Goal: Task Accomplishment & Management: Use online tool/utility

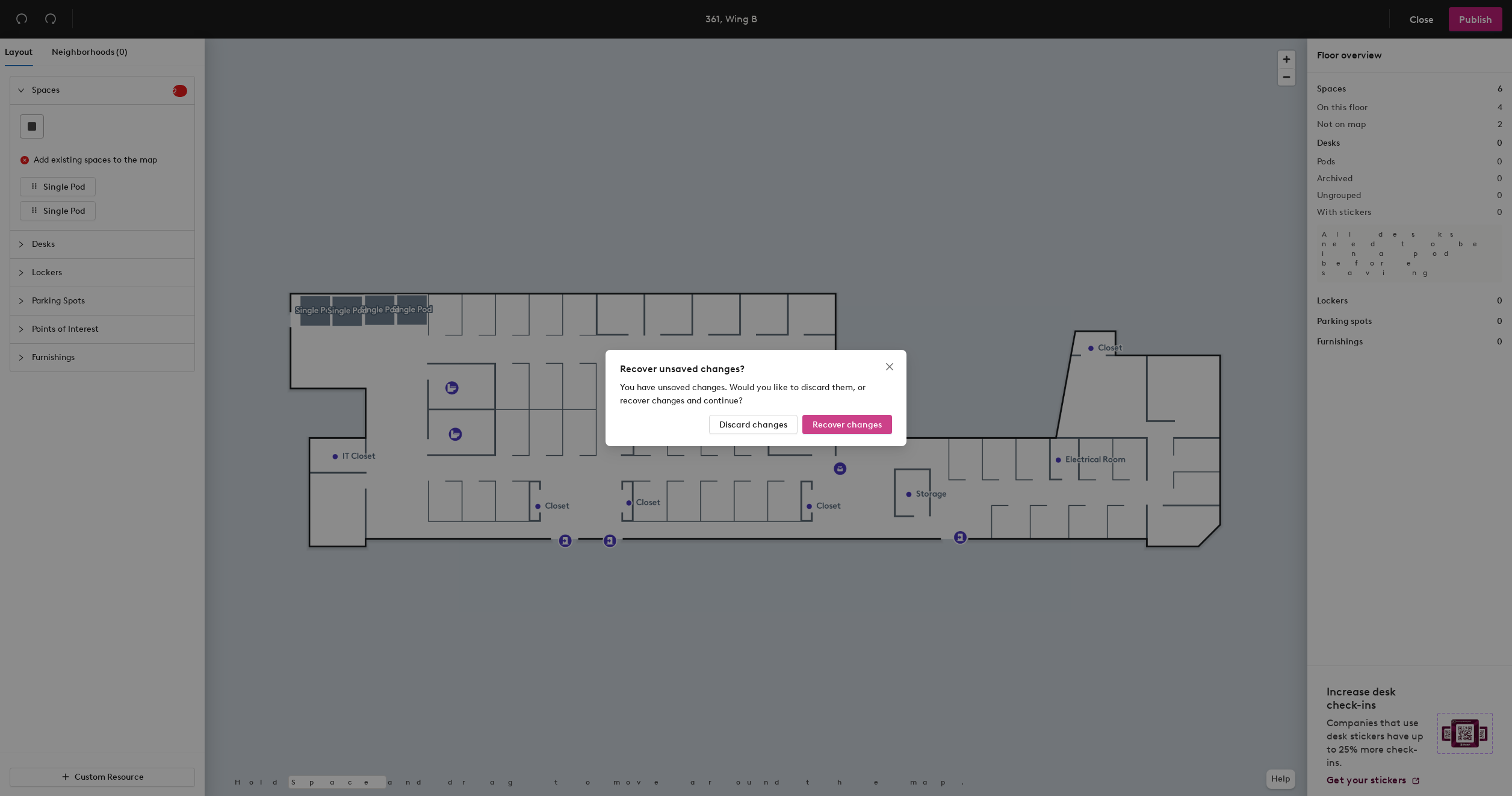
click at [841, 425] on span "Recover changes" at bounding box center [847, 424] width 69 height 10
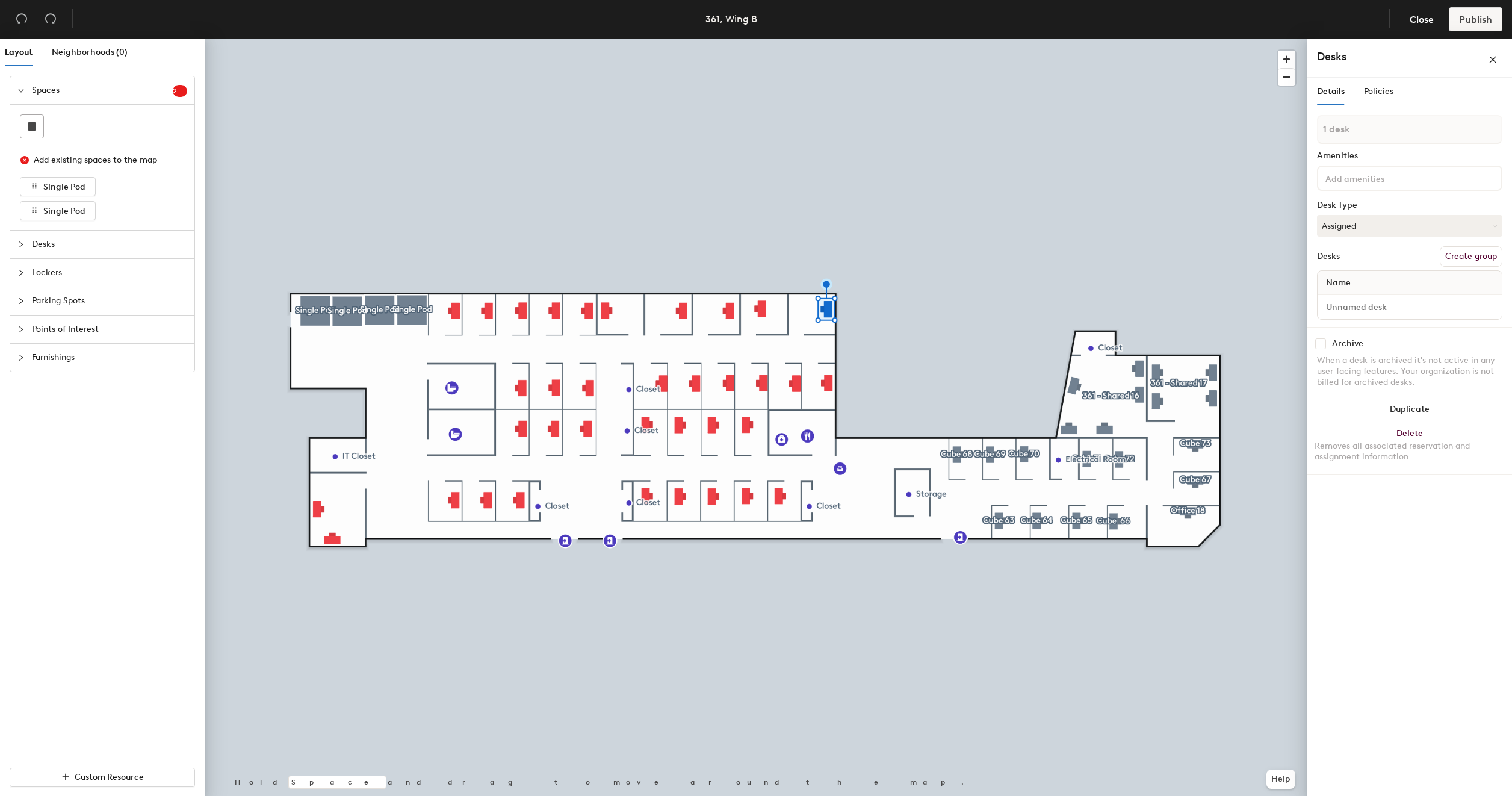
click at [1469, 256] on button "Create group" at bounding box center [1471, 256] width 63 height 20
click at [1366, 135] on input "Pod 15" at bounding box center [1410, 140] width 185 height 29
type input "Office 15"
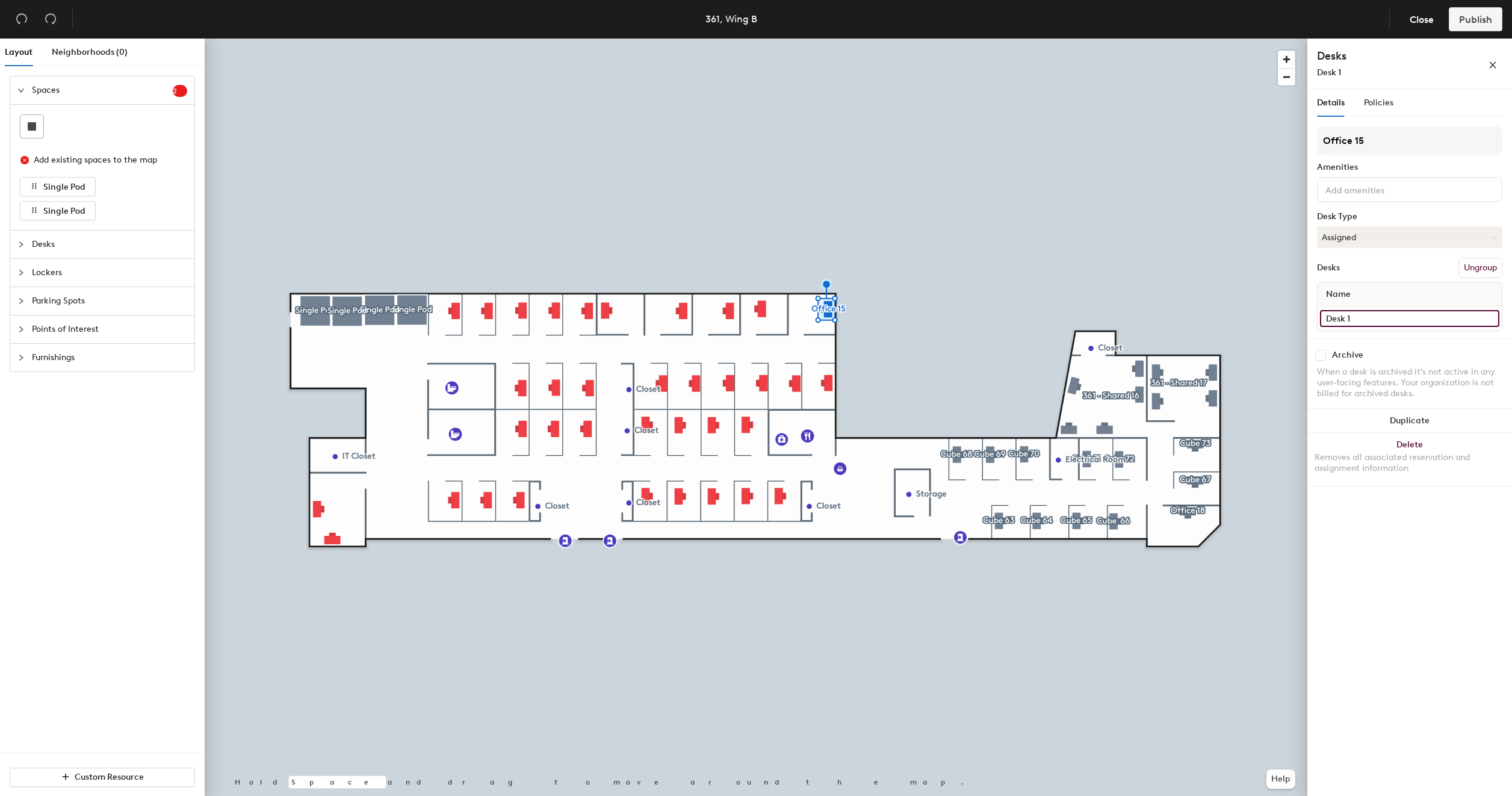
click at [1357, 318] on input "Desk 1" at bounding box center [1409, 318] width 180 height 16
type input "361 - Office 15"
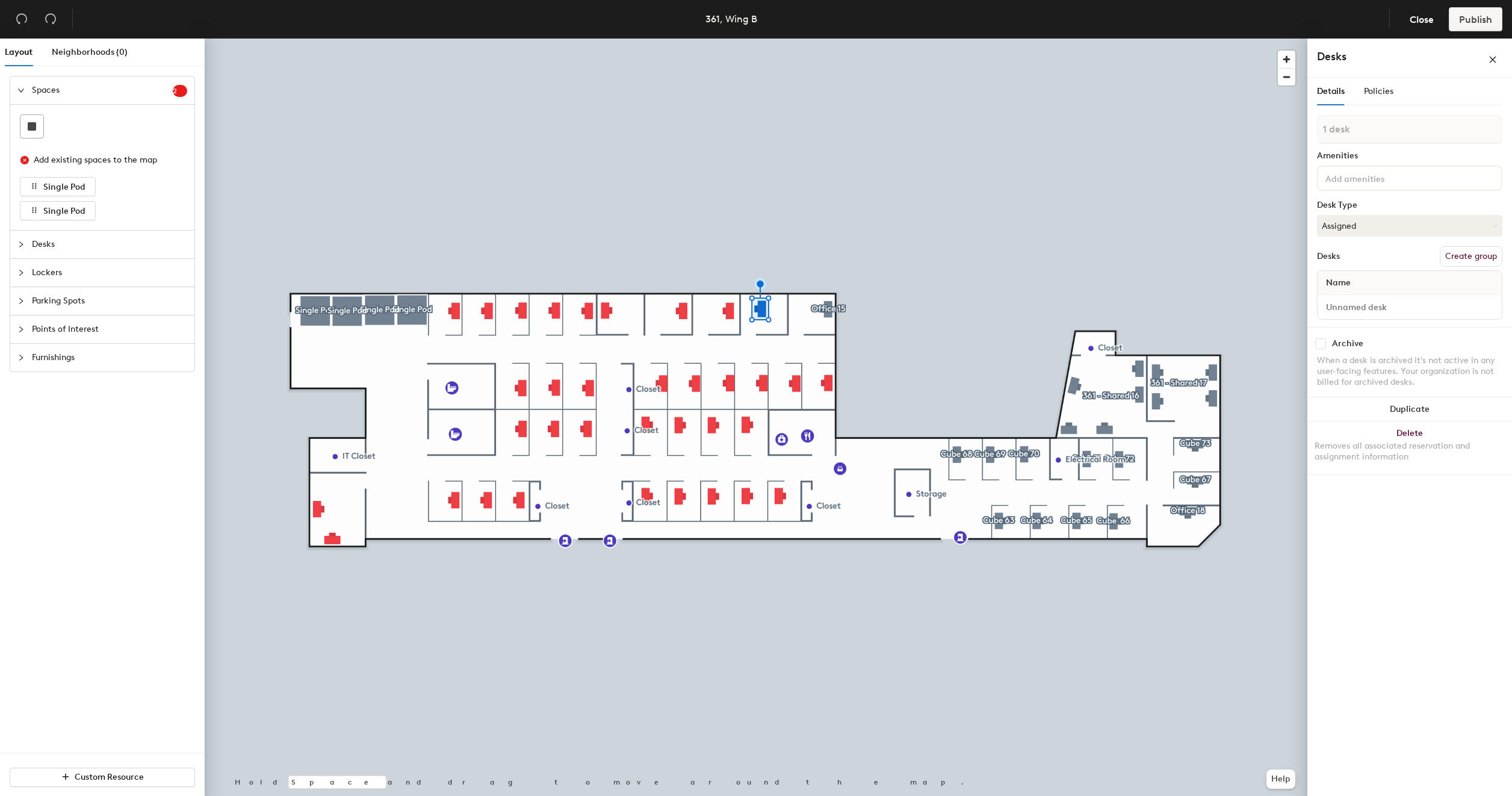
click at [1470, 260] on button "Create group" at bounding box center [1471, 256] width 63 height 20
click at [1383, 140] on input "Pod 16" at bounding box center [1410, 140] width 185 height 29
type input "Office 14"
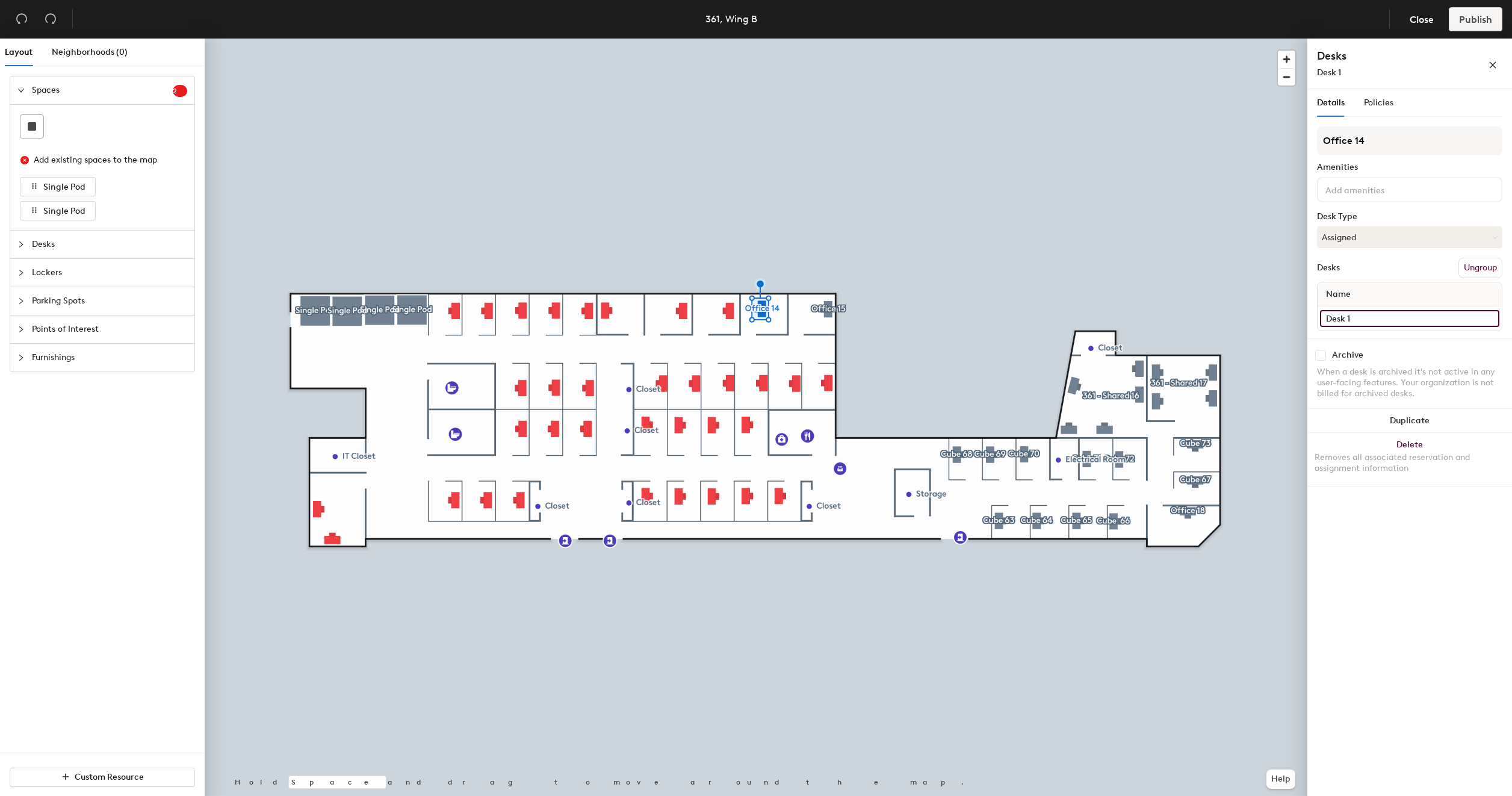
click at [1349, 325] on input "Desk 1" at bounding box center [1409, 318] width 180 height 16
type input "361 - Office 14"
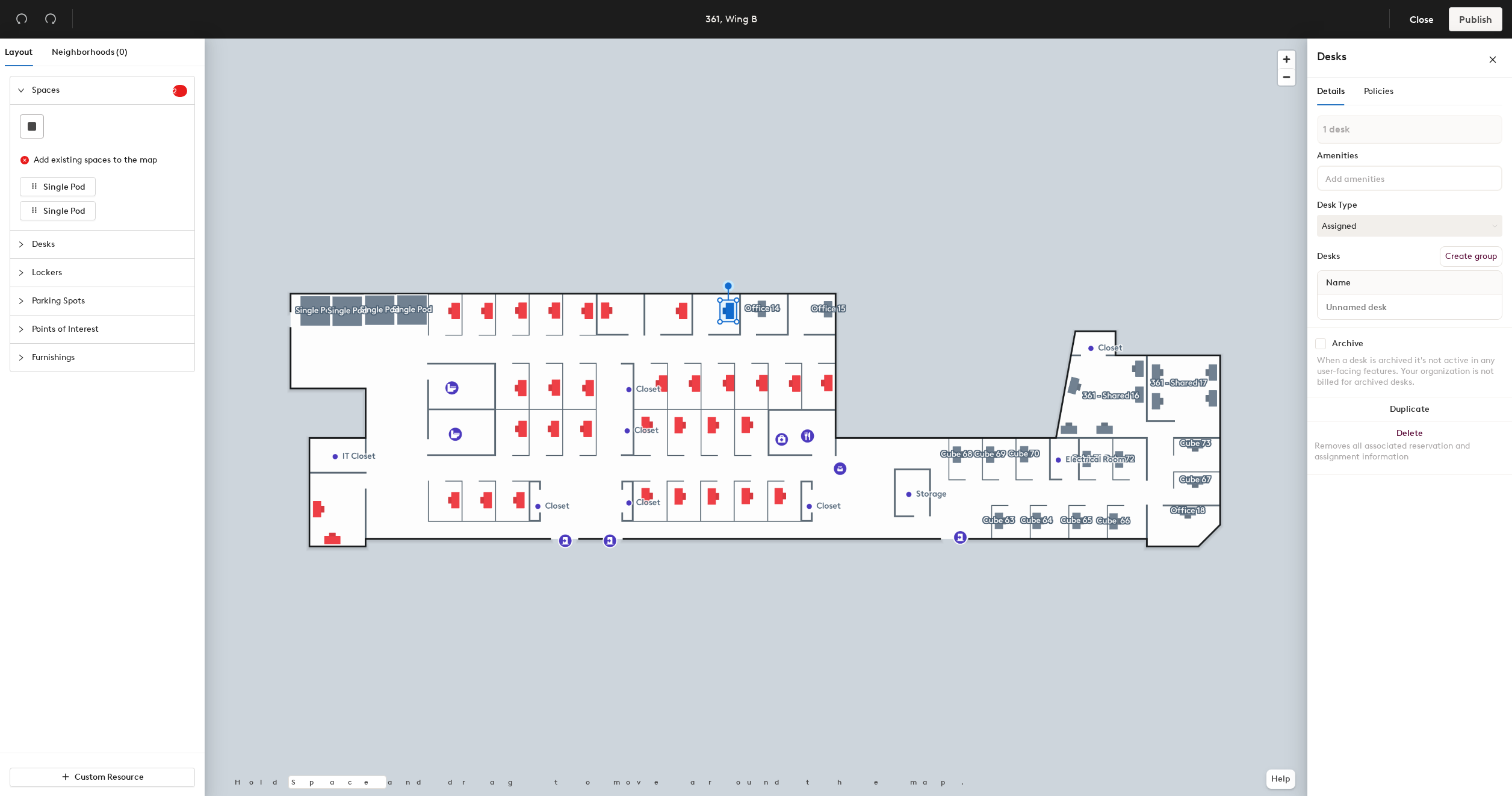
click at [1478, 250] on button "Create group" at bounding box center [1471, 256] width 63 height 20
click at [1359, 315] on input "Desk 1" at bounding box center [1409, 318] width 180 height 16
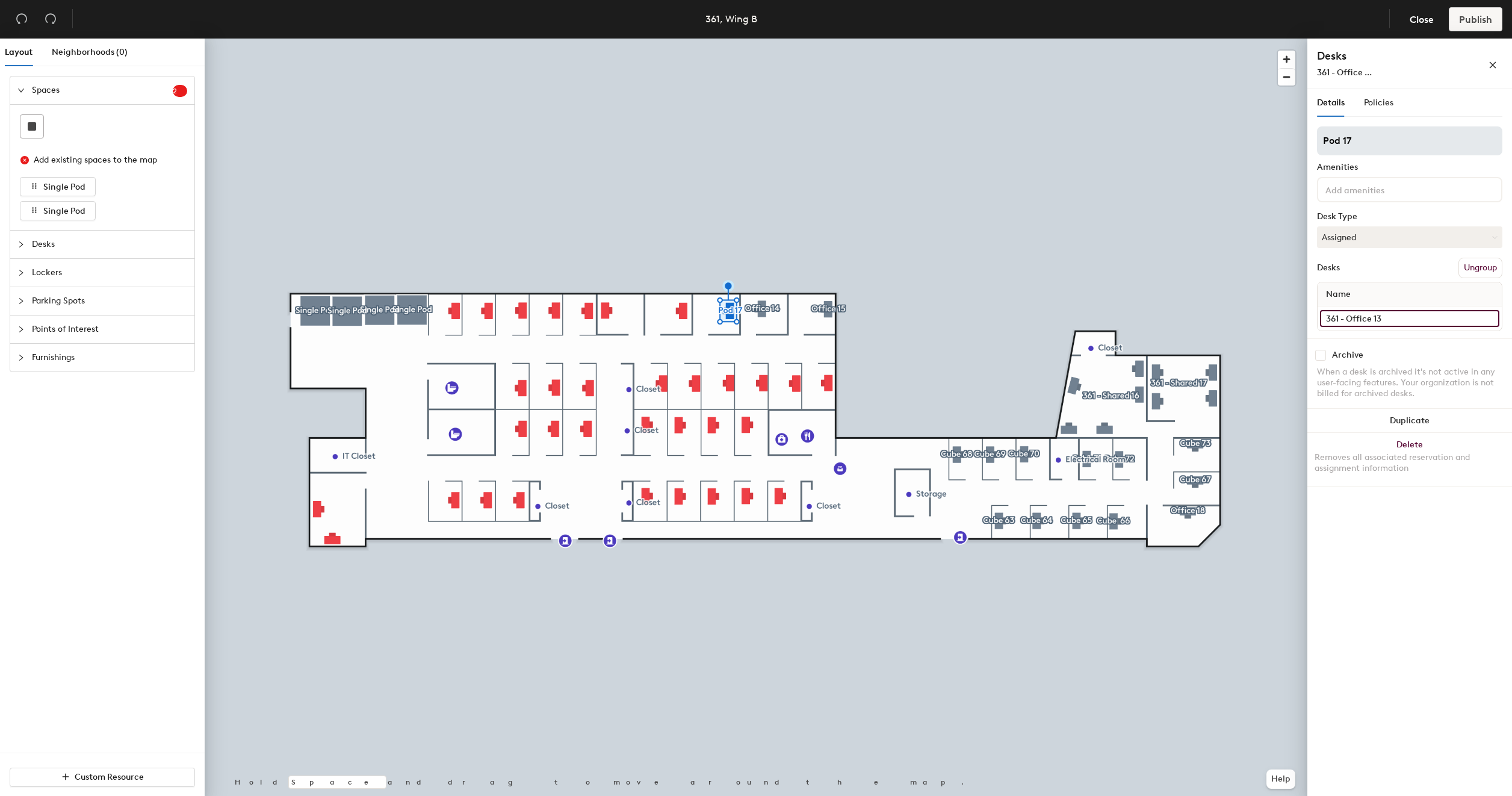
type input "361 - Office 13"
click at [1405, 135] on input "Pod 17" at bounding box center [1410, 140] width 185 height 29
type input "office 13"
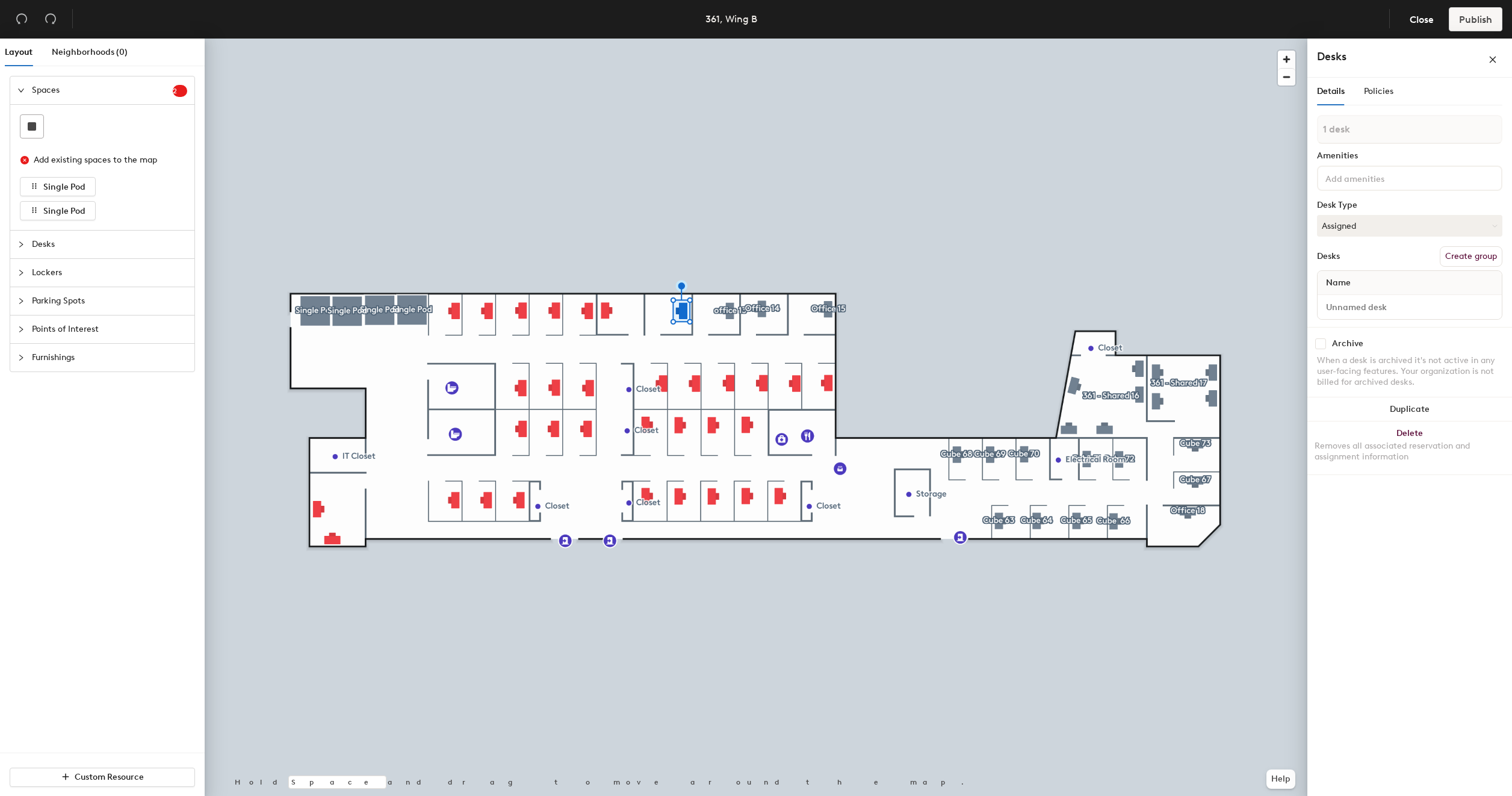
click at [1457, 253] on button "Create group" at bounding box center [1471, 256] width 63 height 20
click at [1383, 312] on input "Desk 1" at bounding box center [1409, 318] width 180 height 16
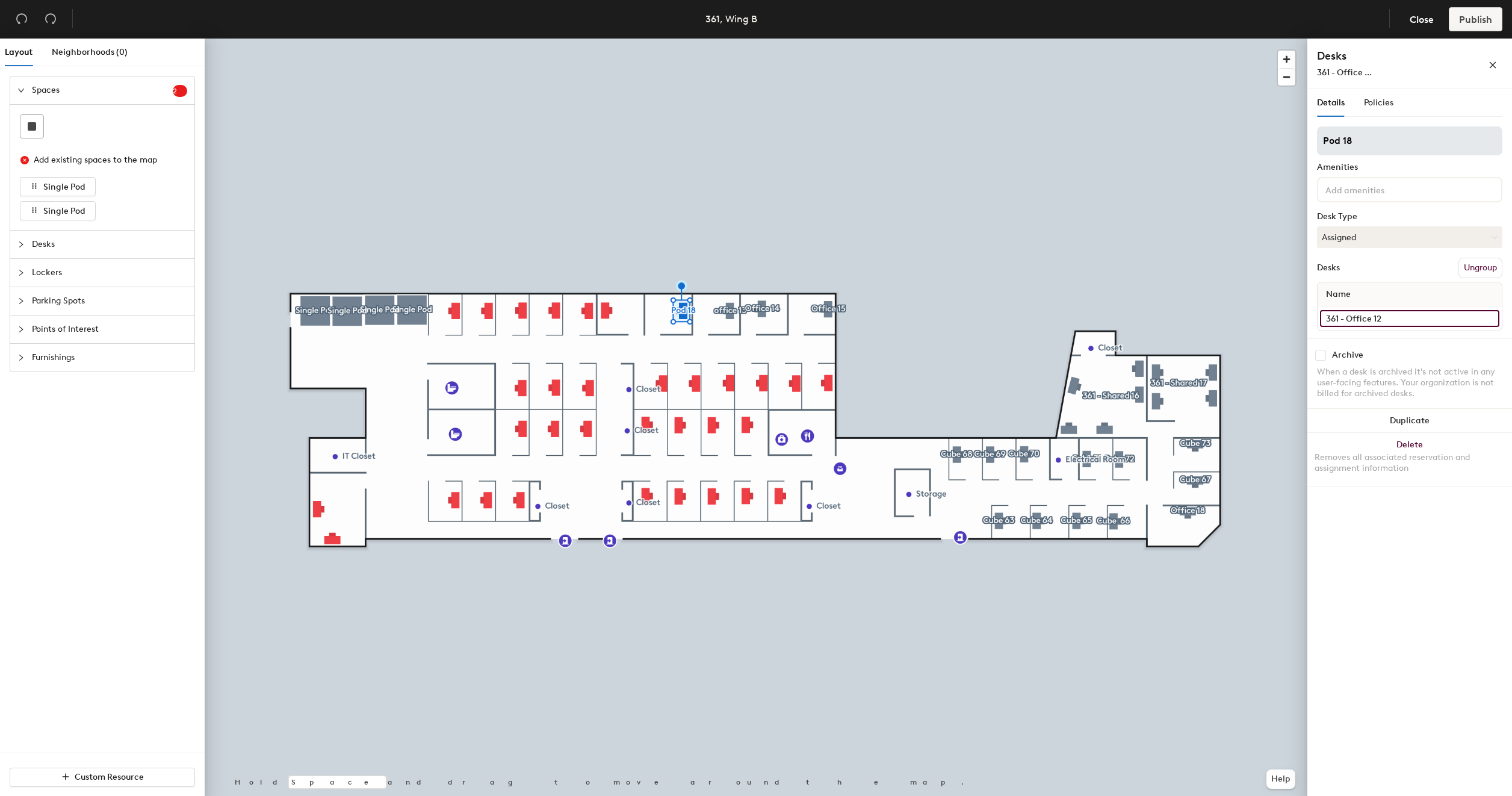
type input "361 - Office 12"
click at [1379, 144] on input "Pod 18" at bounding box center [1410, 140] width 185 height 29
click at [1331, 141] on input "office 12" at bounding box center [1410, 140] width 185 height 29
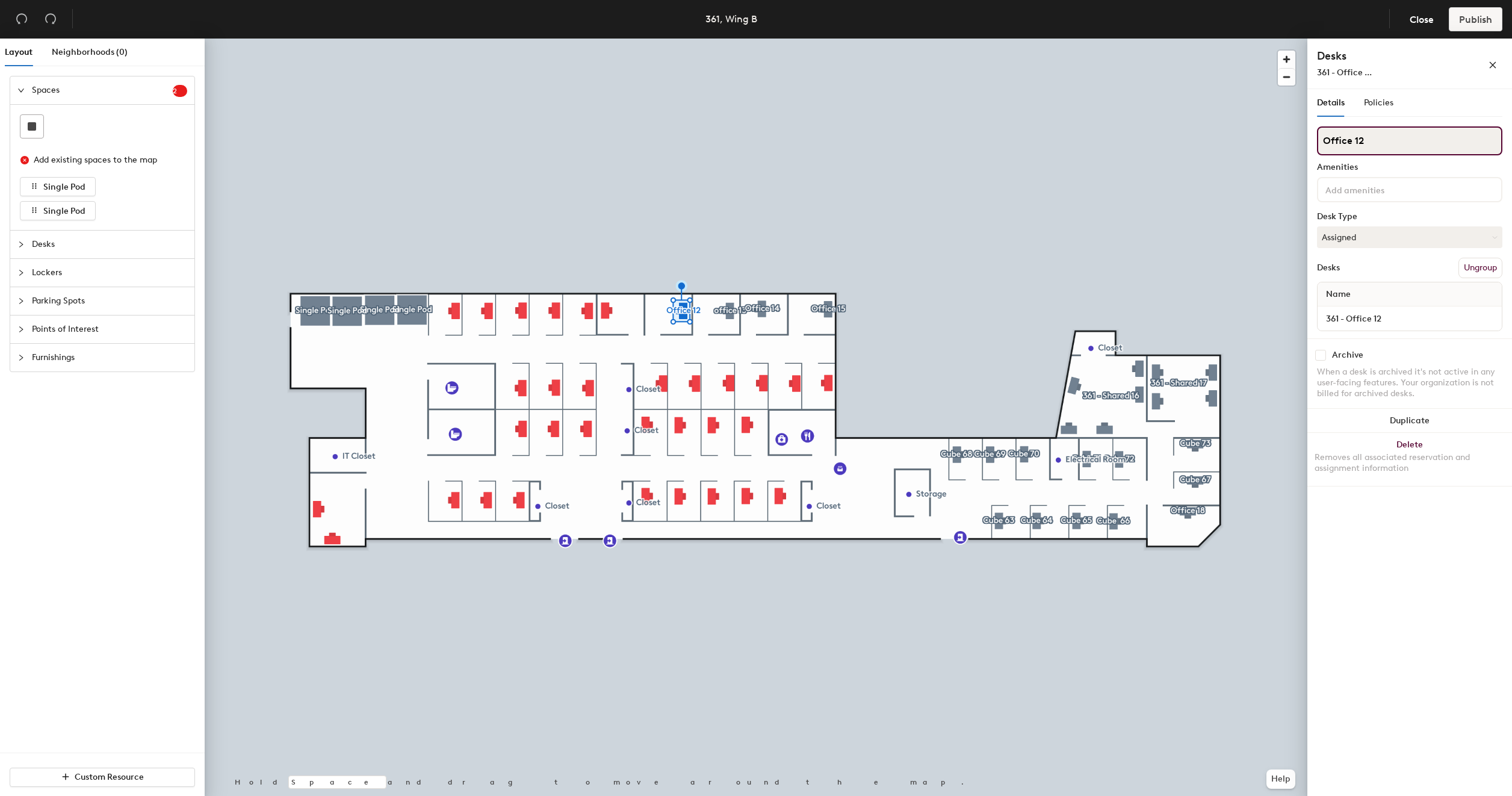
type input "Office 12"
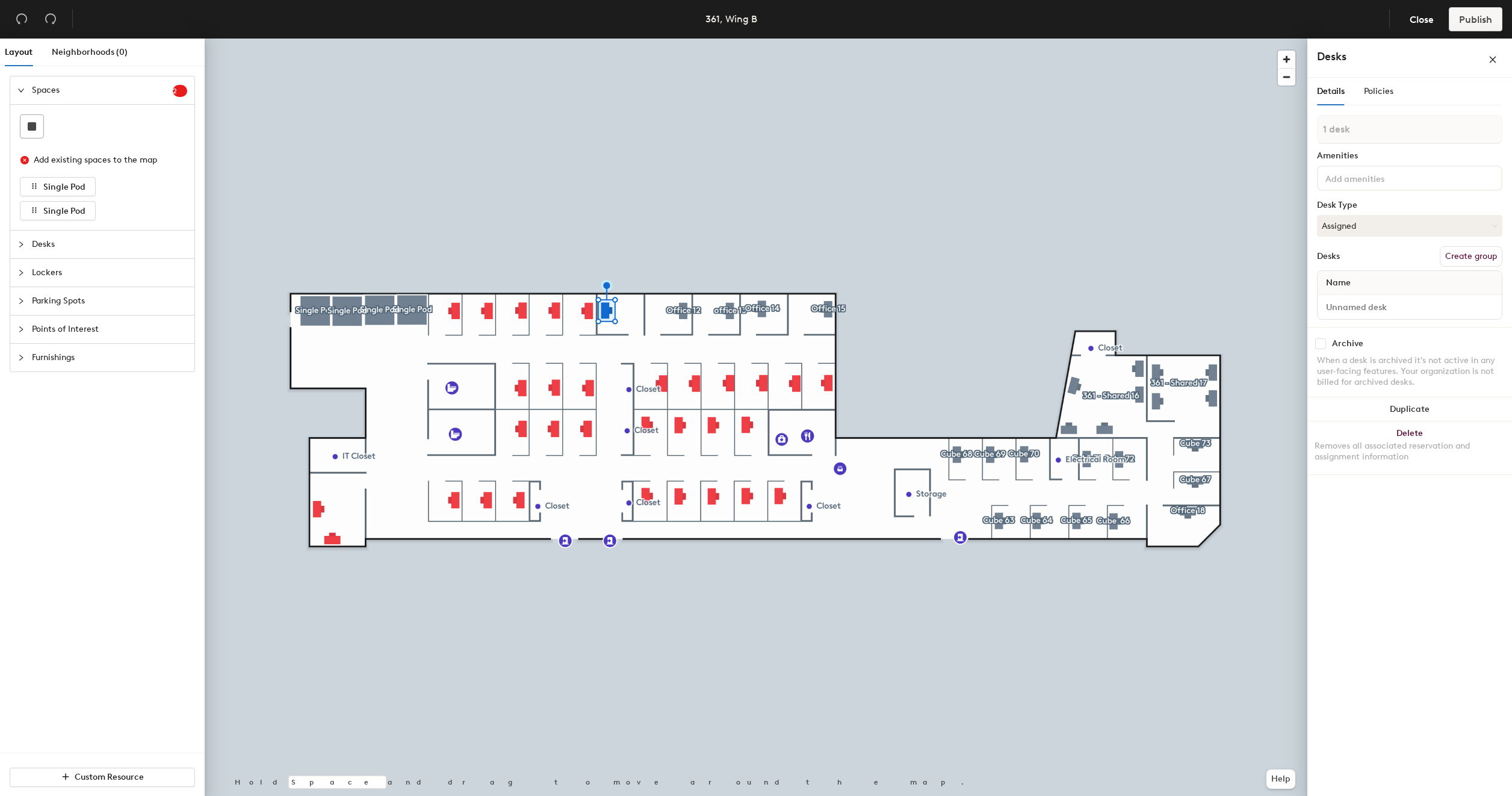
click at [1485, 255] on button "Create group" at bounding box center [1471, 256] width 63 height 20
click at [1379, 320] on input "Desk 1" at bounding box center [1409, 318] width 180 height 16
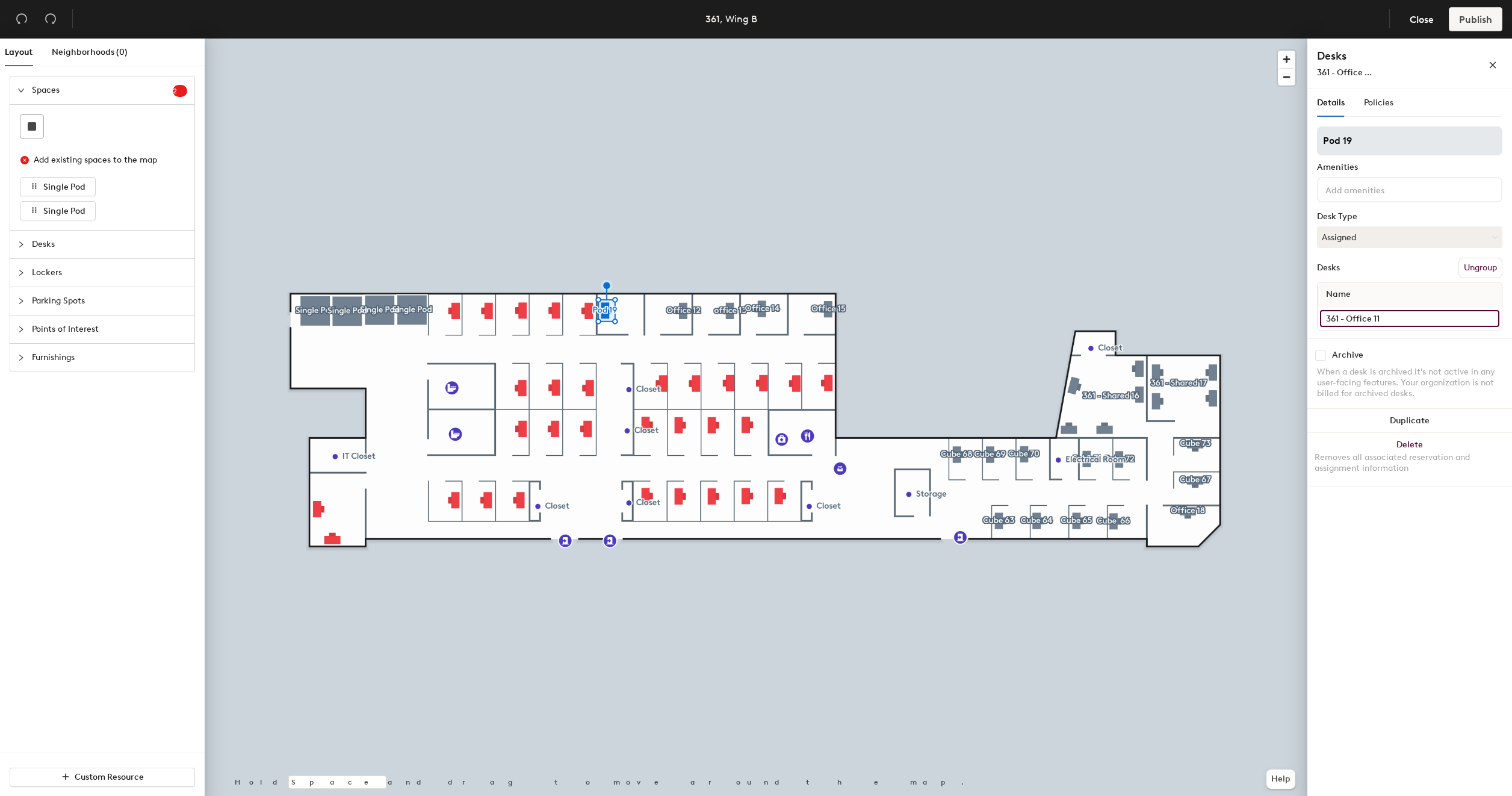
type input "361 - Office 11"
click at [1390, 146] on input "Pod 19" at bounding box center [1410, 140] width 185 height 29
type input "Office 11"
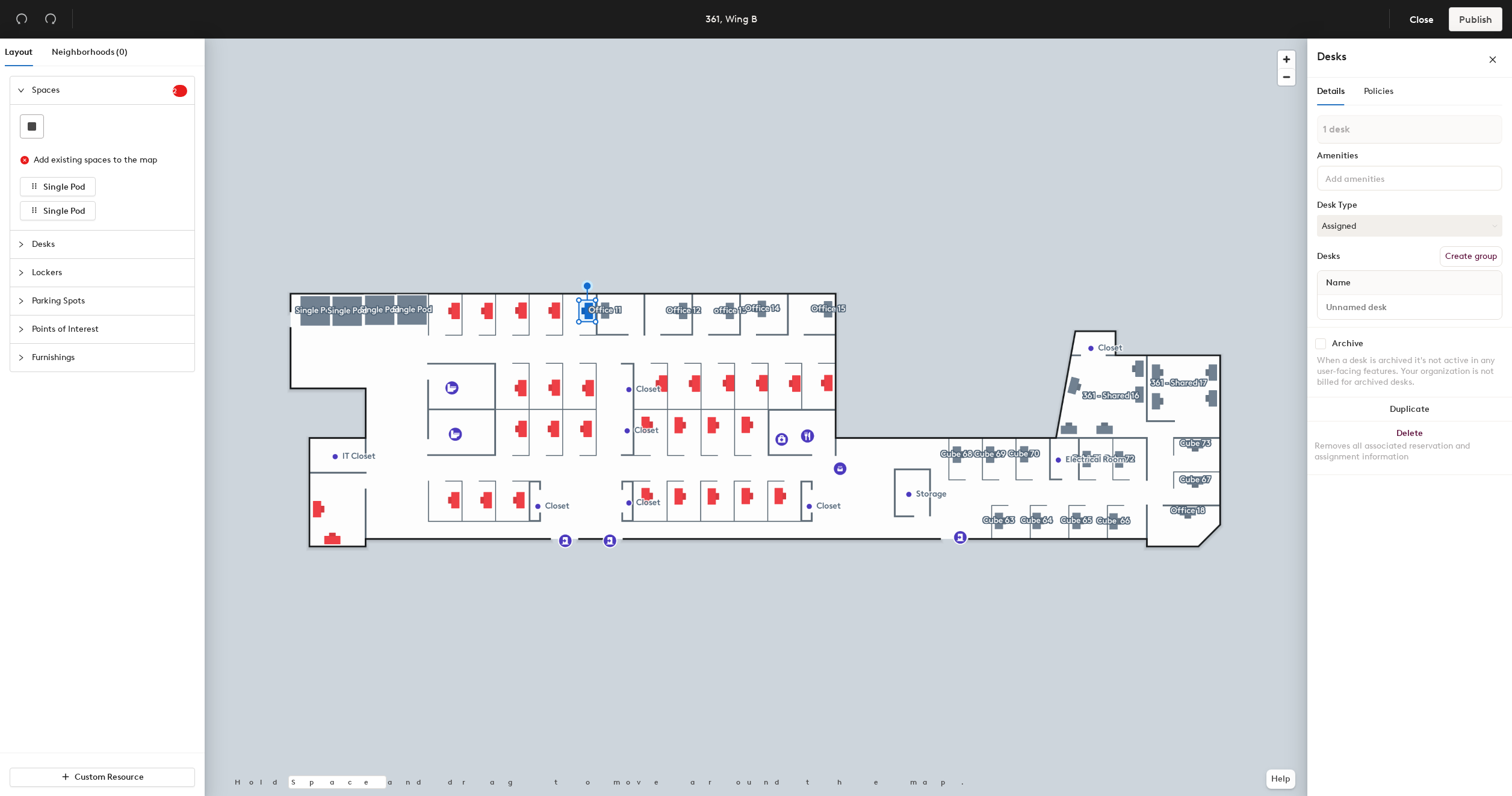
drag, startPoint x: 1468, startPoint y: 260, endPoint x: 1440, endPoint y: 191, distance: 74.5
click at [1467, 260] on button "Create group" at bounding box center [1471, 256] width 63 height 20
click at [1388, 139] on input "Pod 20" at bounding box center [1410, 140] width 185 height 29
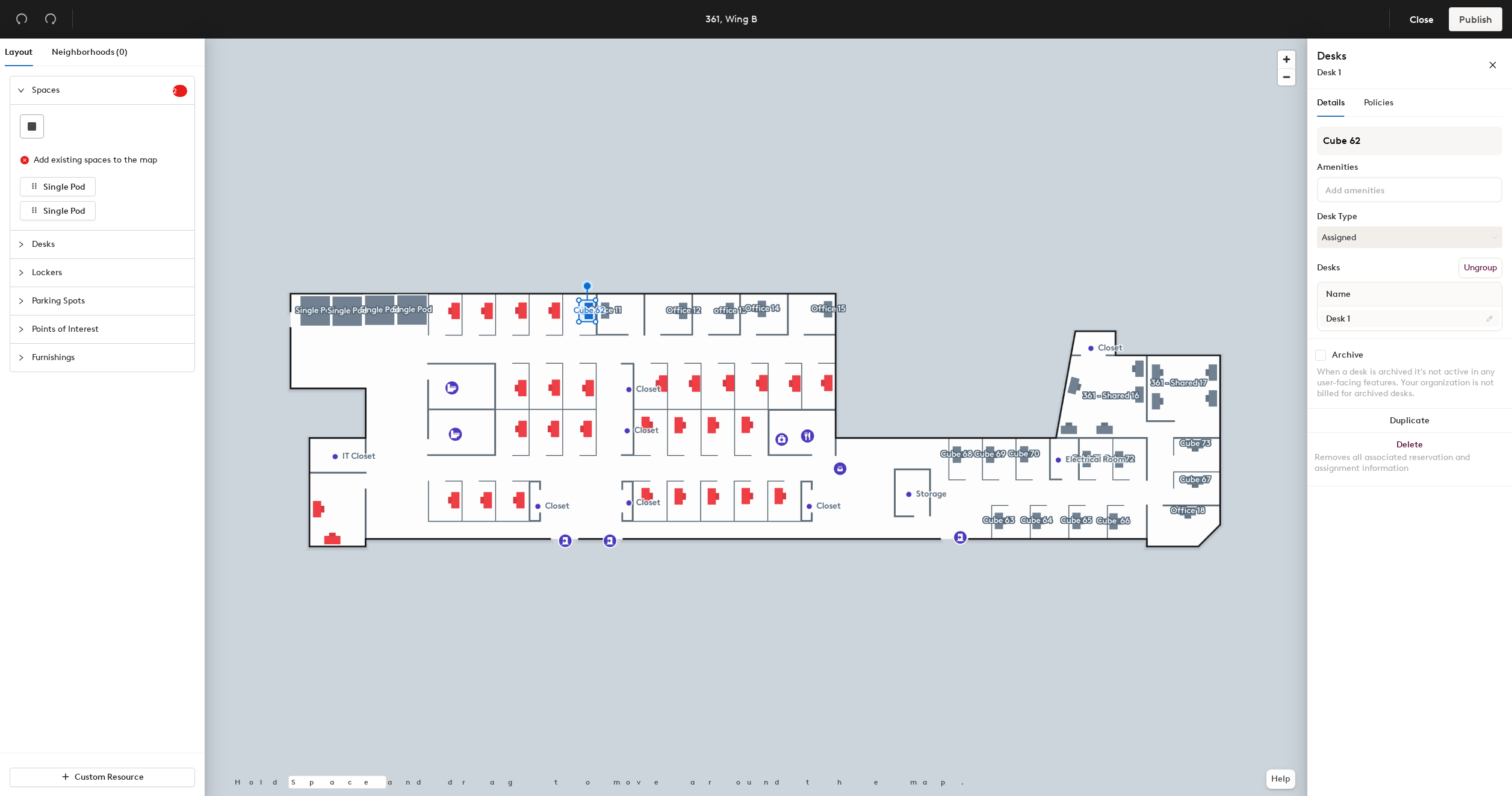
type input "Cube 62"
click at [1359, 318] on input "Desk 1" at bounding box center [1409, 318] width 180 height 16
type input "361 - Cube 62"
click at [1469, 260] on button "Create group" at bounding box center [1471, 256] width 63 height 20
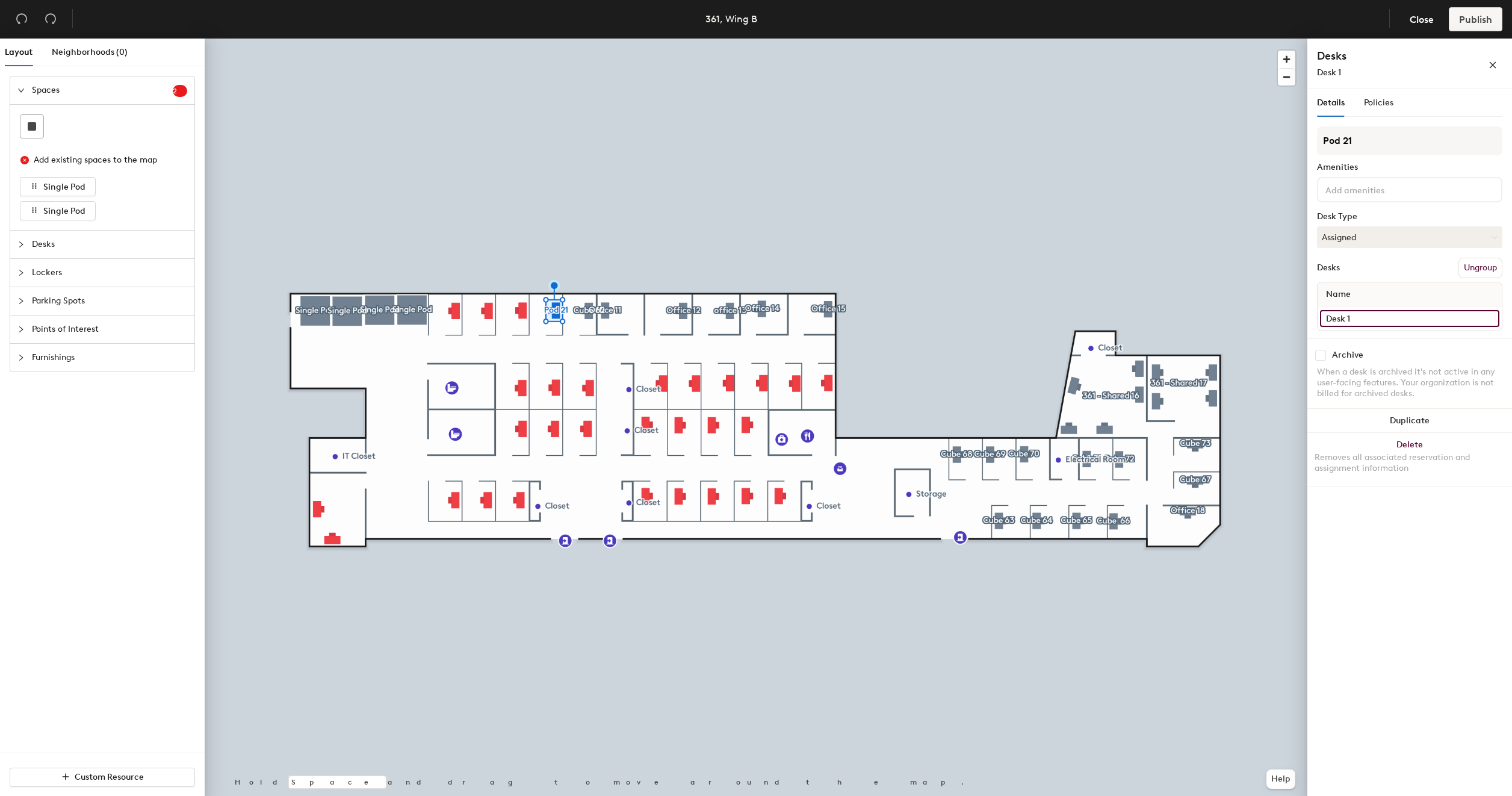
click at [1388, 320] on input "Desk 1" at bounding box center [1409, 318] width 180 height 16
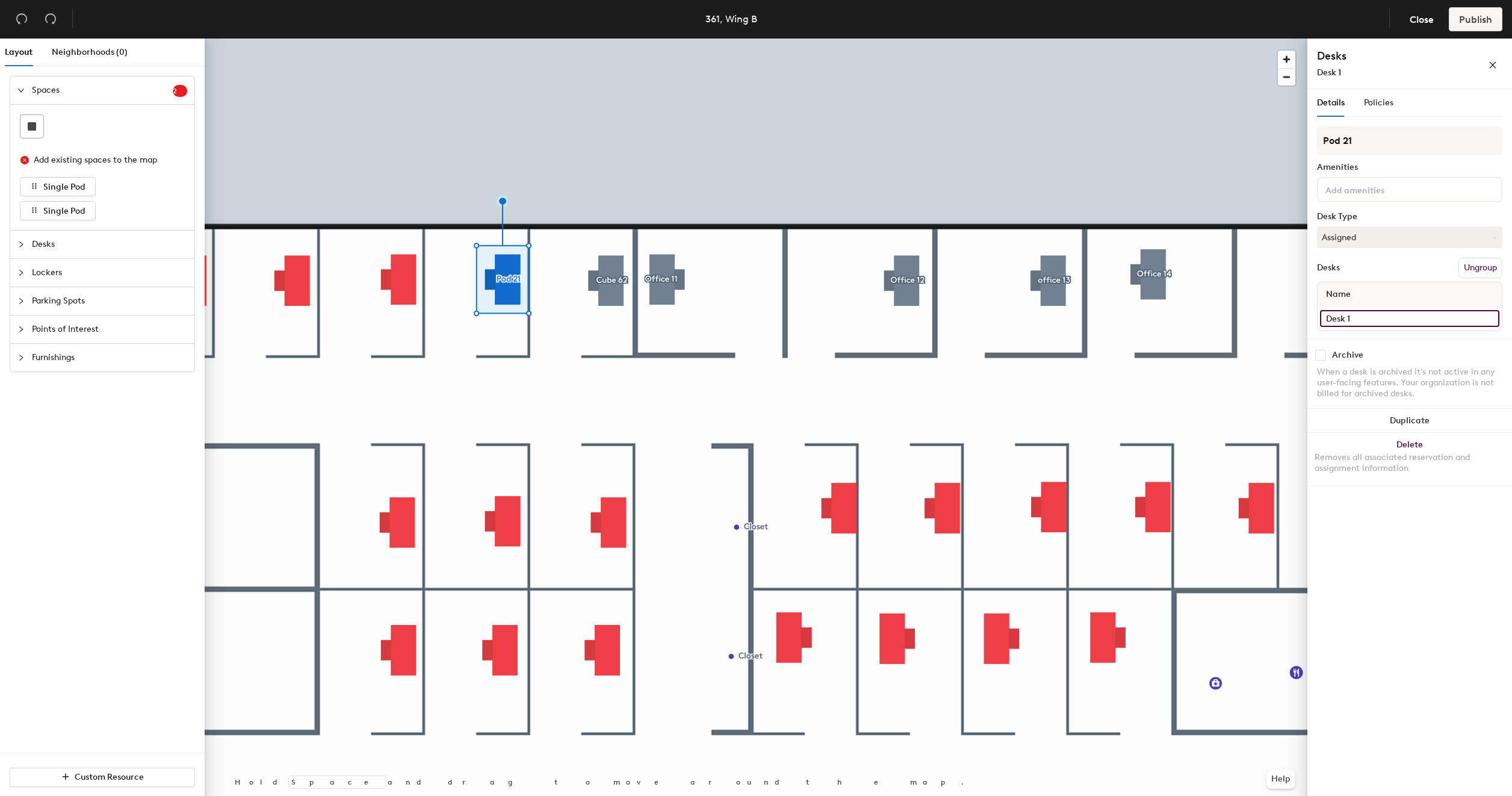
click at [1396, 317] on input "Desk 1" at bounding box center [1409, 318] width 180 height 16
type input "361 - Cube 61"
click at [1383, 128] on input "Pod 21" at bounding box center [1410, 140] width 185 height 29
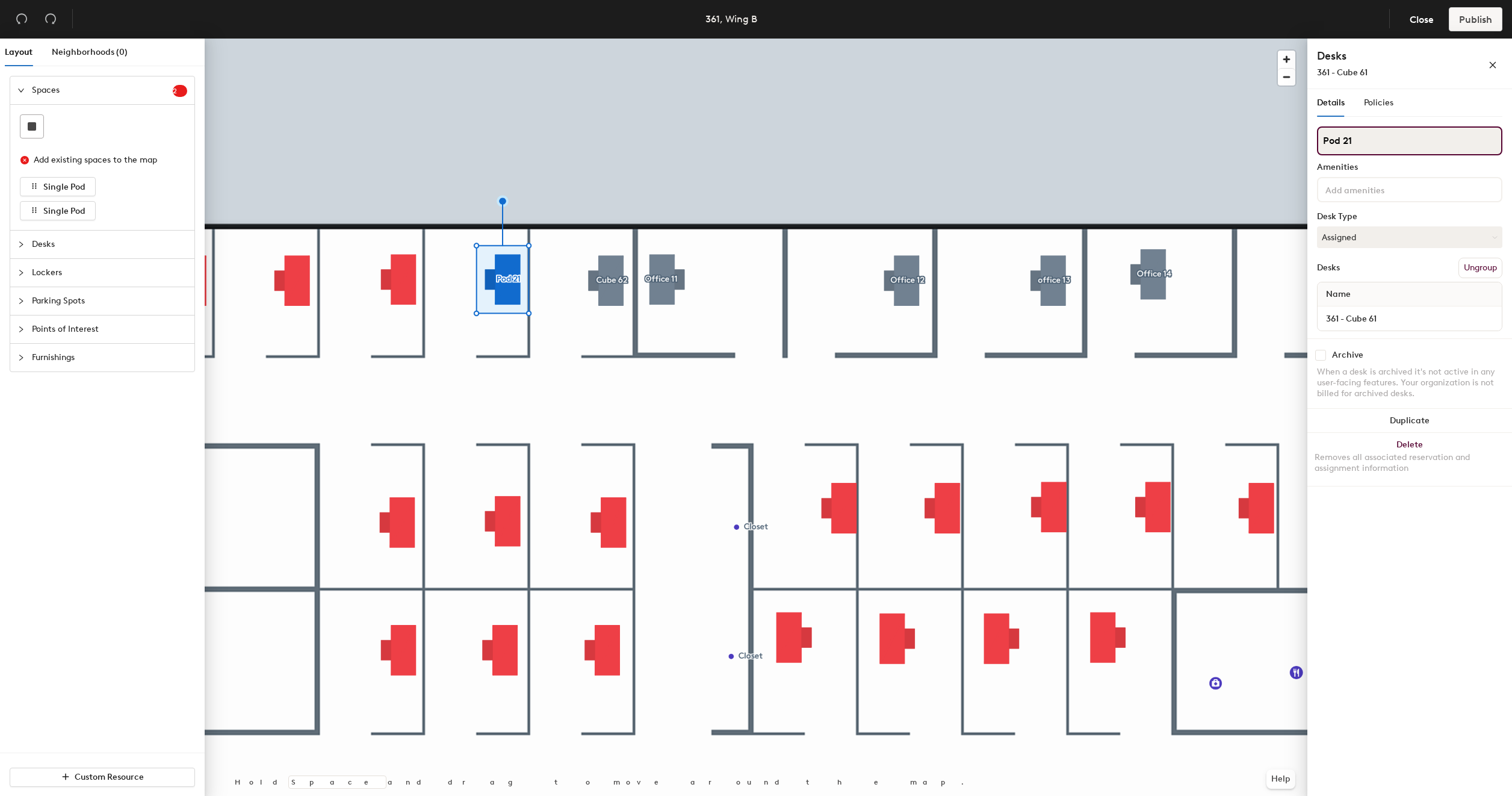
click at [1379, 139] on input "Pod 21" at bounding box center [1410, 140] width 185 height 29
type input "Cube 61"
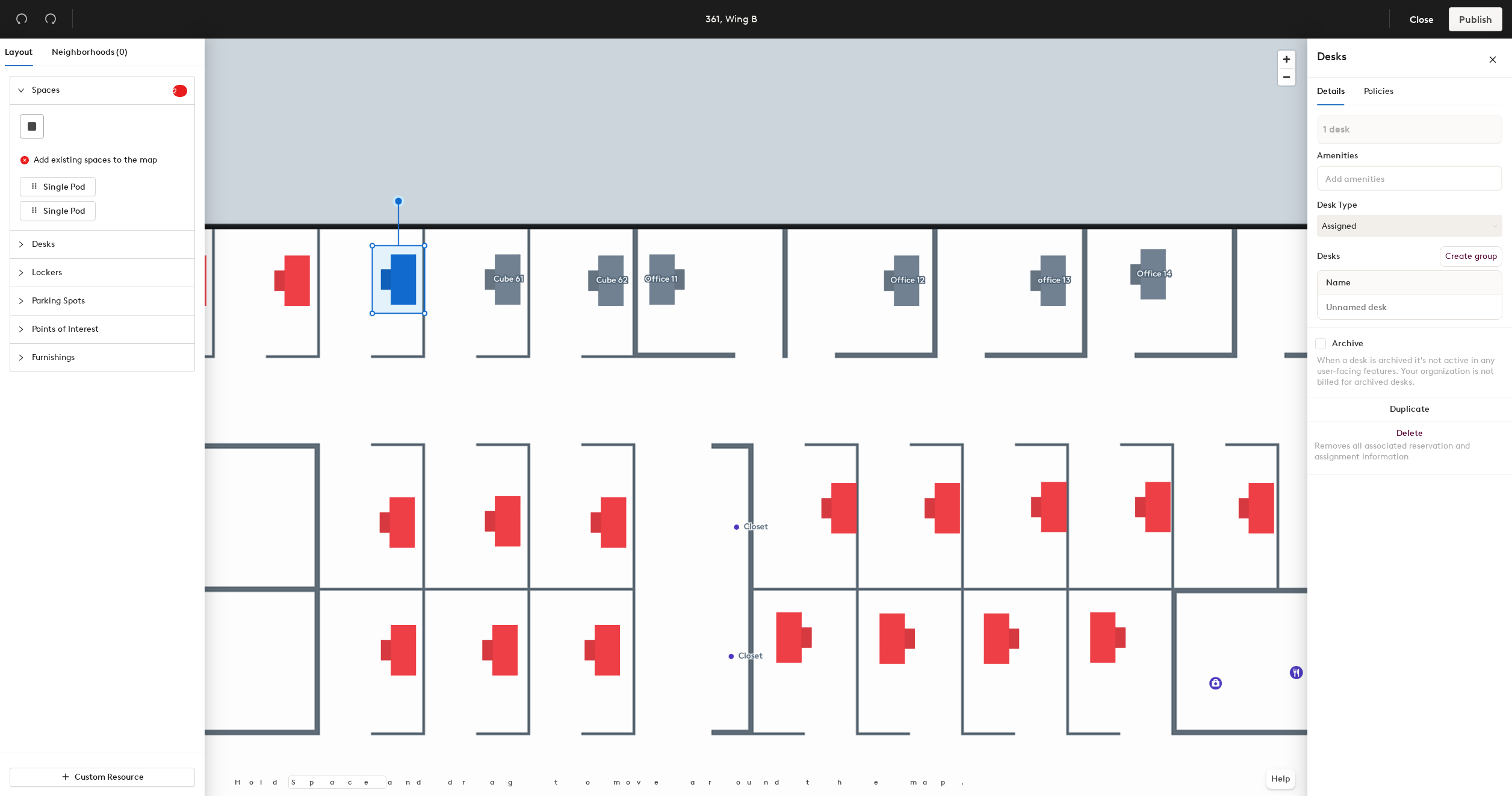
click at [1470, 258] on button "Create group" at bounding box center [1471, 256] width 63 height 20
click at [1365, 139] on input "Pod 22" at bounding box center [1410, 140] width 185 height 29
type input "Cube"
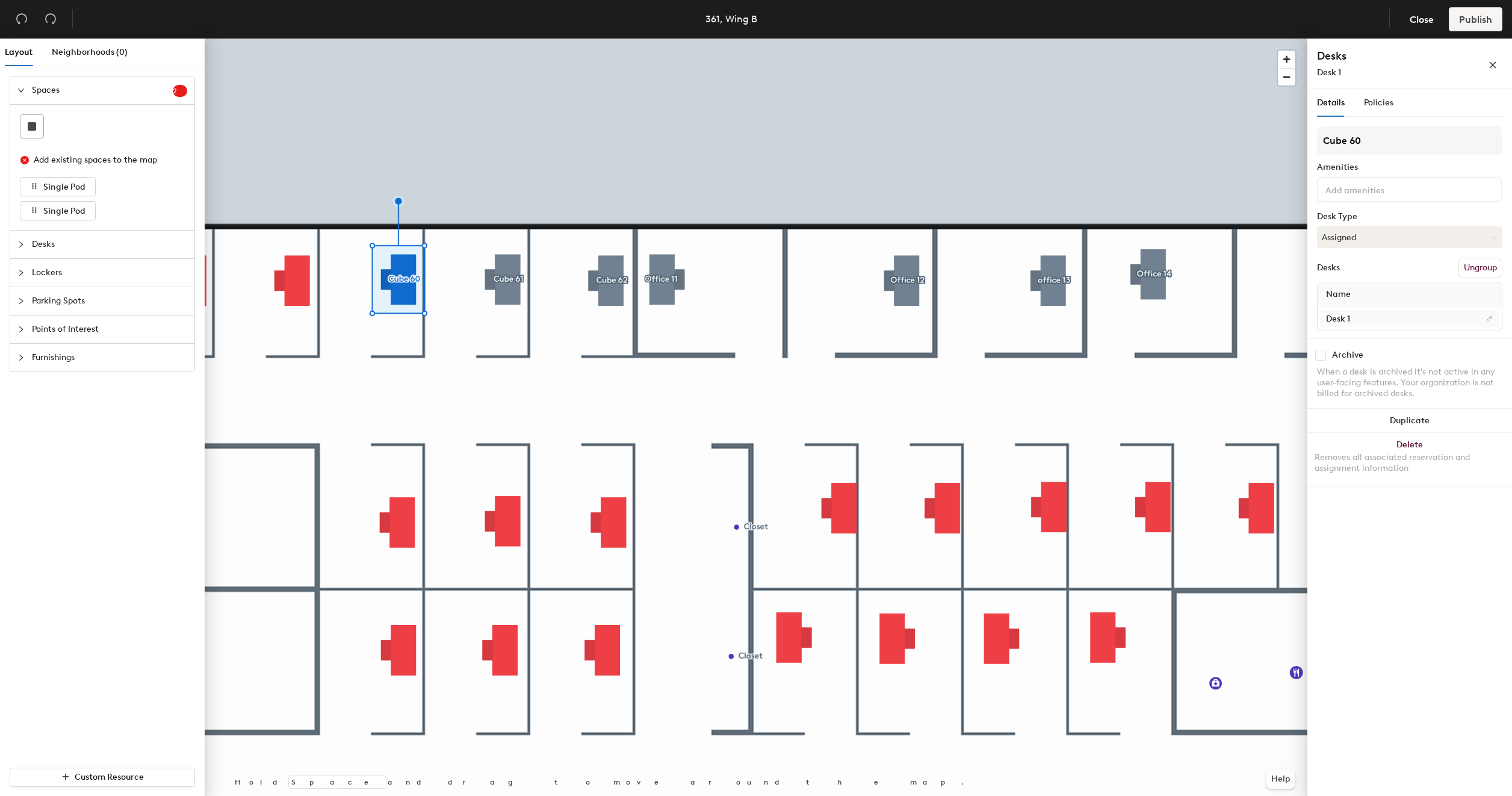
type input "Cube 60"
click at [1379, 319] on input "Desk 1" at bounding box center [1409, 318] width 180 height 16
type input "361 - Cube 60"
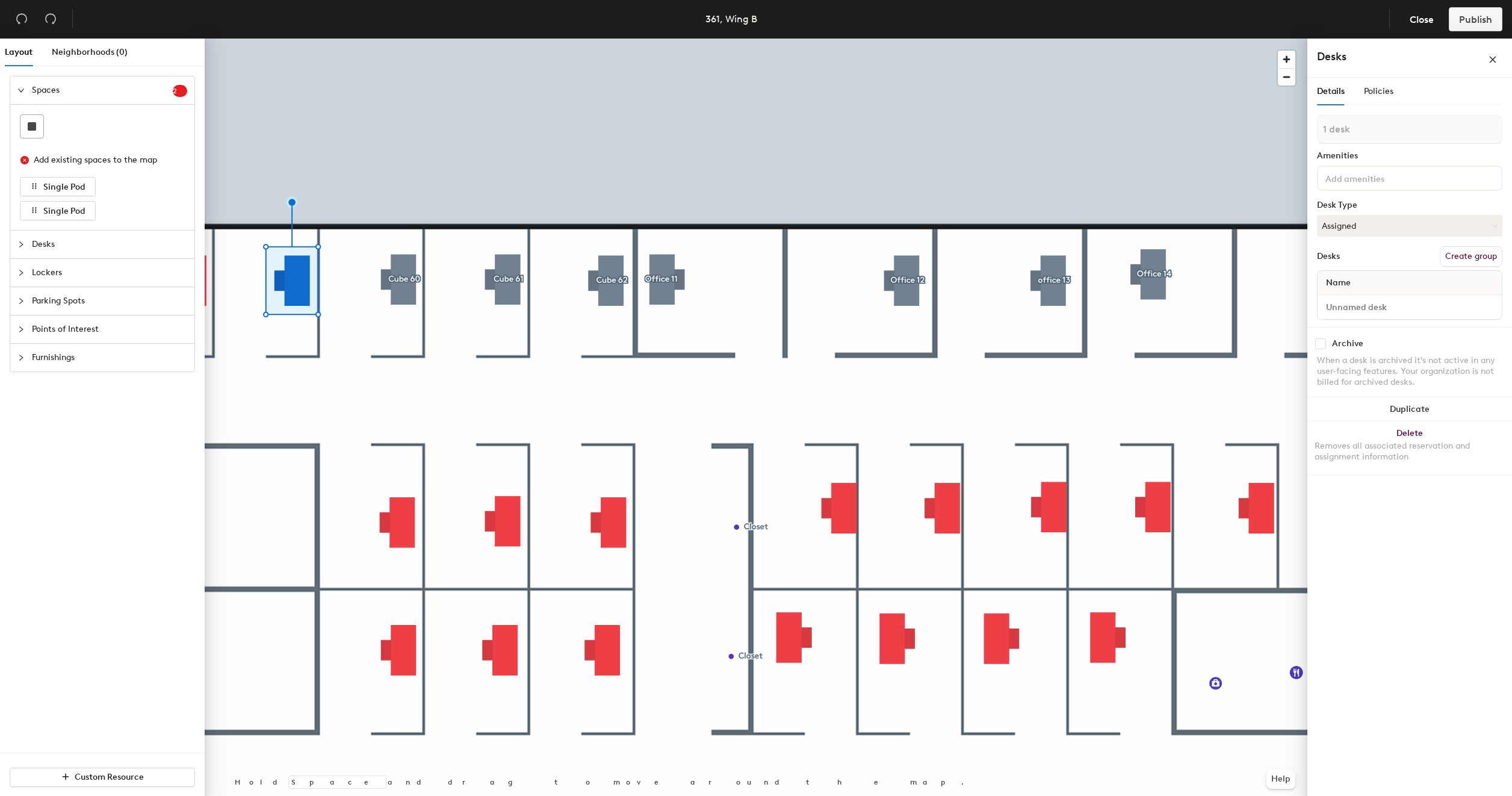
click at [1487, 253] on button "Create group" at bounding box center [1471, 256] width 63 height 20
click at [1350, 144] on input "Pod 2Cube 59" at bounding box center [1410, 140] width 185 height 29
type input "Cube 59"
click at [1361, 315] on input "Desk 1" at bounding box center [1409, 318] width 180 height 16
type input "361 - Cube 59"
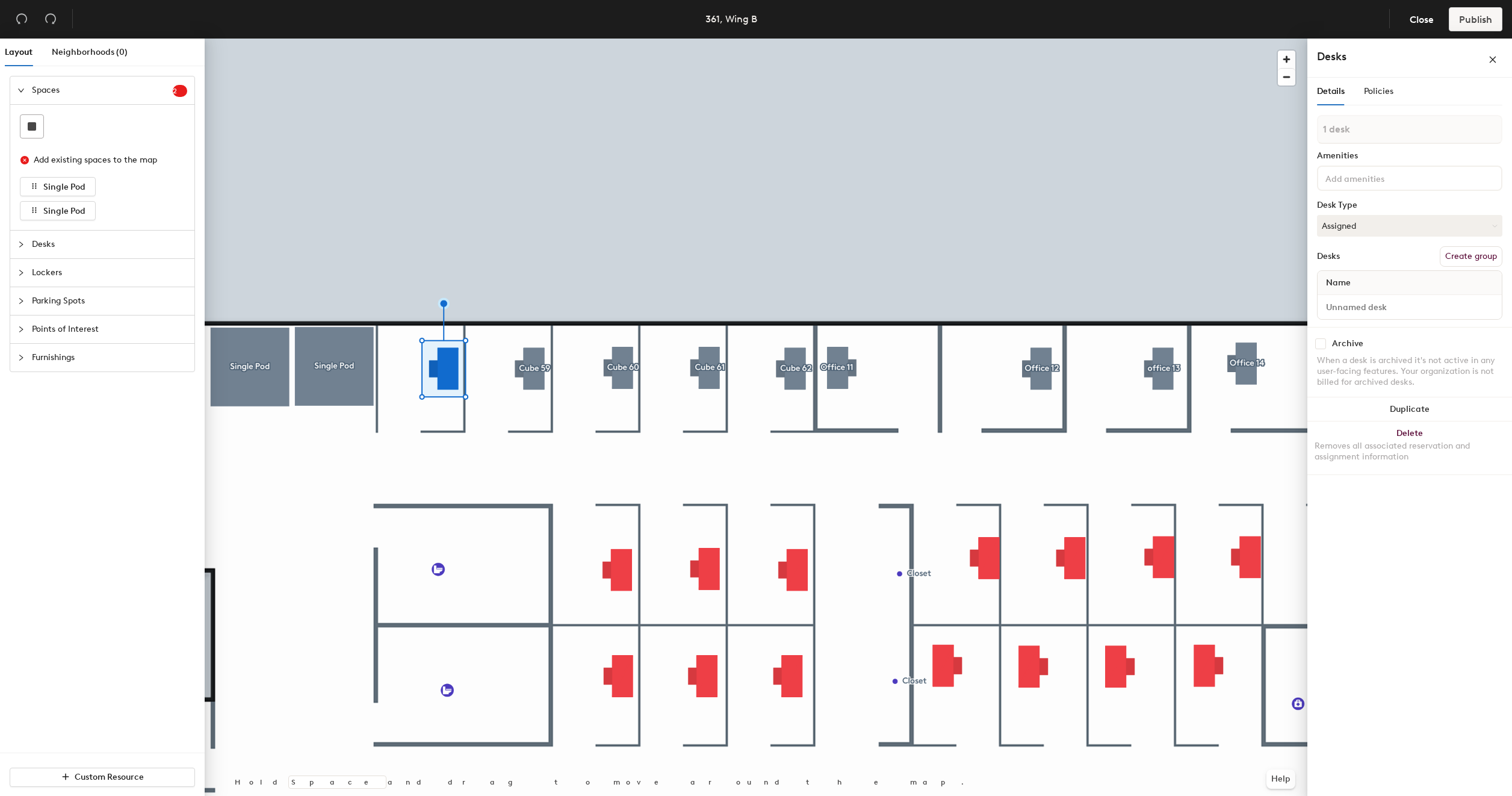
click at [1477, 260] on button "Create group" at bounding box center [1471, 256] width 63 height 20
type input "P"
type input "Cube 58"
click at [1372, 315] on input "Desk 1" at bounding box center [1409, 318] width 180 height 16
click at [1351, 318] on input "361 - cube 58" at bounding box center [1409, 318] width 180 height 16
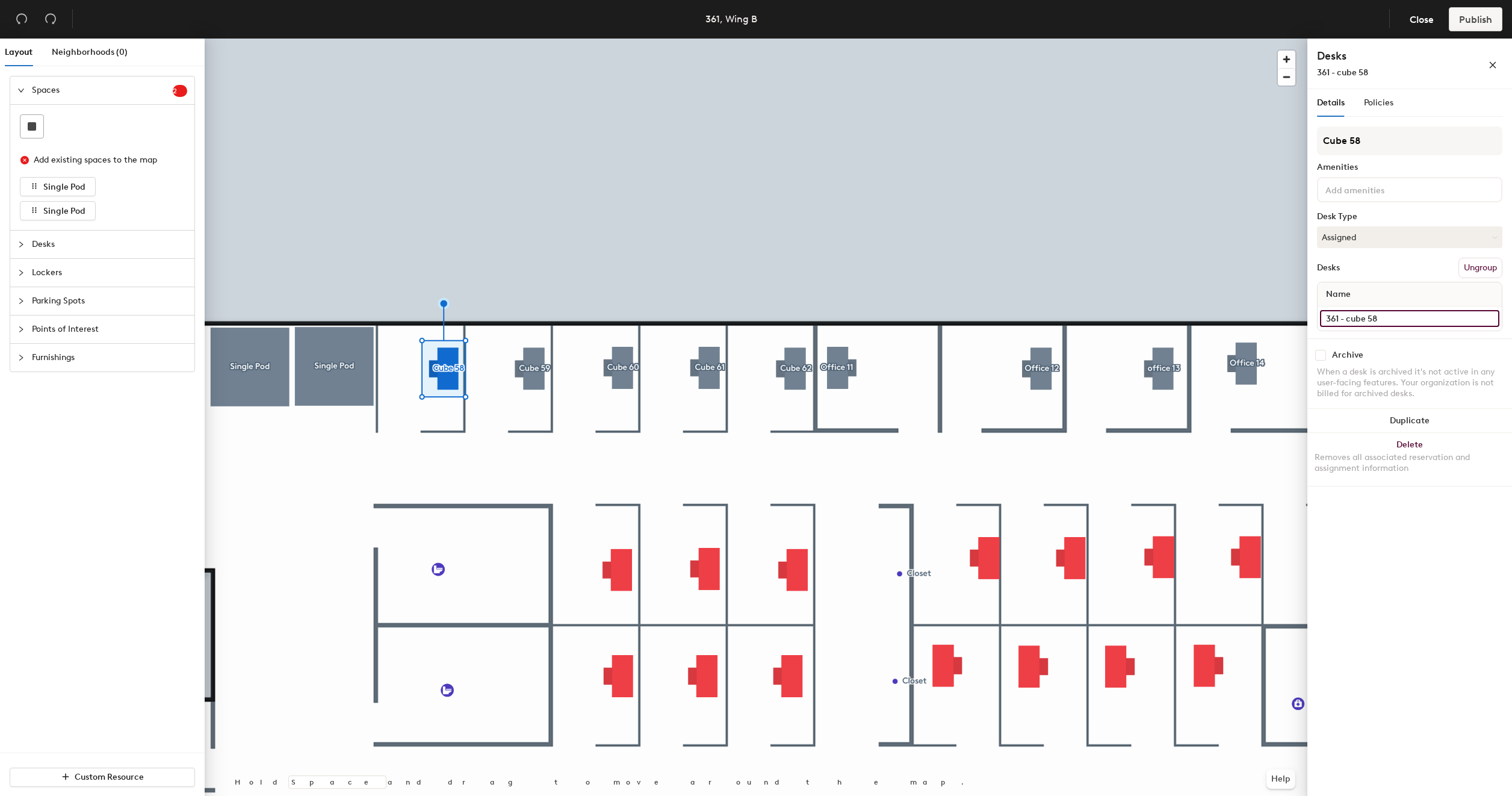
click at [1351, 318] on input "361 - cube 58" at bounding box center [1409, 318] width 180 height 16
type input "361 - Cube 58"
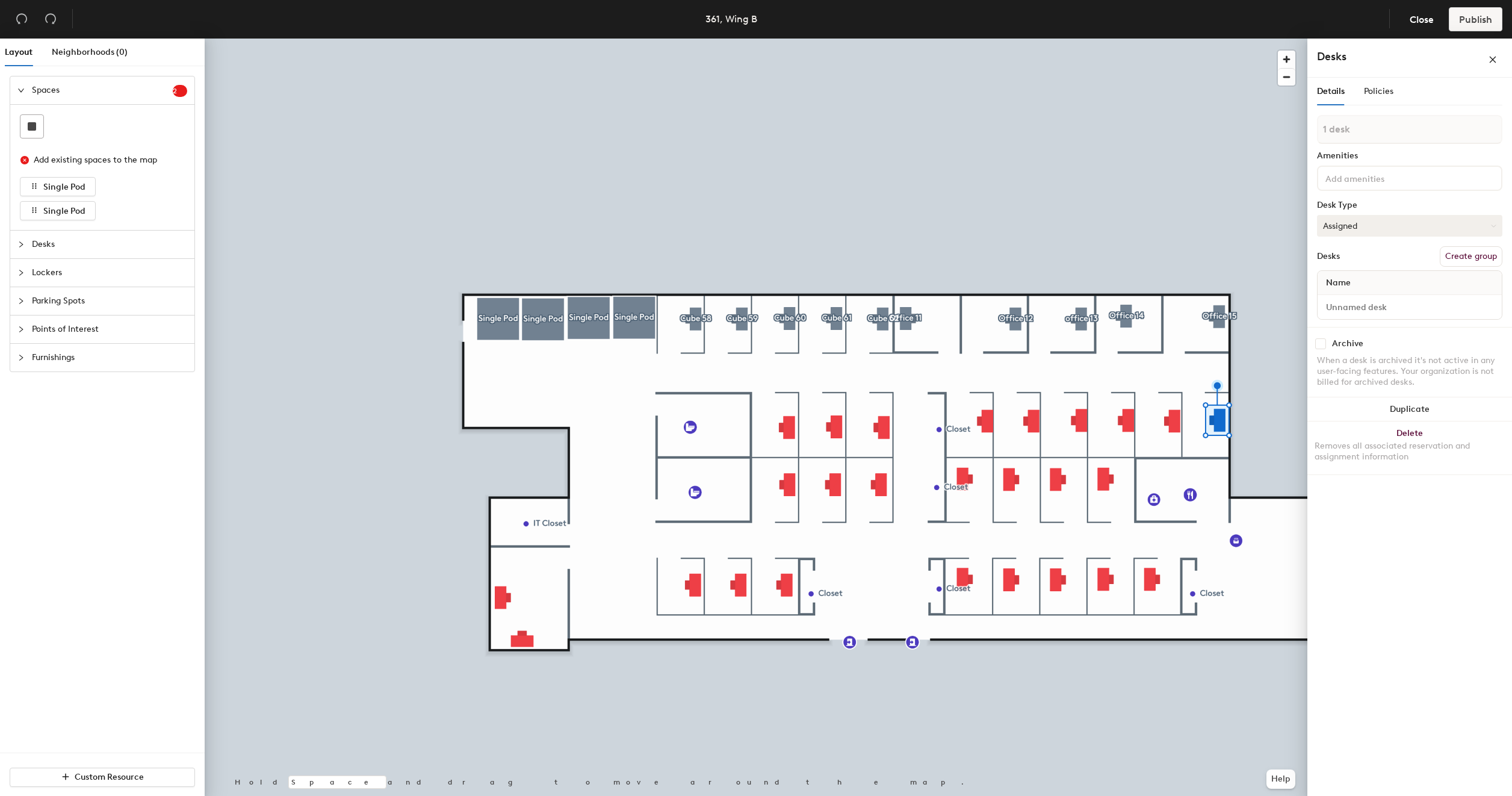
drag, startPoint x: 1463, startPoint y: 255, endPoint x: 1463, endPoint y: 243, distance: 12.0
click at [1463, 255] on button "Create group" at bounding box center [1471, 256] width 63 height 20
click at [1395, 138] on input "Pod 25" at bounding box center [1410, 140] width 185 height 29
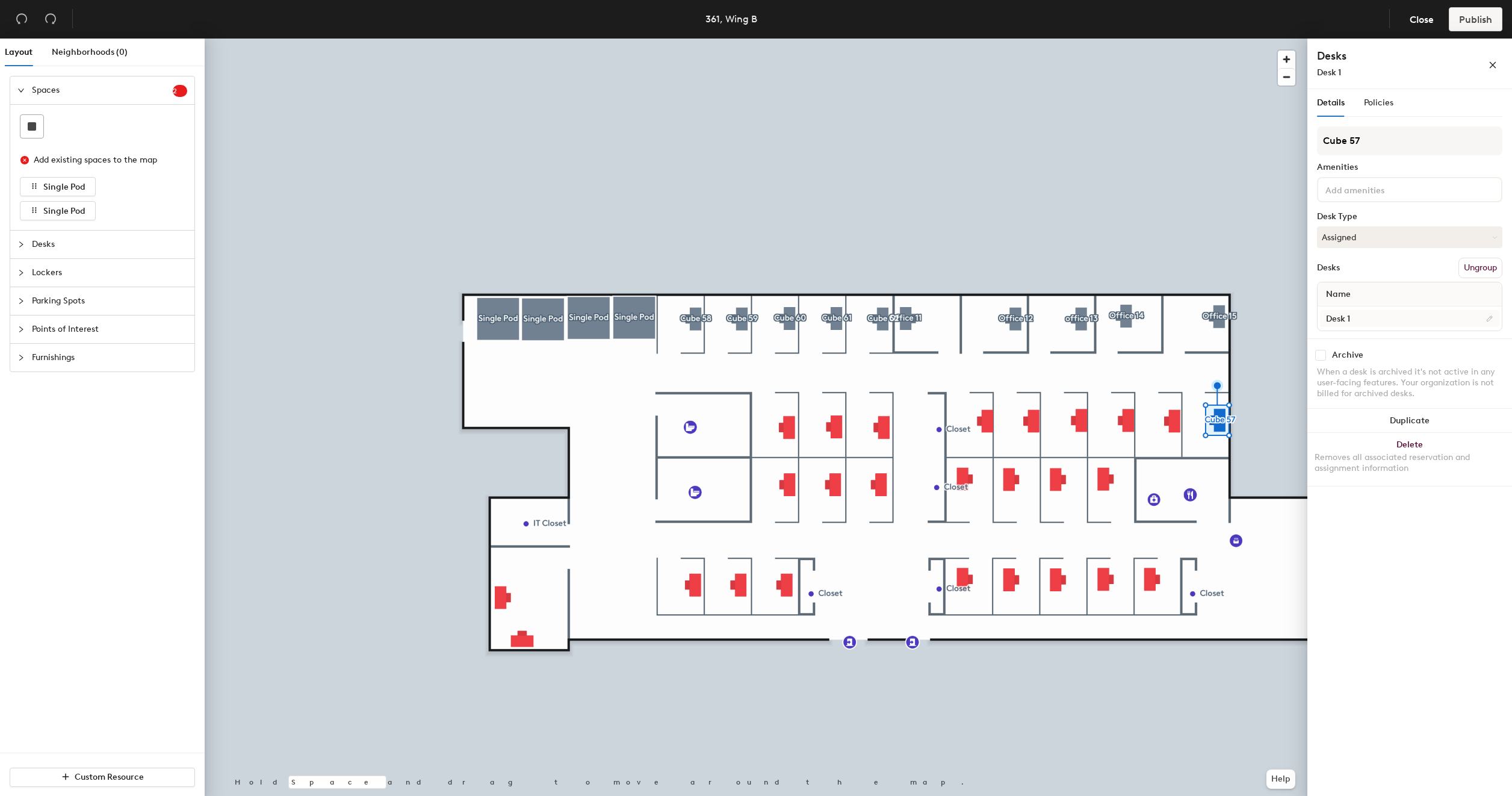
type input "Cube 57"
click at [1395, 317] on input "Desk 1" at bounding box center [1409, 318] width 180 height 16
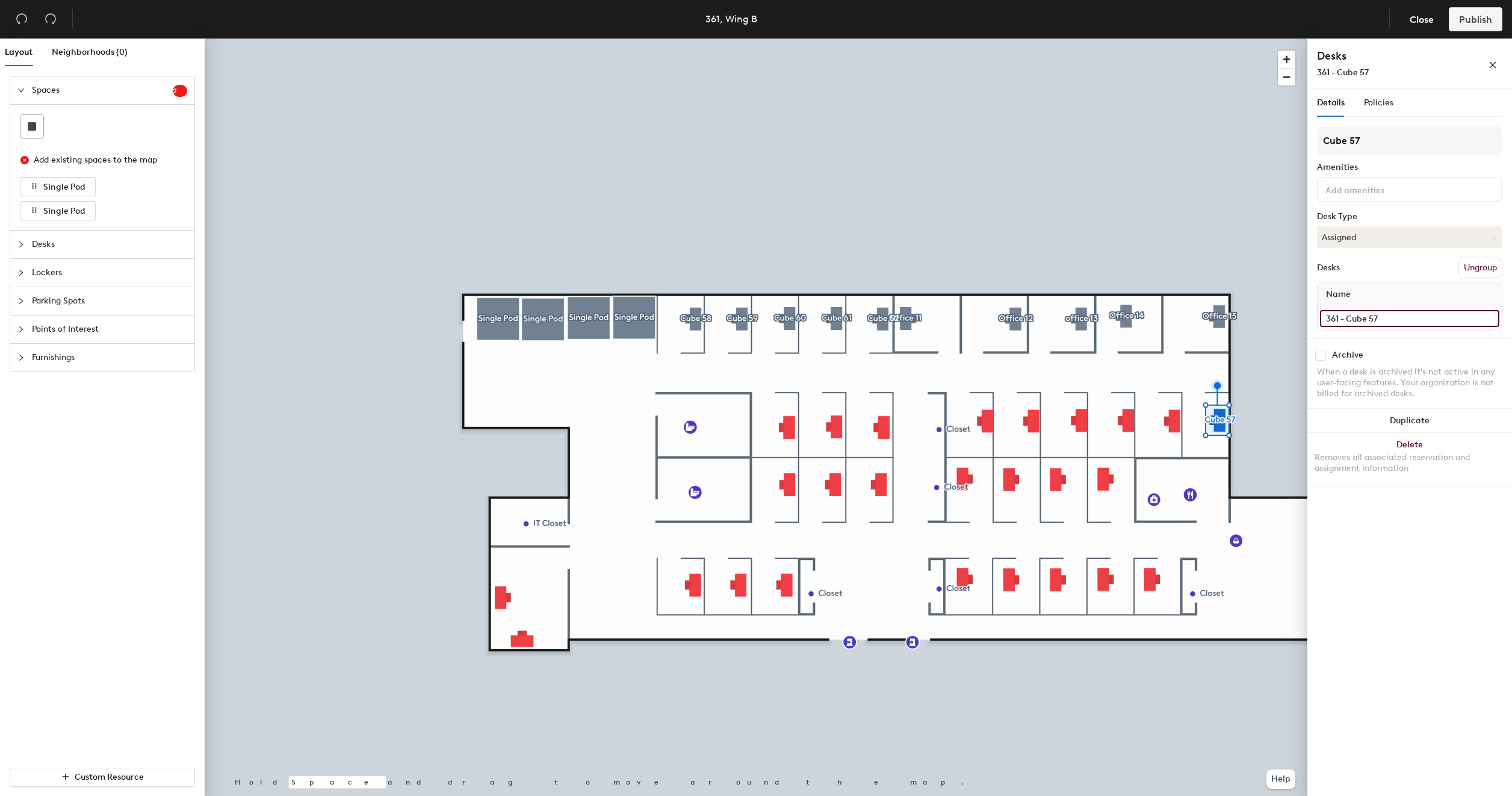
type input "361 - Cube 57"
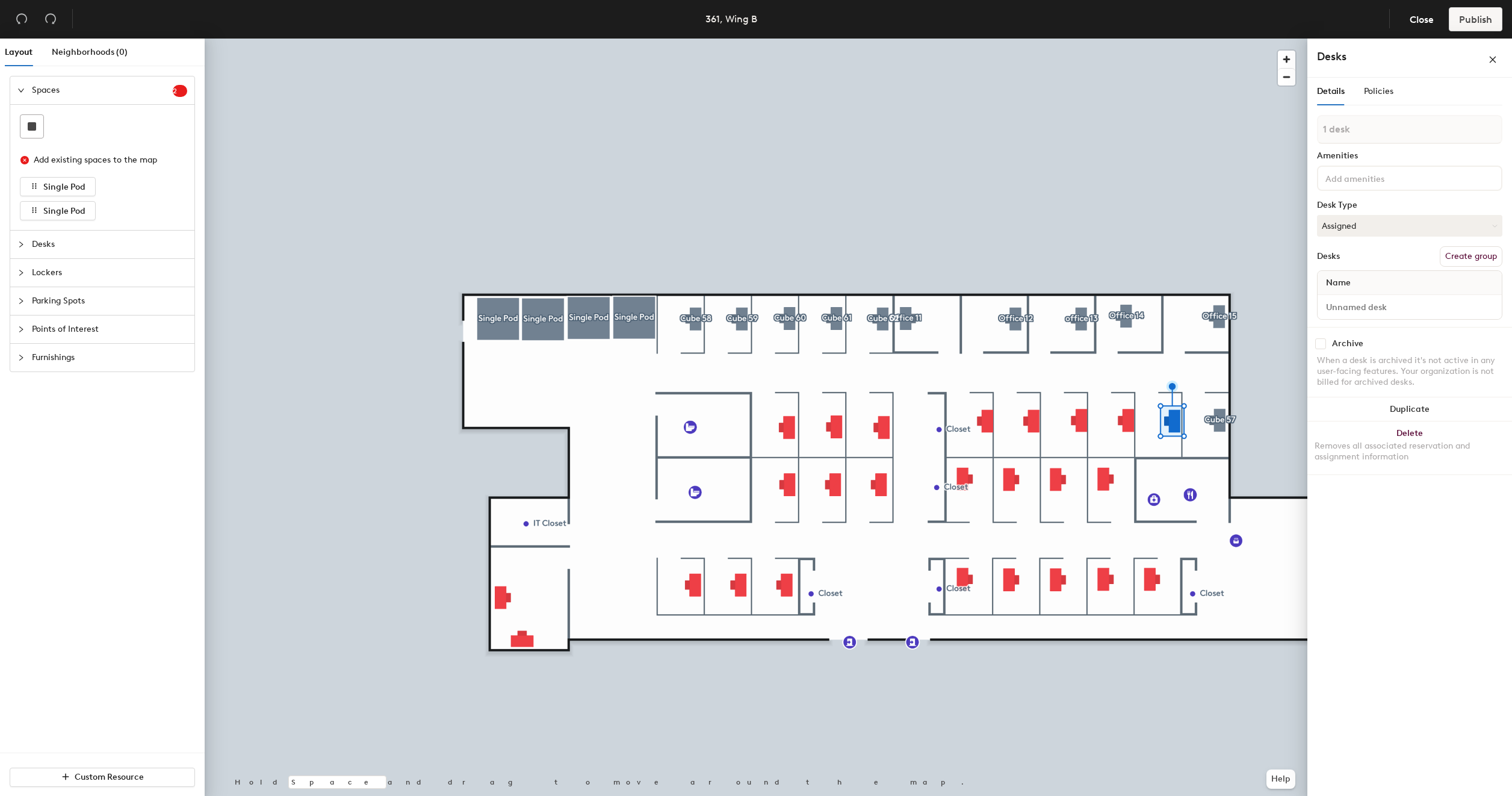
click at [1471, 252] on button "Create group" at bounding box center [1471, 256] width 63 height 20
click at [1397, 320] on input "Desk 1" at bounding box center [1409, 318] width 180 height 16
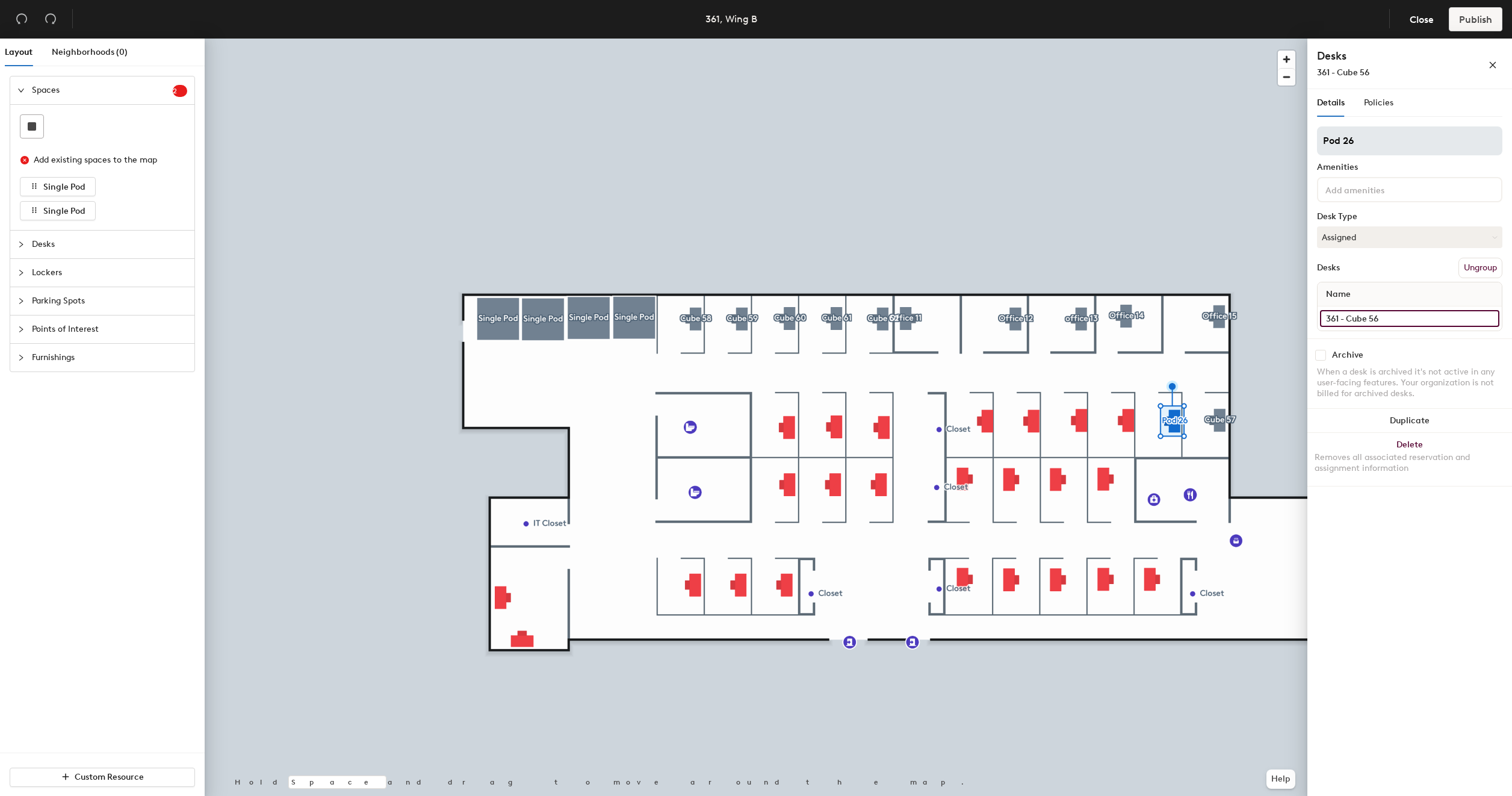
type input "361 - Cube 56"
click at [1364, 144] on input "Pod 26" at bounding box center [1410, 140] width 185 height 29
type input "Cube 56"
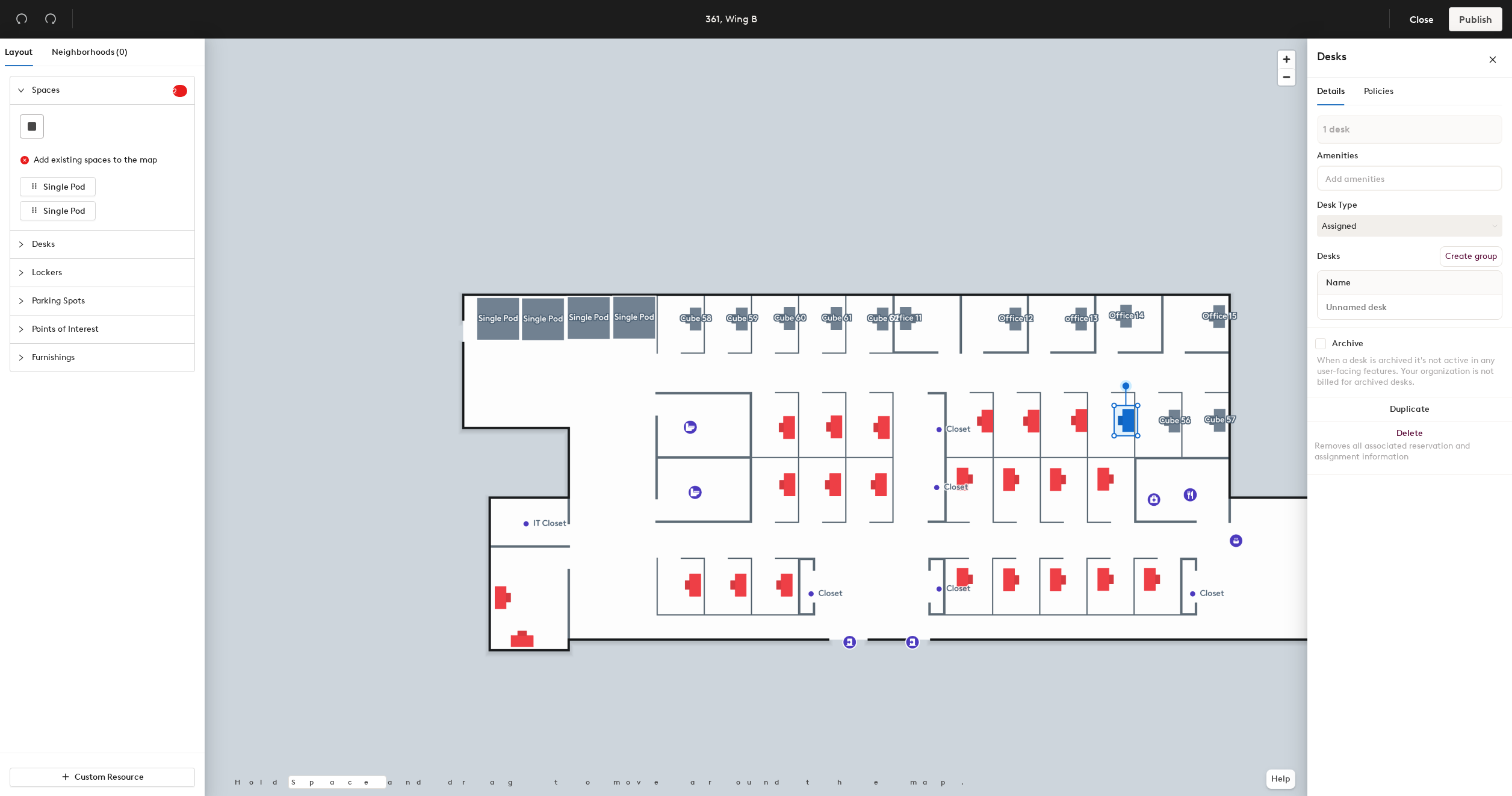
click at [1482, 255] on button "Create group" at bounding box center [1471, 256] width 63 height 20
click at [1364, 136] on input "Pod 27" at bounding box center [1410, 140] width 185 height 29
type input "Cube 55"
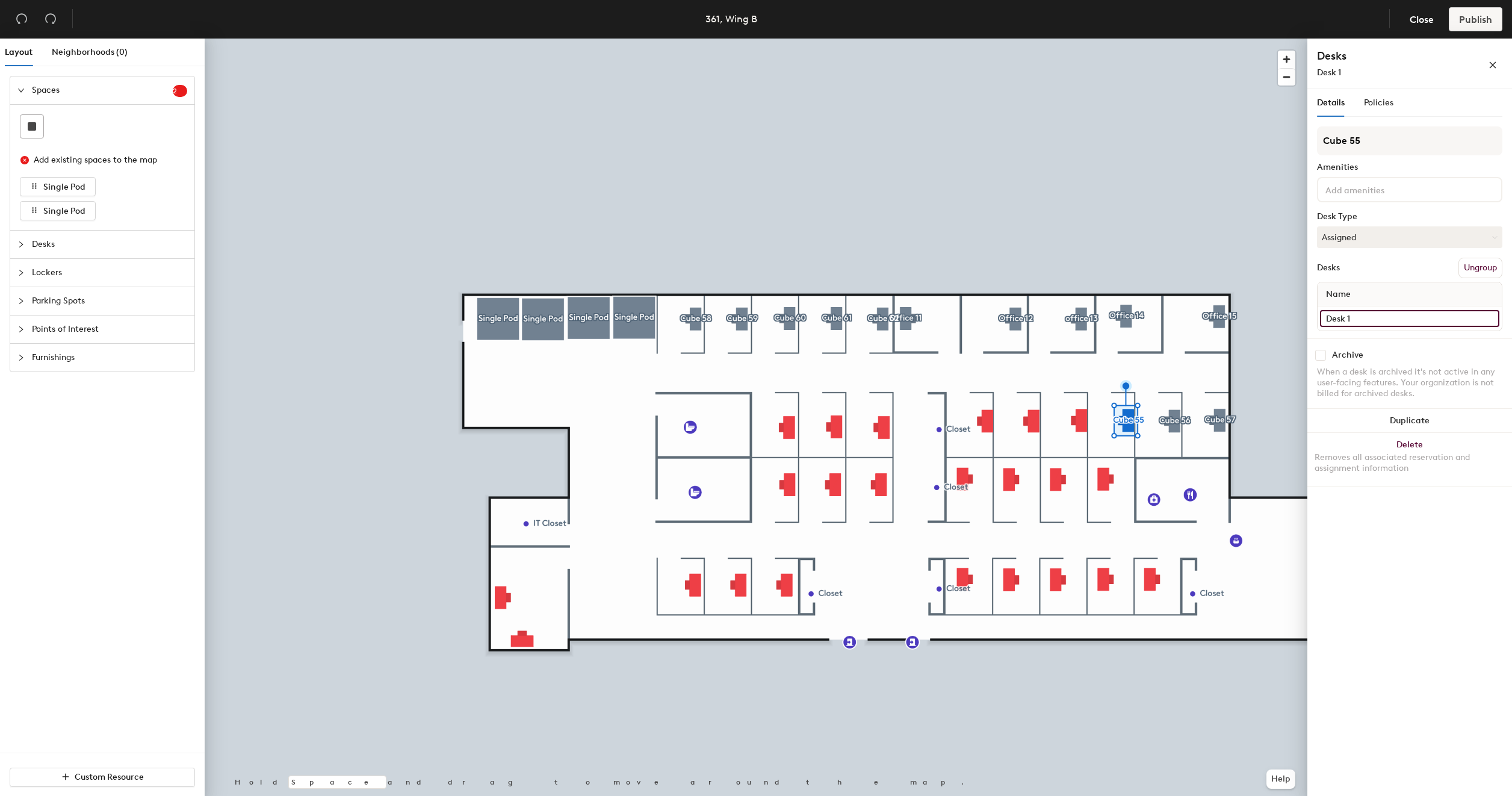
click at [1416, 317] on input "Desk 1" at bounding box center [1409, 318] width 180 height 16
type input "361 - Cube 55"
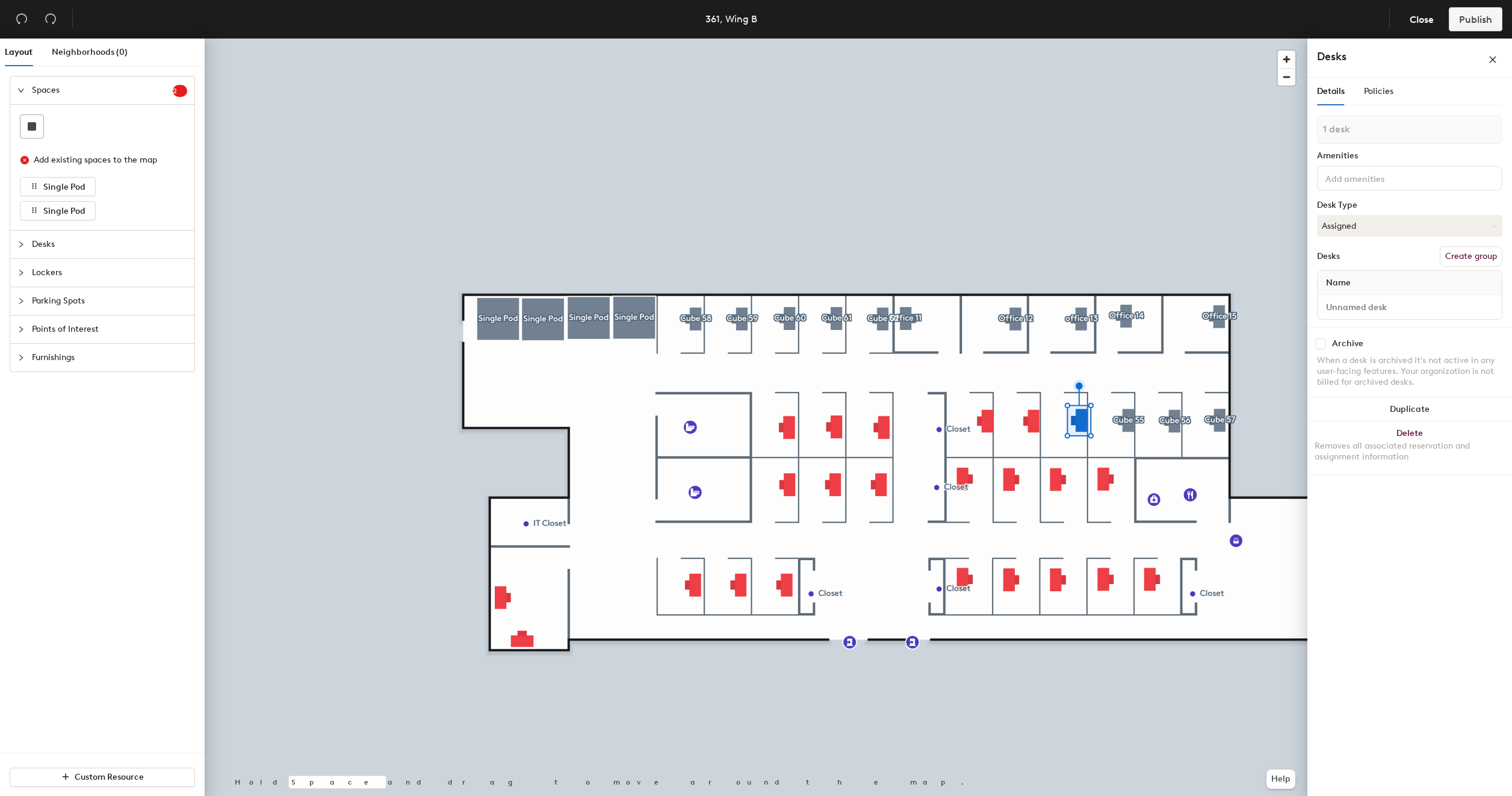
click at [1484, 250] on button "Create group" at bounding box center [1471, 256] width 63 height 20
click at [1416, 141] on input "Pod 28" at bounding box center [1410, 140] width 185 height 29
type input "Cube 54"
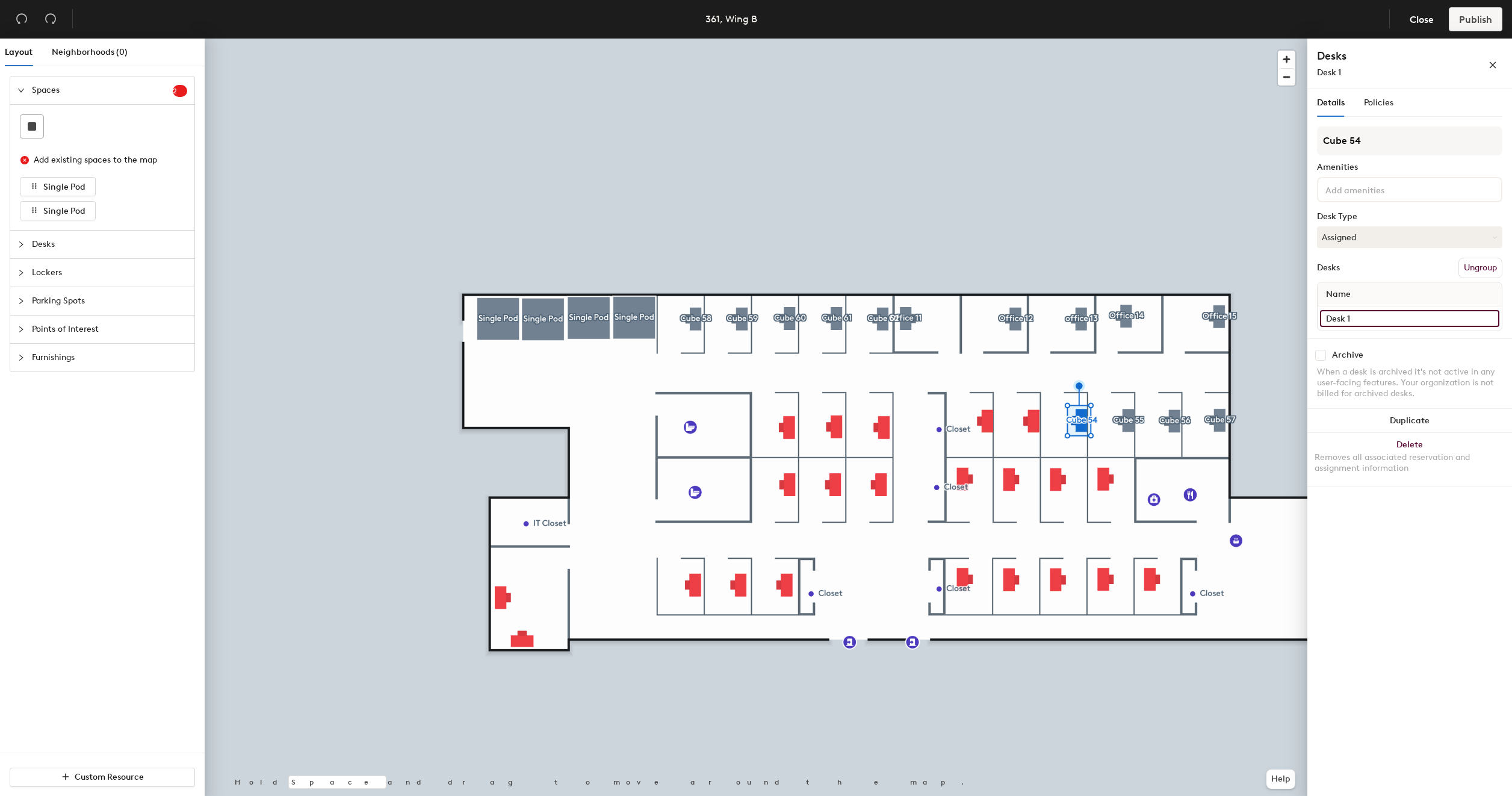
click at [1403, 314] on input "Desk 1" at bounding box center [1409, 318] width 180 height 16
type input "361 - Cube 54"
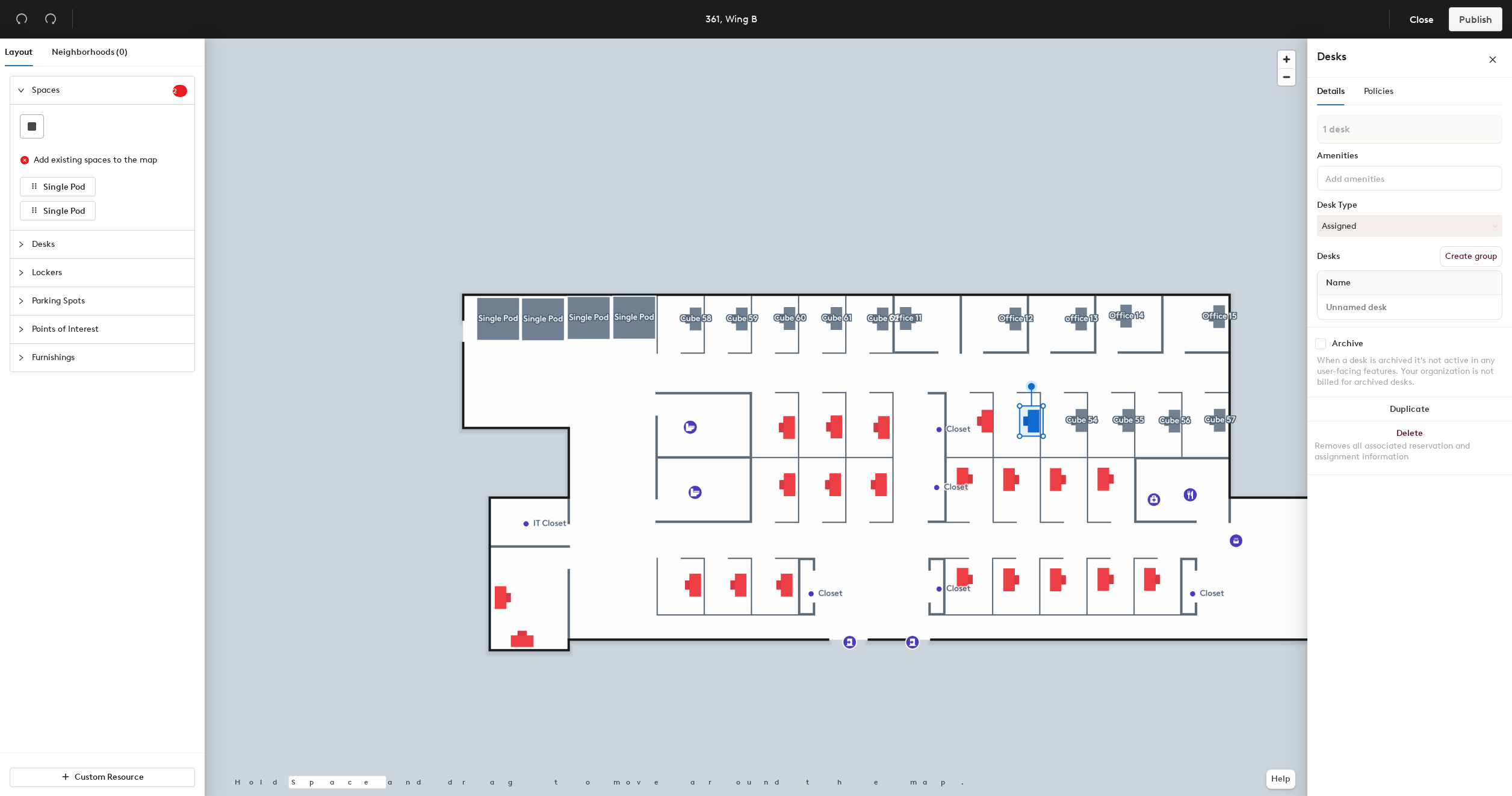
click at [1468, 253] on button "Create group" at bounding box center [1471, 256] width 63 height 20
click at [1393, 322] on input "Desk 1" at bounding box center [1409, 318] width 180 height 16
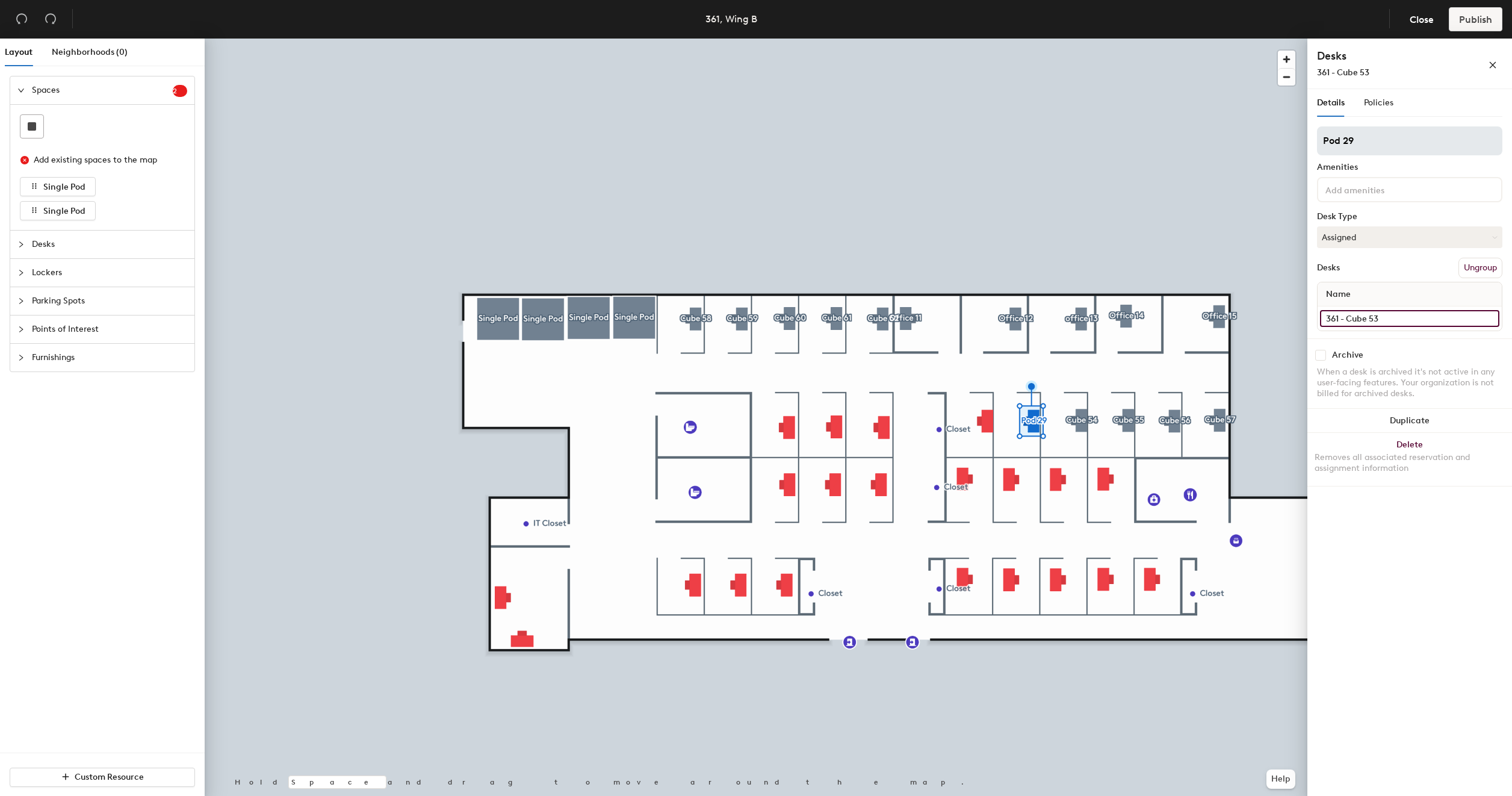
type input "361 - Cube 53"
click at [1374, 137] on input "Pod 29" at bounding box center [1410, 140] width 185 height 29
type input "Cube 53"
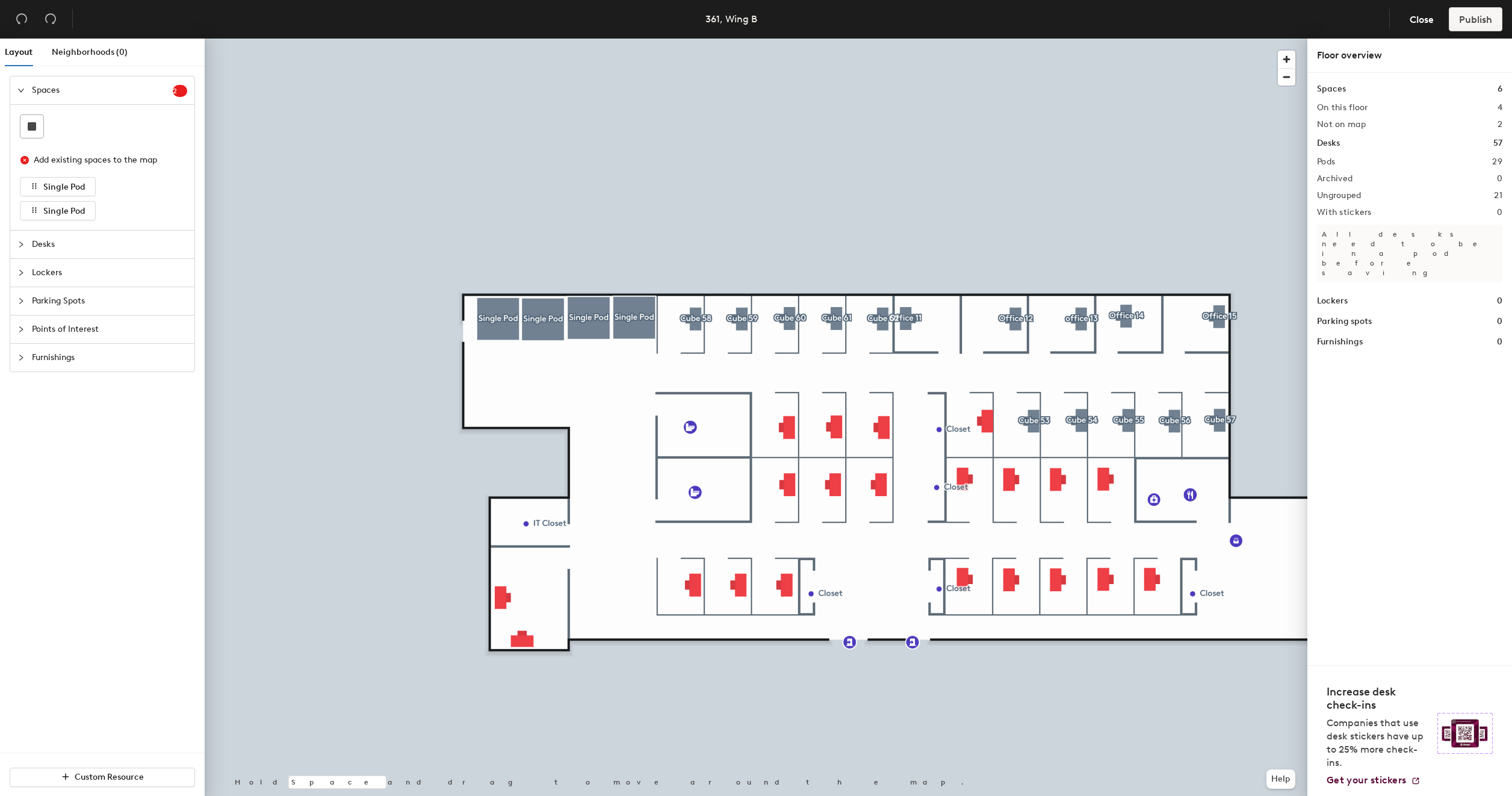
click at [987, 38] on div at bounding box center [756, 38] width 1103 height 0
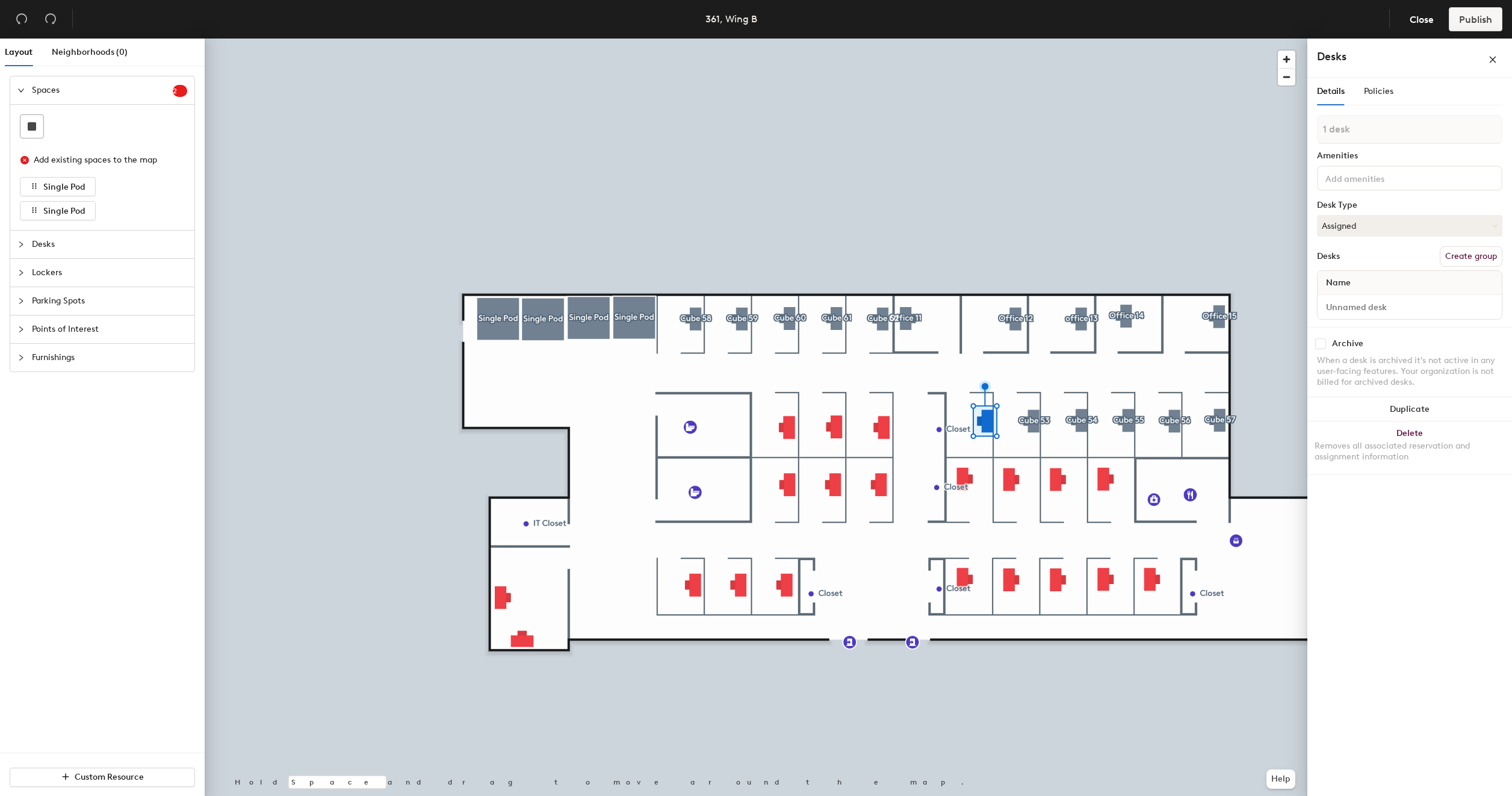
click at [1485, 250] on button "Create group" at bounding box center [1471, 256] width 63 height 20
type input "P"
type input "Cube 52"
click at [1399, 322] on input "Desk 1" at bounding box center [1409, 318] width 180 height 16
type input "361 - Cube 52"
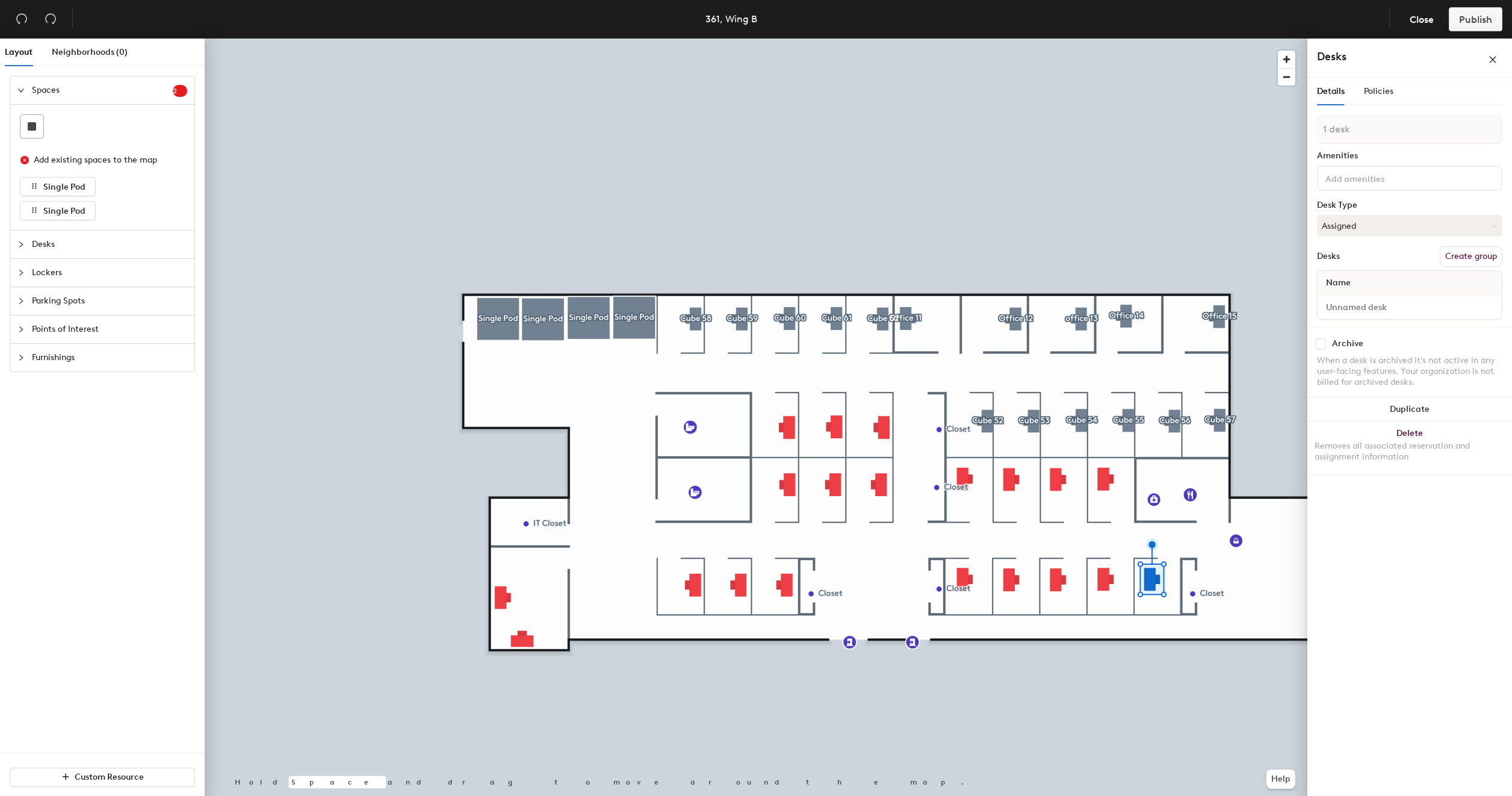
click at [1455, 252] on button "Create group" at bounding box center [1471, 256] width 63 height 20
click at [1399, 323] on input "Desk 1" at bounding box center [1409, 318] width 180 height 16
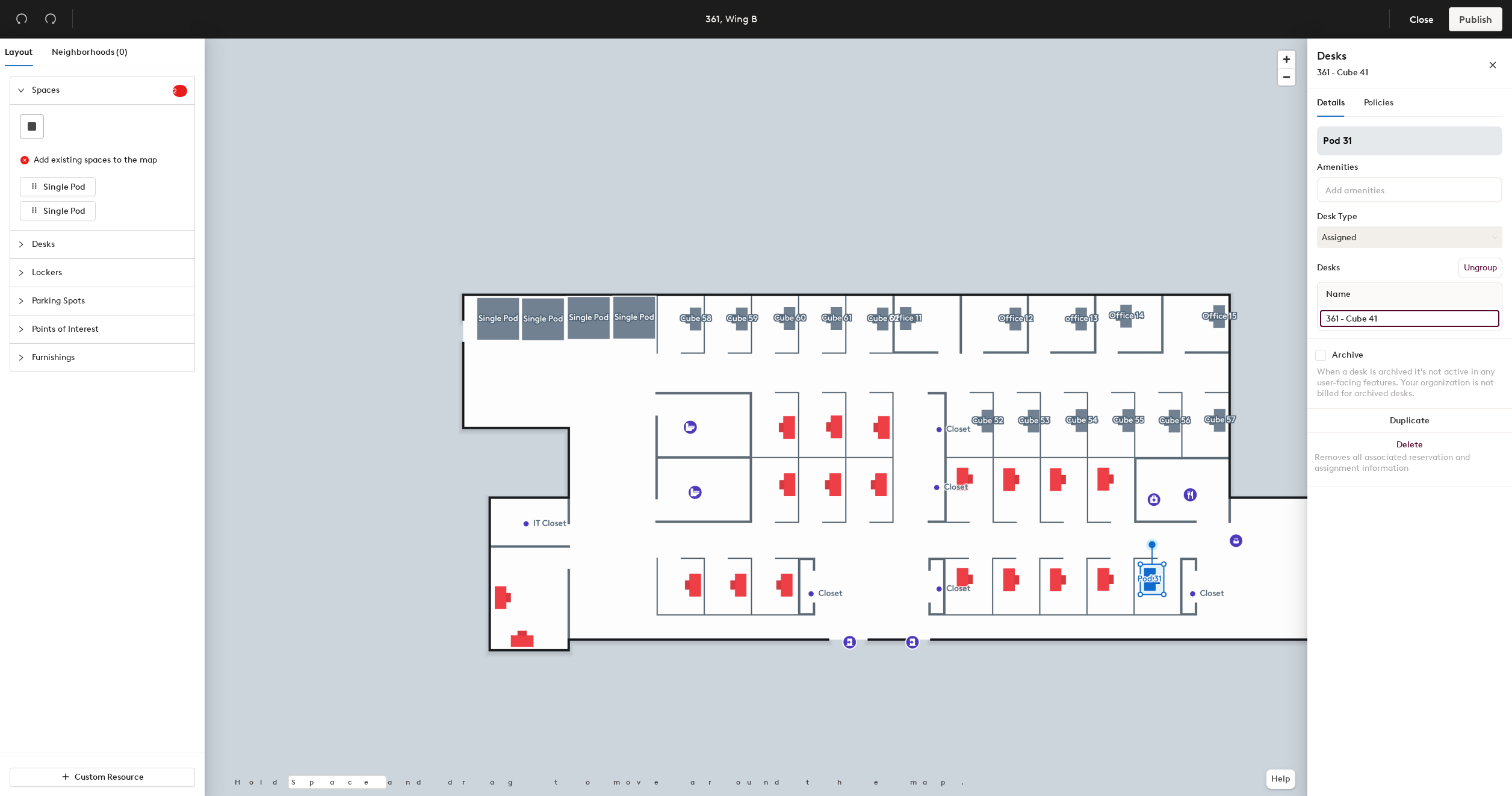
type input "361 - Cube 41"
click at [1386, 139] on input "Pod 31" at bounding box center [1410, 140] width 185 height 29
type input "Cube 41"
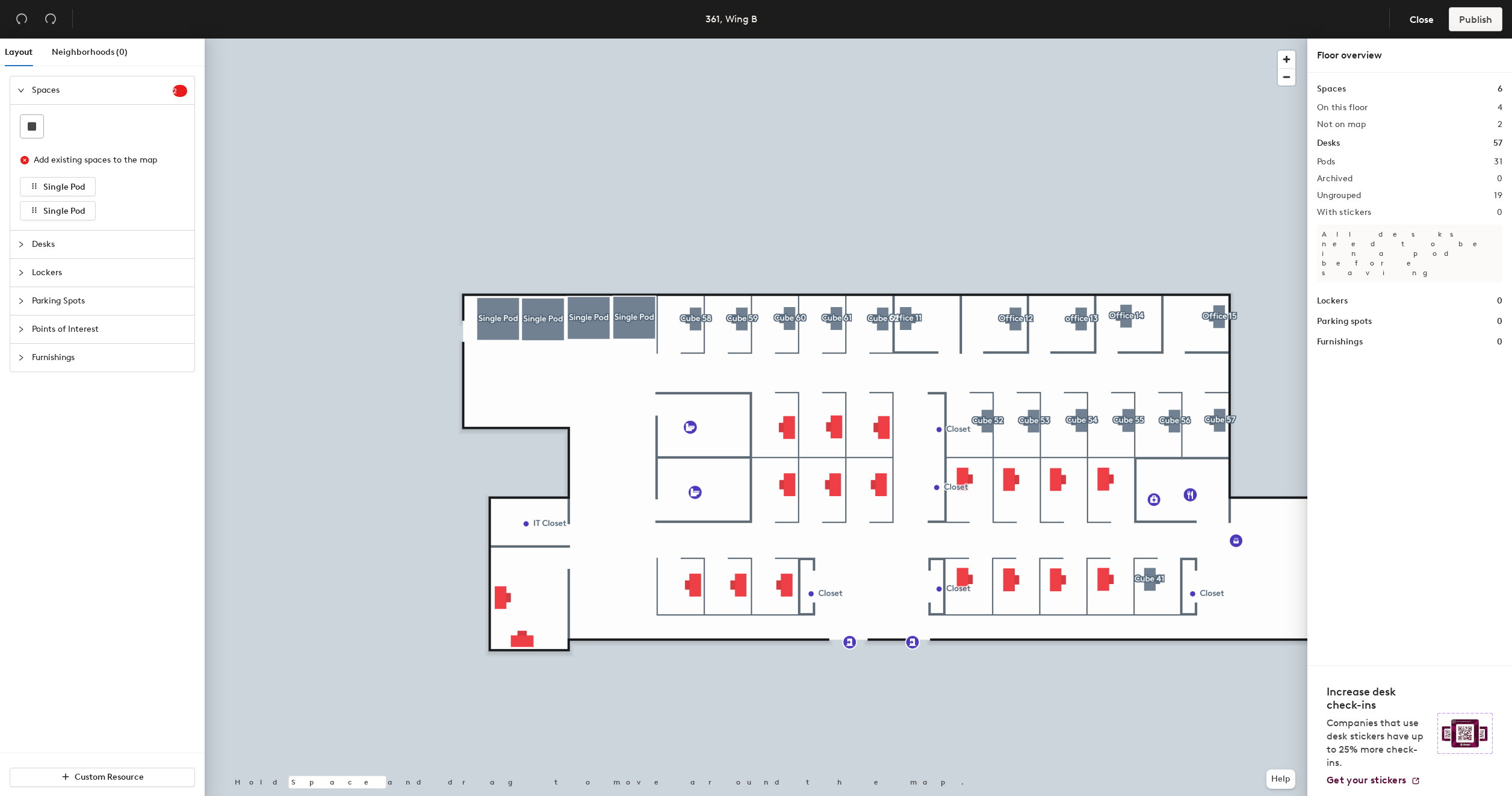
click at [1106, 38] on div at bounding box center [756, 38] width 1103 height 0
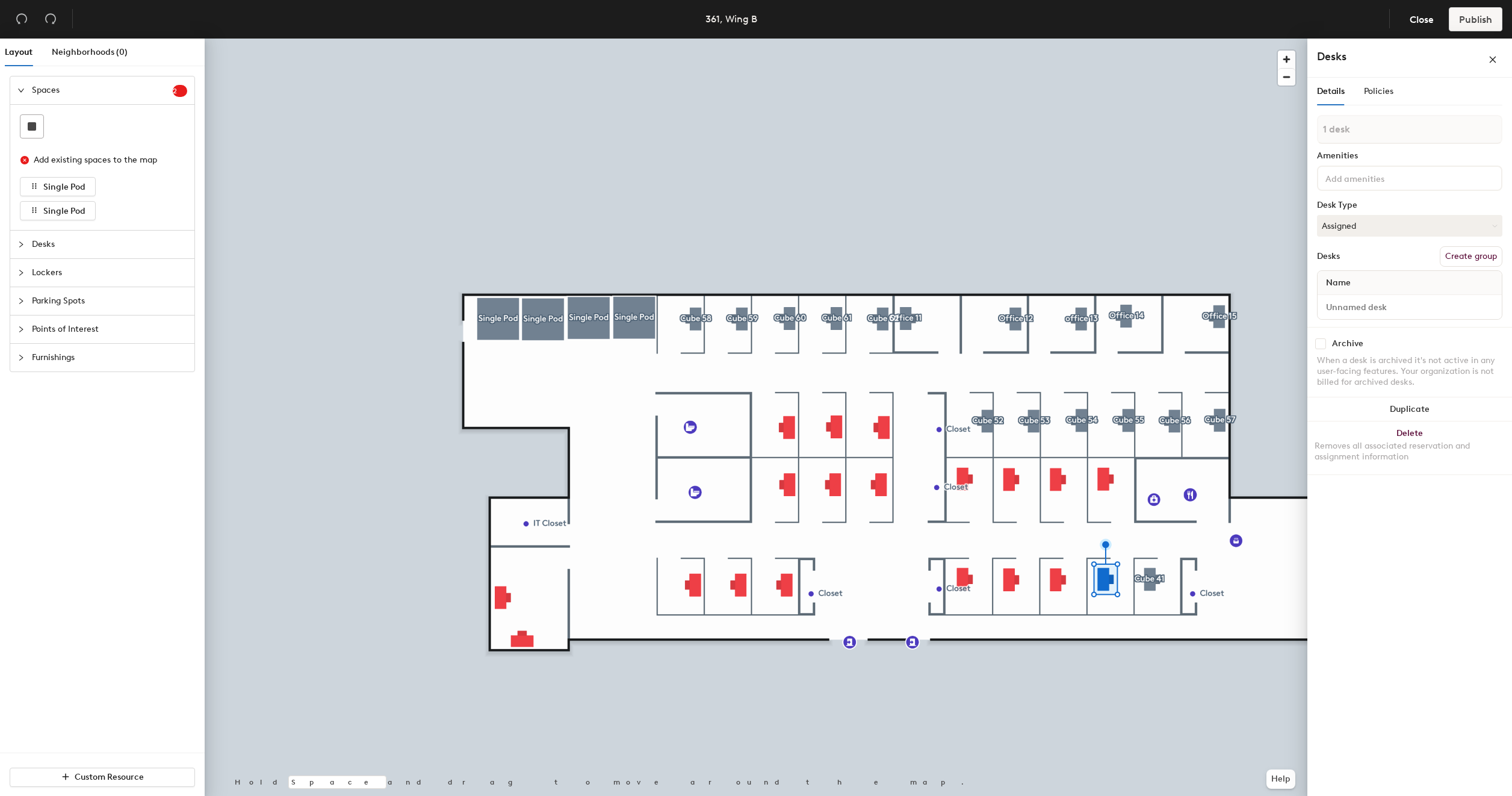
click at [1462, 259] on button "Create group" at bounding box center [1471, 256] width 63 height 20
click at [1390, 147] on input "Pod 32" at bounding box center [1410, 140] width 185 height 29
type input "Cube 40"
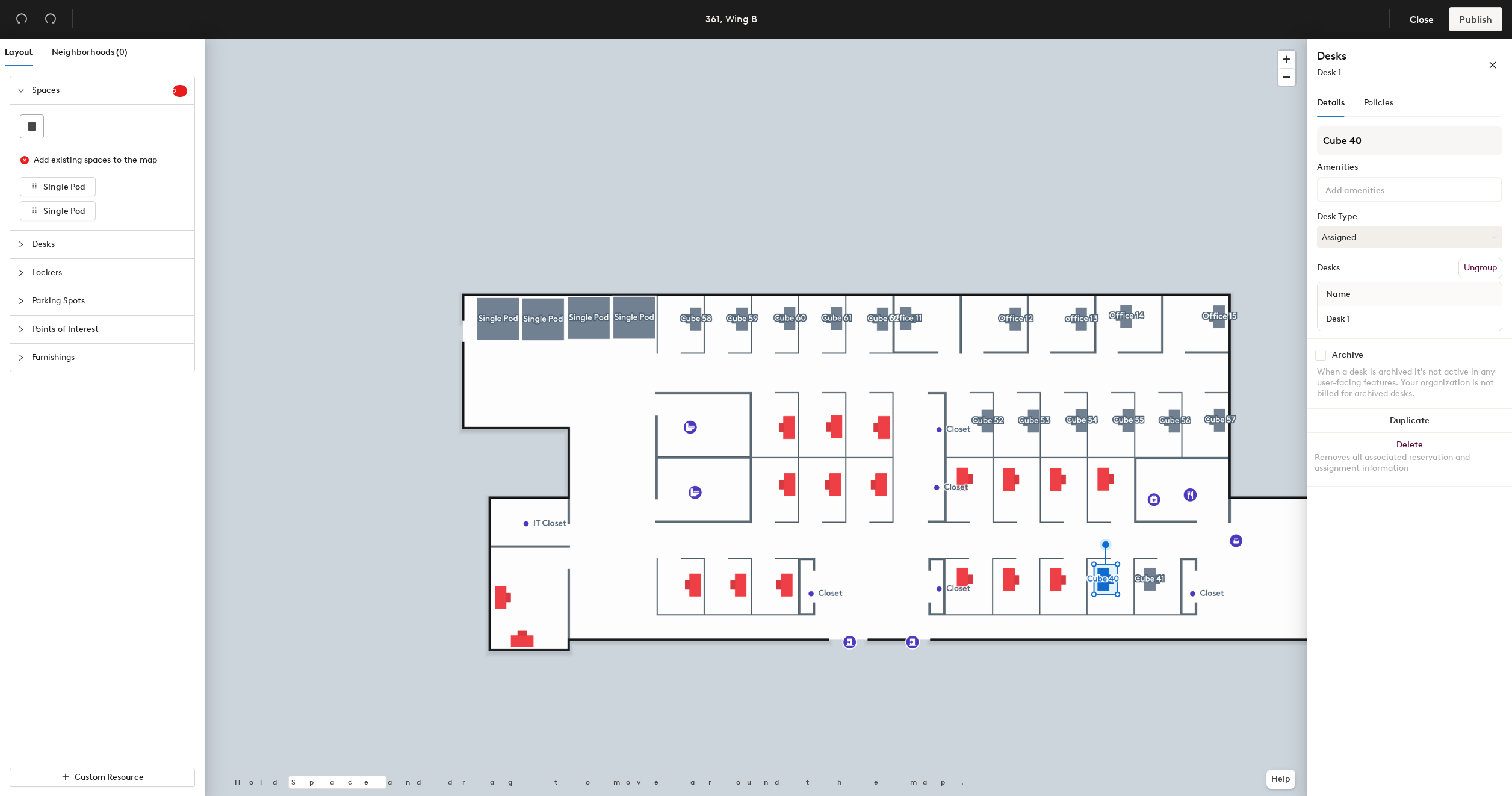
click at [1421, 307] on div "Desk 1" at bounding box center [1409, 318] width 184 height 24
click at [1421, 312] on input "Desk 1" at bounding box center [1409, 318] width 180 height 16
type input "361 - Cube 40"
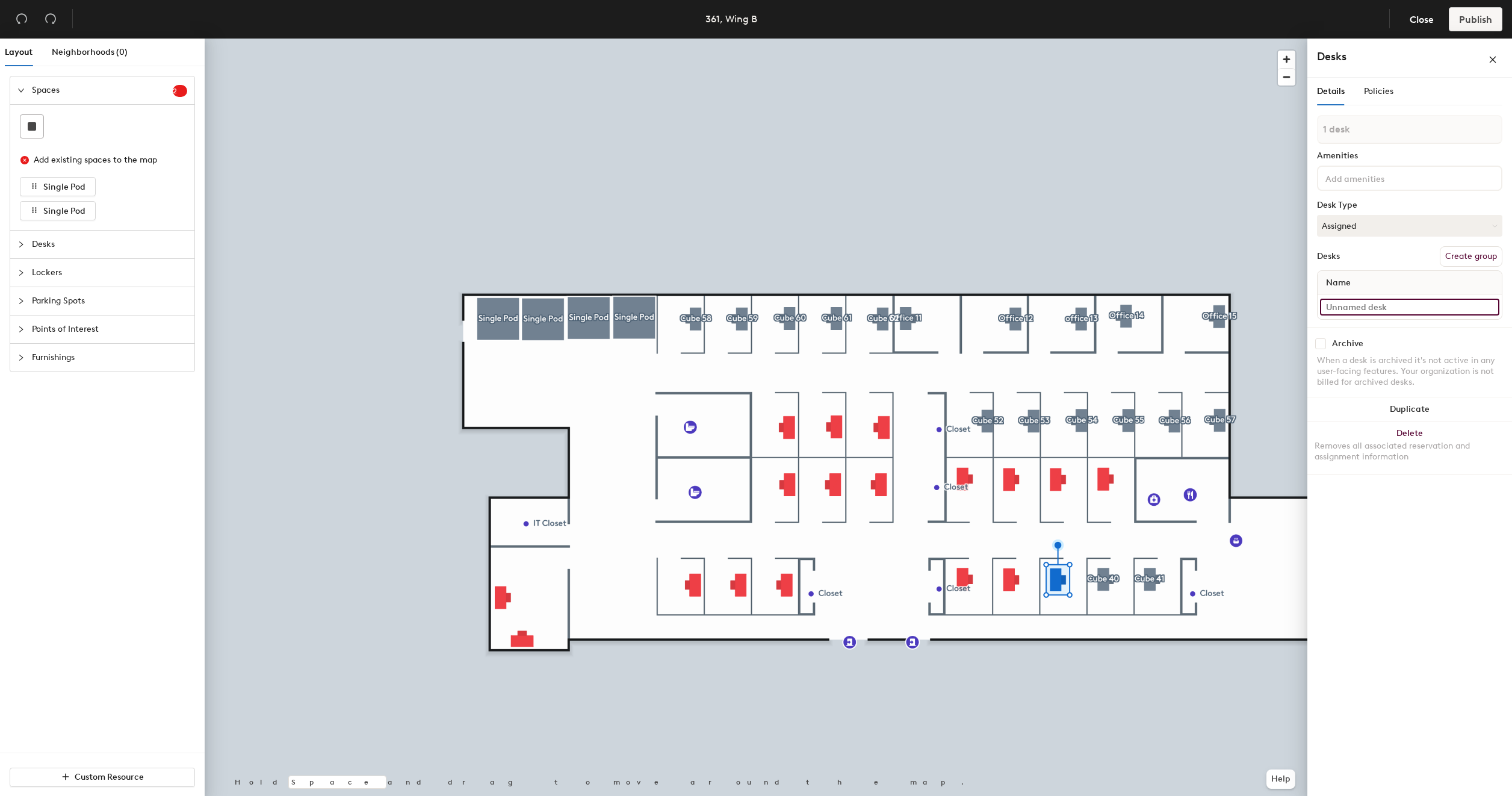
click at [1380, 310] on input at bounding box center [1409, 307] width 180 height 16
click at [1473, 255] on button "Create group" at bounding box center [1471, 256] width 63 height 20
click at [1480, 278] on div "Pod 33 Amenities Desk Type Assigned Desks Ungroup Name Desk 1" at bounding box center [1410, 232] width 185 height 212
click at [1481, 272] on button "Ungroup" at bounding box center [1481, 268] width 44 height 20
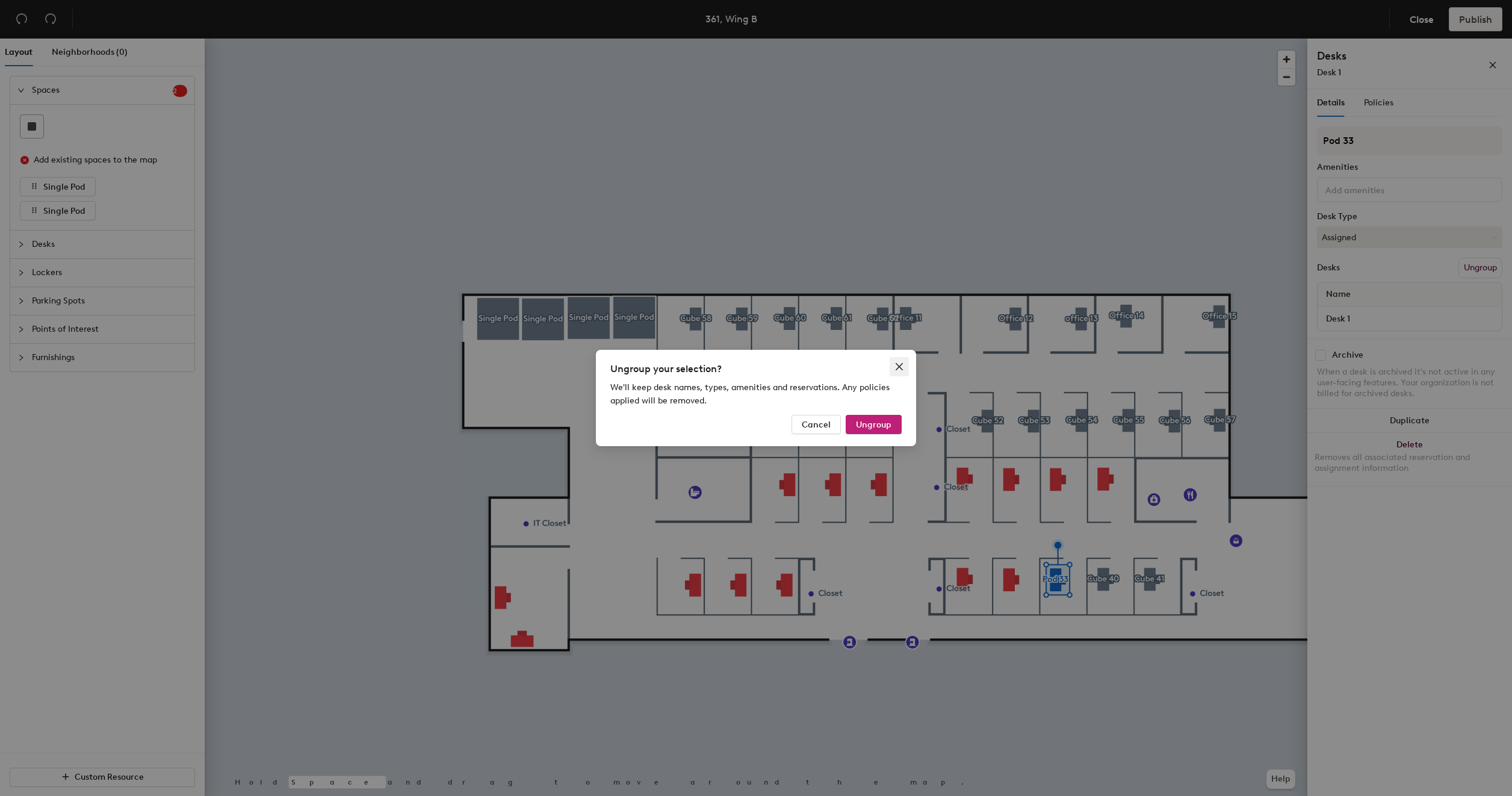
click at [898, 369] on icon "close" at bounding box center [899, 366] width 7 height 7
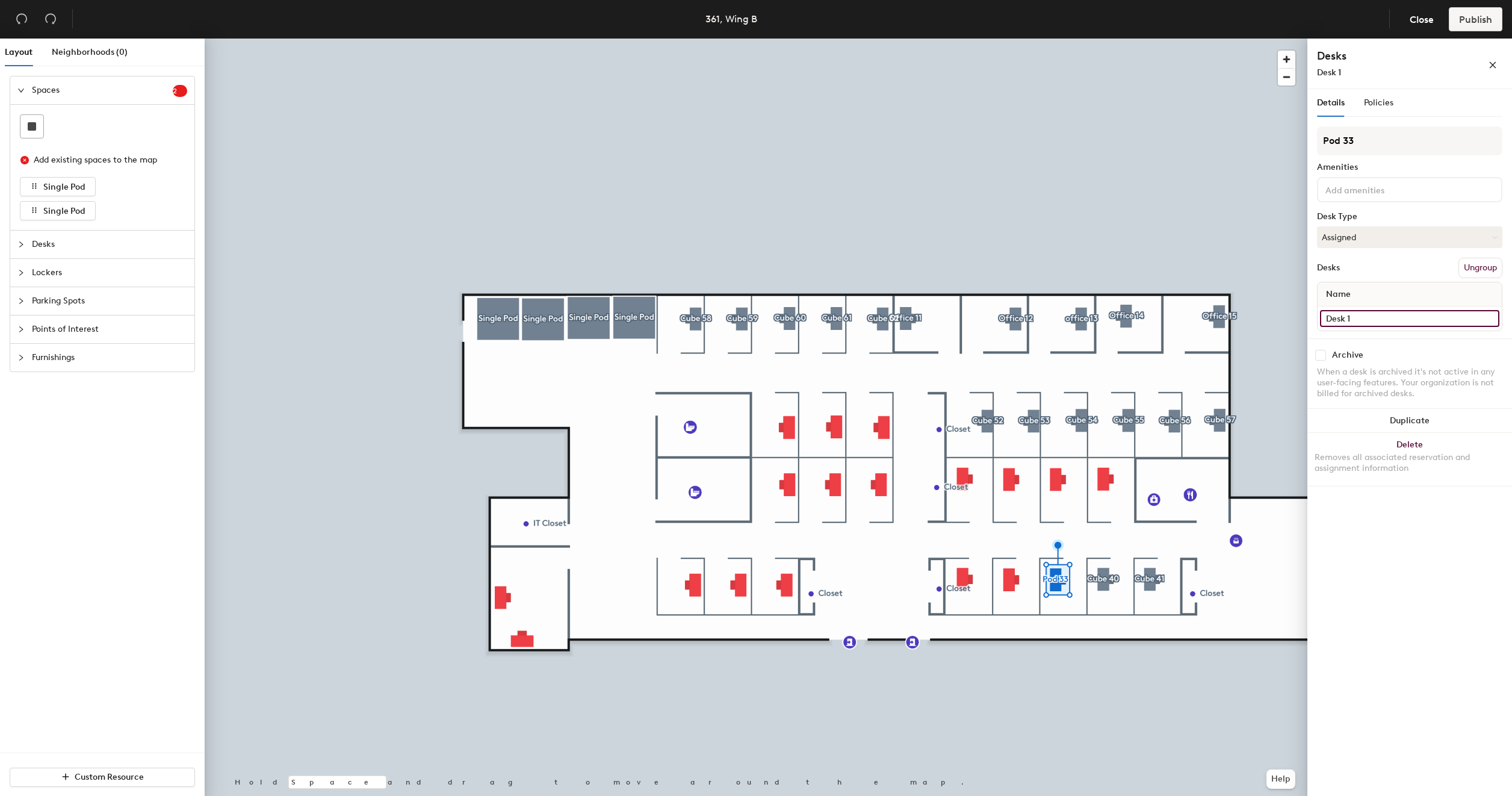
click at [1377, 318] on input "Desk 1" at bounding box center [1409, 318] width 180 height 16
type input "C"
type input "361 - Cube 39"
click at [1368, 142] on input "Pod 33" at bounding box center [1410, 140] width 185 height 29
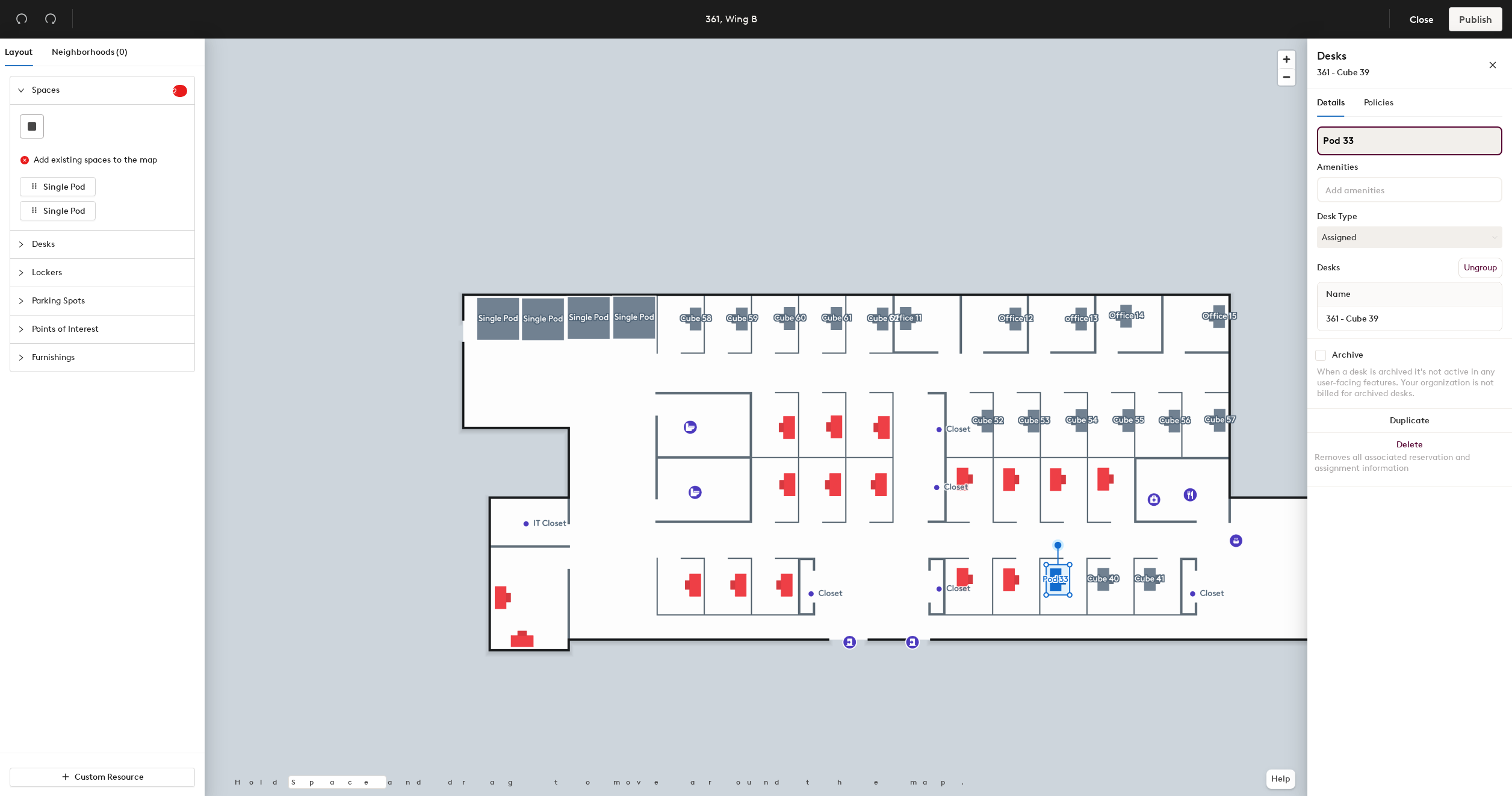
click at [1368, 142] on input "Pod 33" at bounding box center [1410, 140] width 185 height 29
type input "Cube 39"
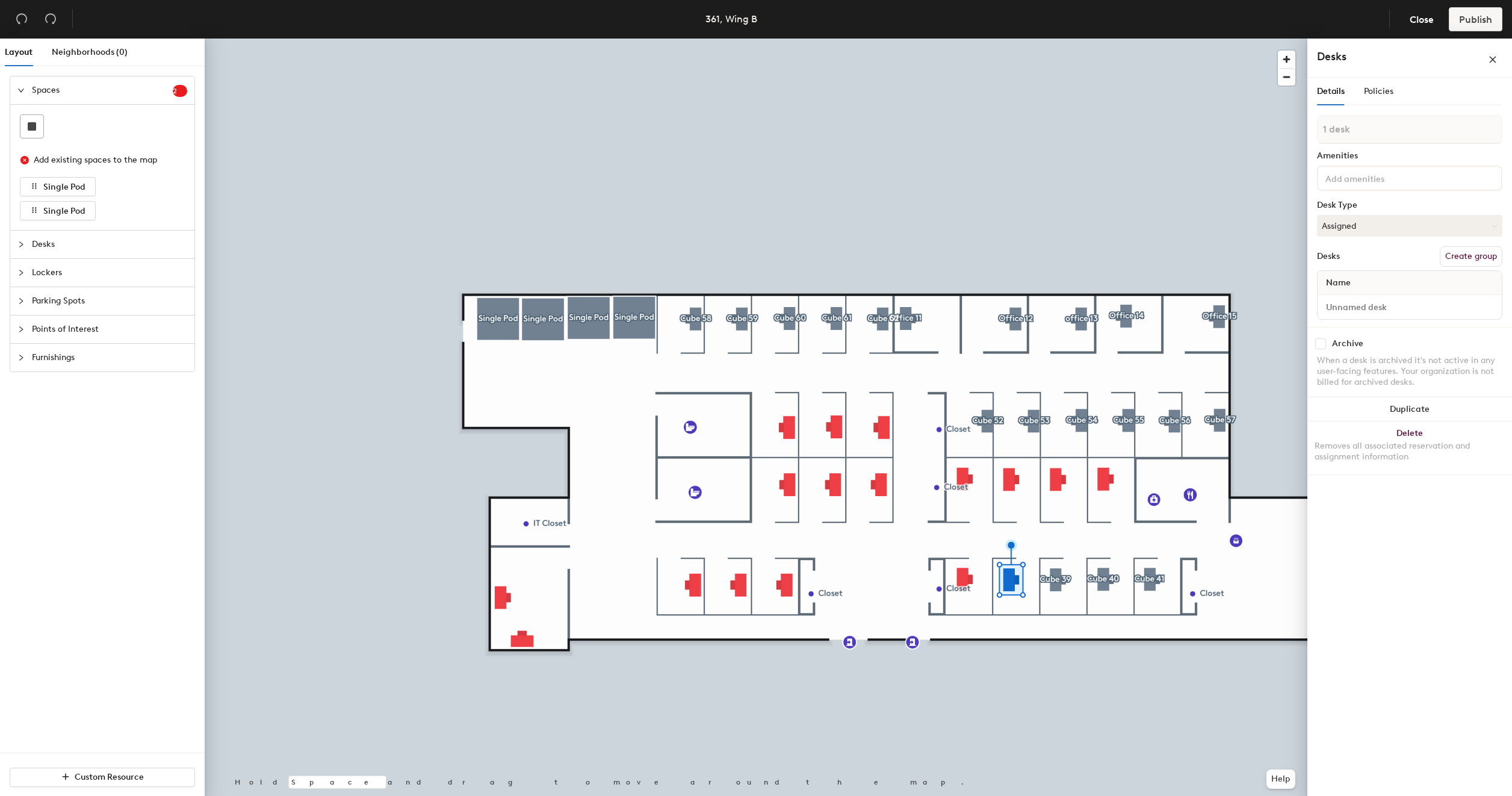
click at [1476, 259] on button "Create group" at bounding box center [1471, 256] width 63 height 20
click at [1392, 322] on input "Desk 1" at bounding box center [1409, 318] width 180 height 16
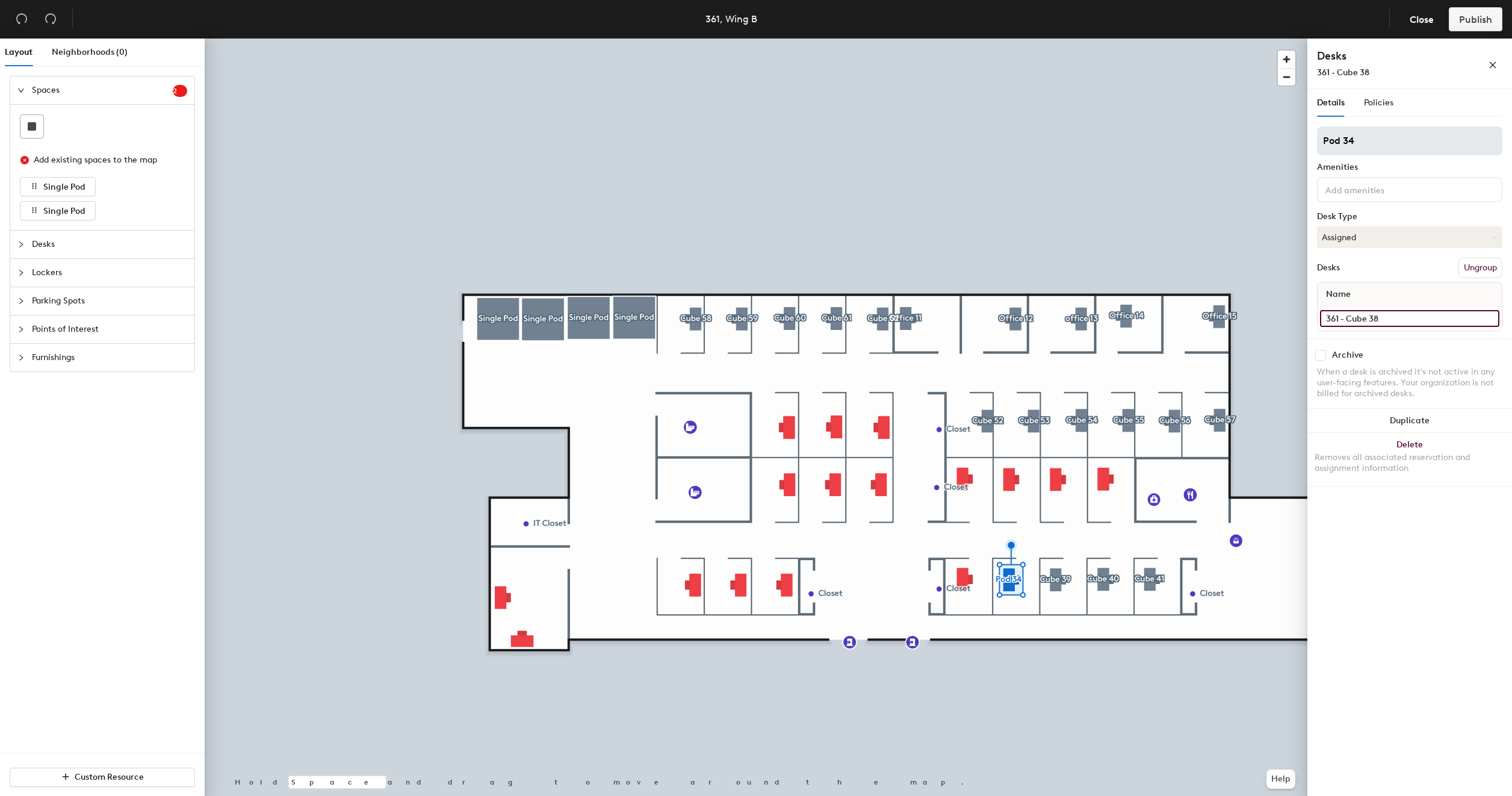
type input "361 - Cube 38"
click at [1381, 140] on input "Pod 34" at bounding box center [1410, 140] width 185 height 29
type input "Cube 38"
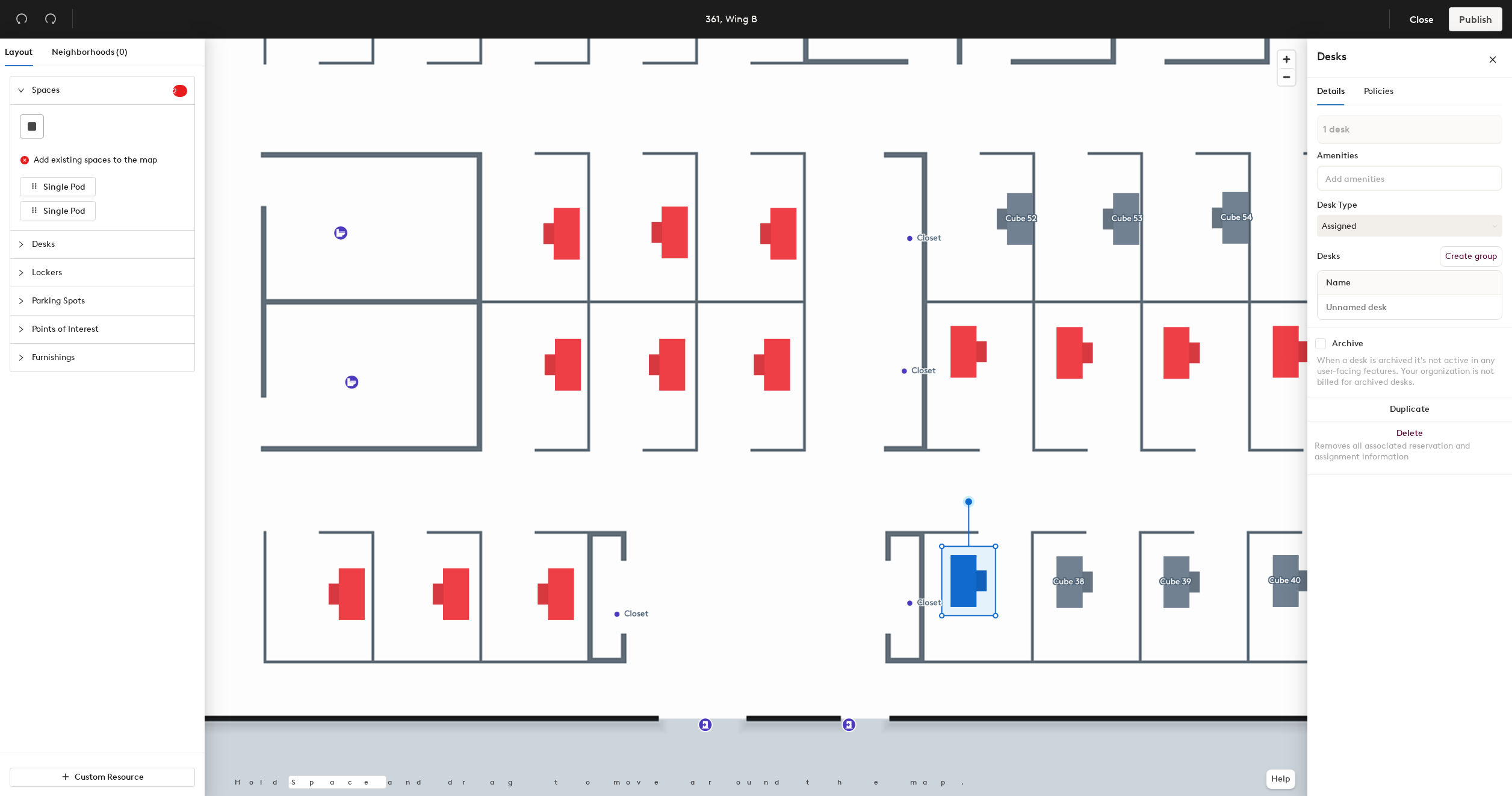
drag, startPoint x: 1473, startPoint y: 259, endPoint x: 1447, endPoint y: 269, distance: 27.9
click at [1473, 259] on button "Create group" at bounding box center [1471, 256] width 63 height 20
click at [1381, 322] on input "Desk 1" at bounding box center [1409, 318] width 180 height 16
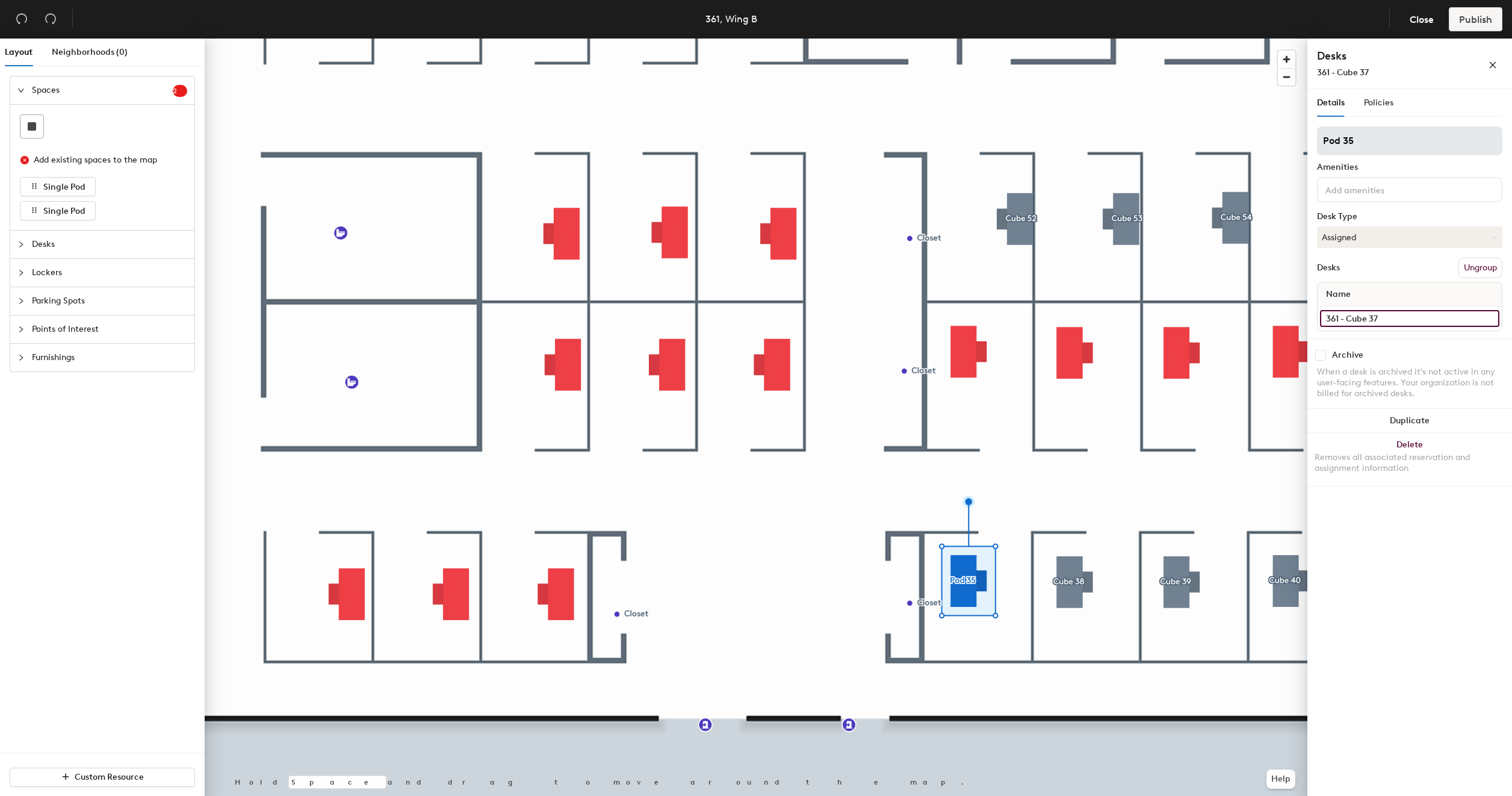
type input "361 - Cube 37"
click at [1375, 140] on input "Pod 35" at bounding box center [1410, 140] width 185 height 29
type input "Cube 37"
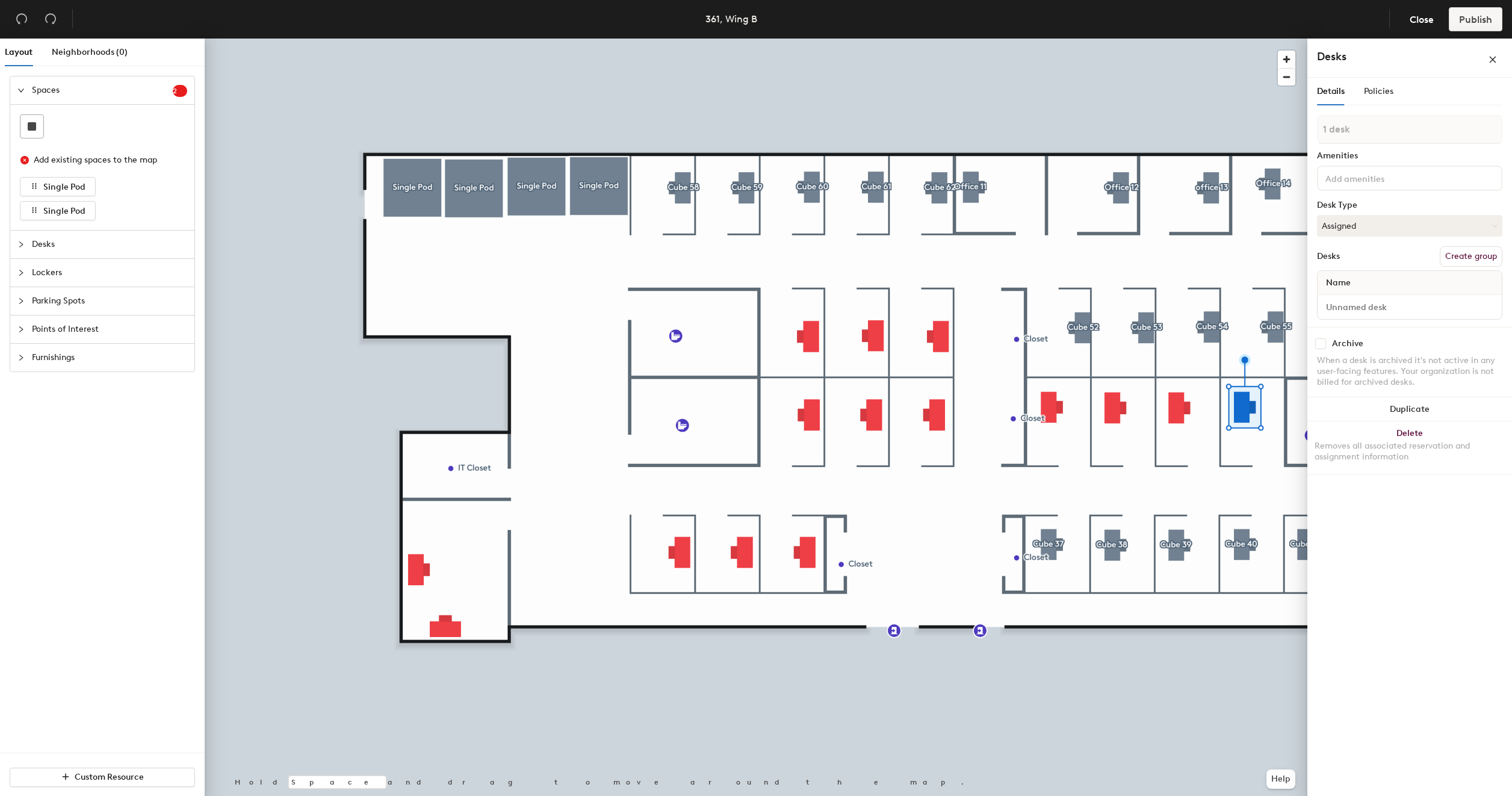
click at [1467, 249] on button "Create group" at bounding box center [1471, 256] width 63 height 20
click at [1406, 321] on input "Desk 1" at bounding box center [1409, 318] width 180 height 16
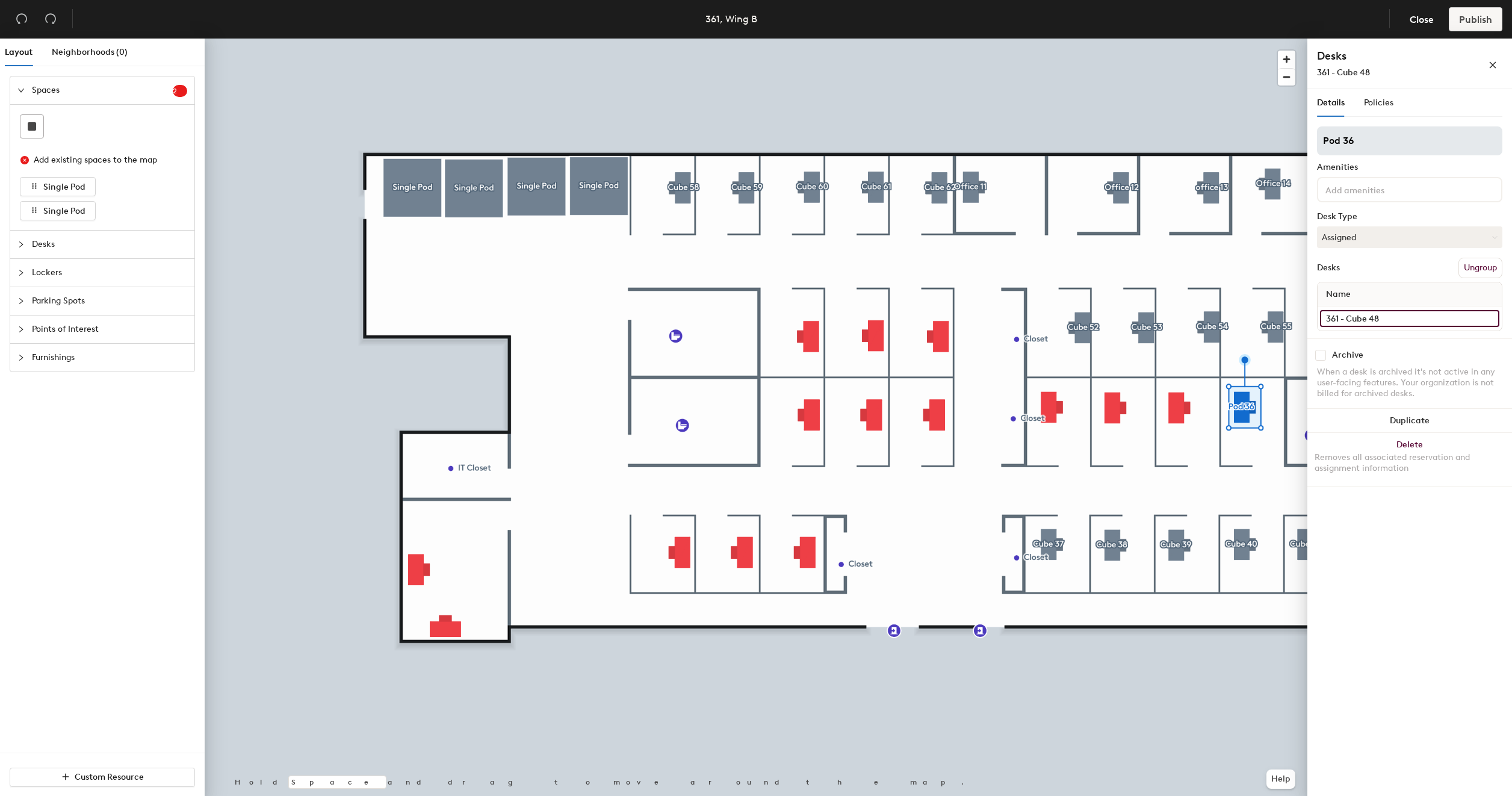
type input "361 - Cube 48"
click at [1376, 141] on input "Pod 36" at bounding box center [1410, 140] width 185 height 29
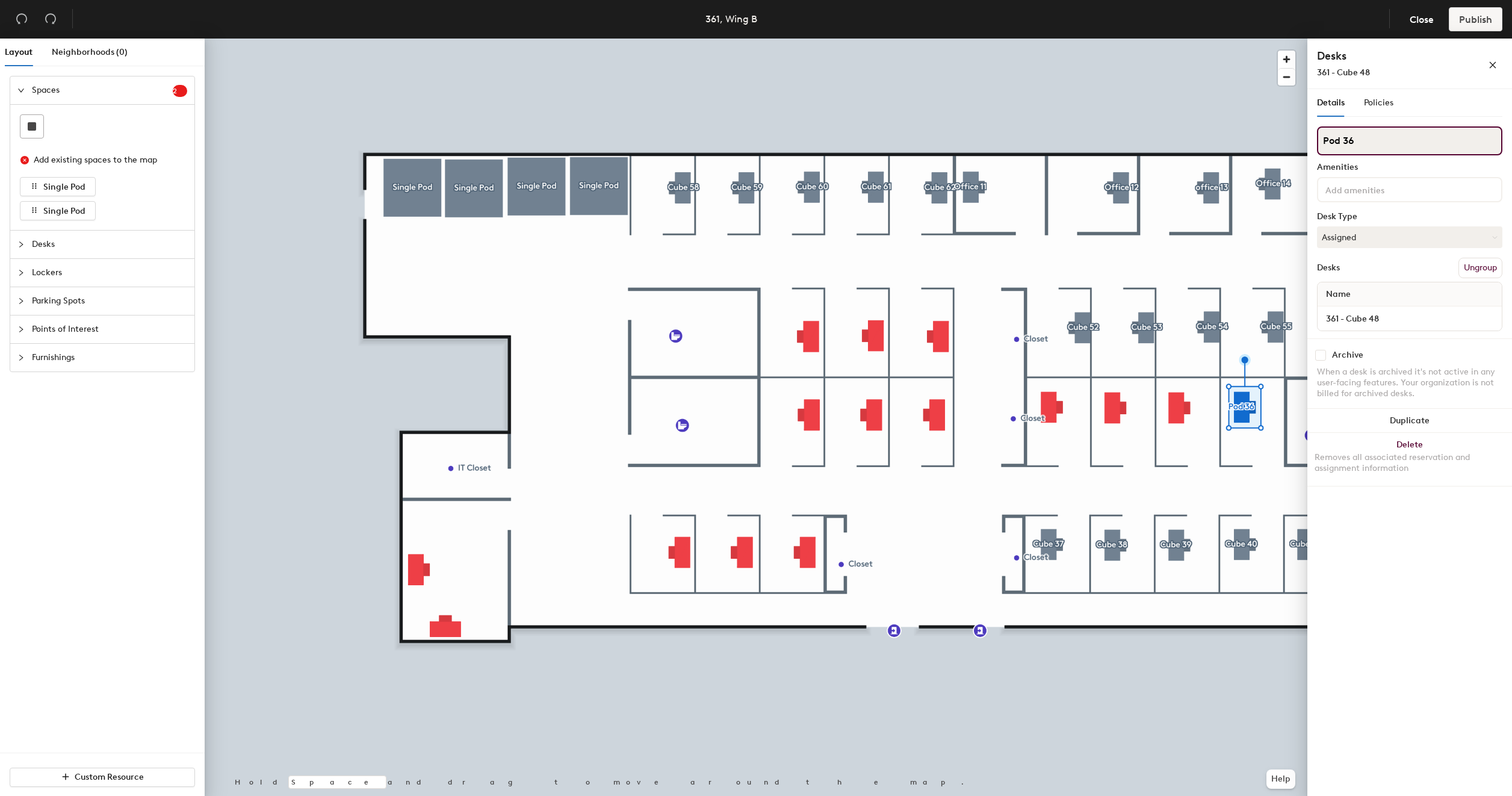
click at [1376, 141] on input "Pod 36" at bounding box center [1410, 140] width 185 height 29
type input "Cube 48"
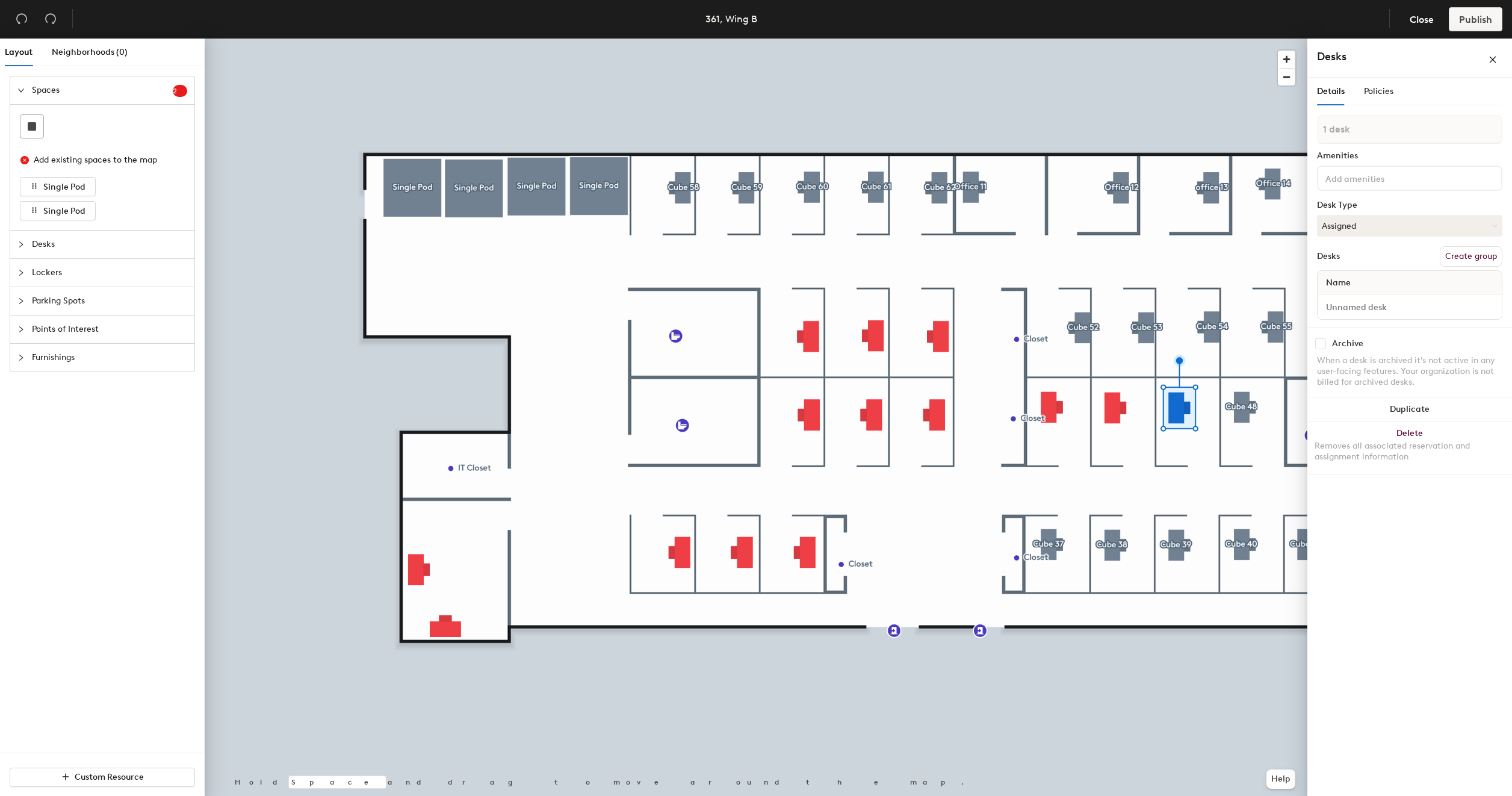
click at [1474, 258] on button "Create group" at bounding box center [1471, 256] width 63 height 20
click at [1393, 314] on input "Desk 1" at bounding box center [1409, 318] width 180 height 16
type input "C"
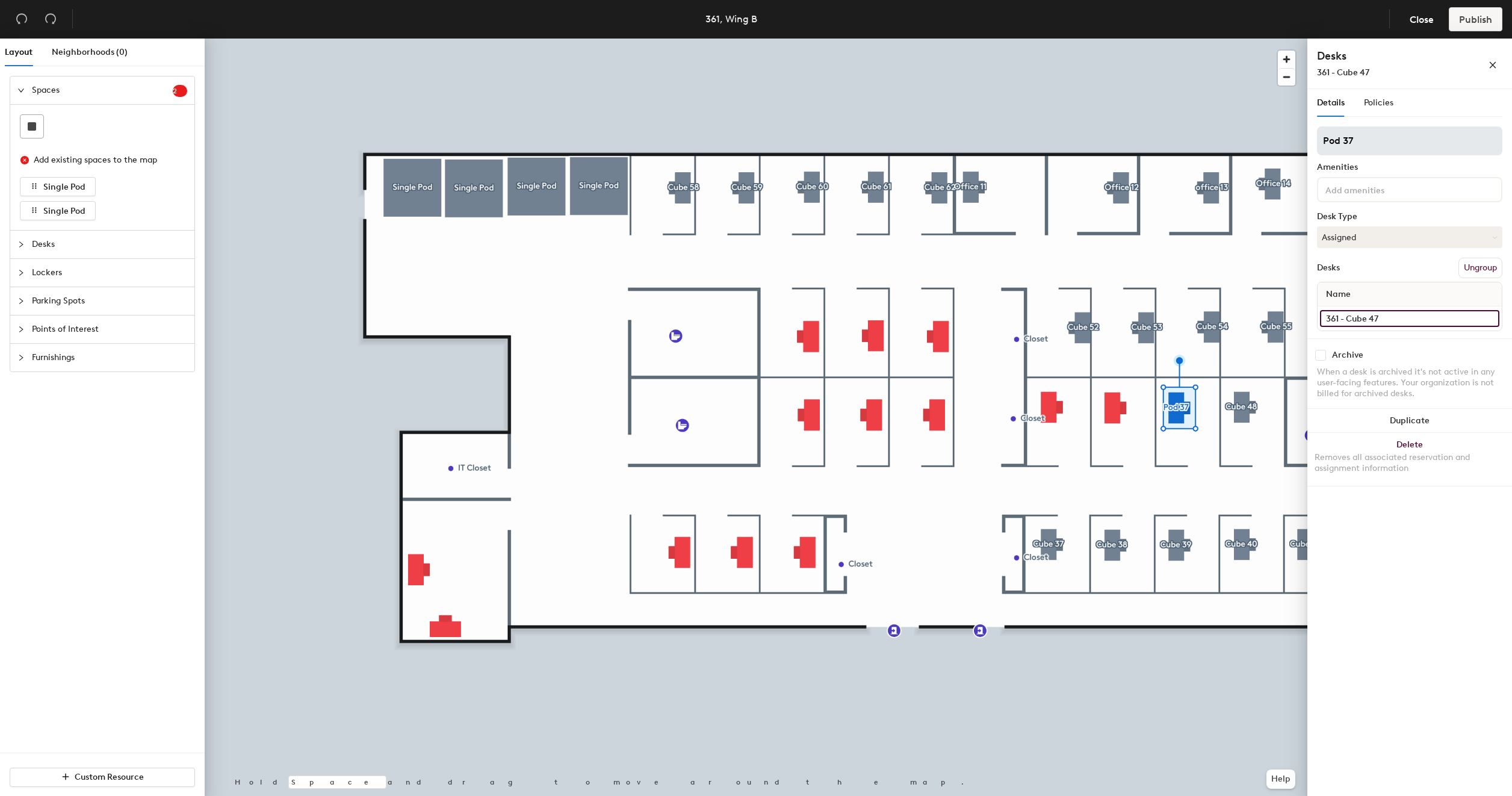
type input "361 - Cube 47"
click at [1389, 141] on input "Pod 37" at bounding box center [1410, 140] width 185 height 29
type input "Cube 47"
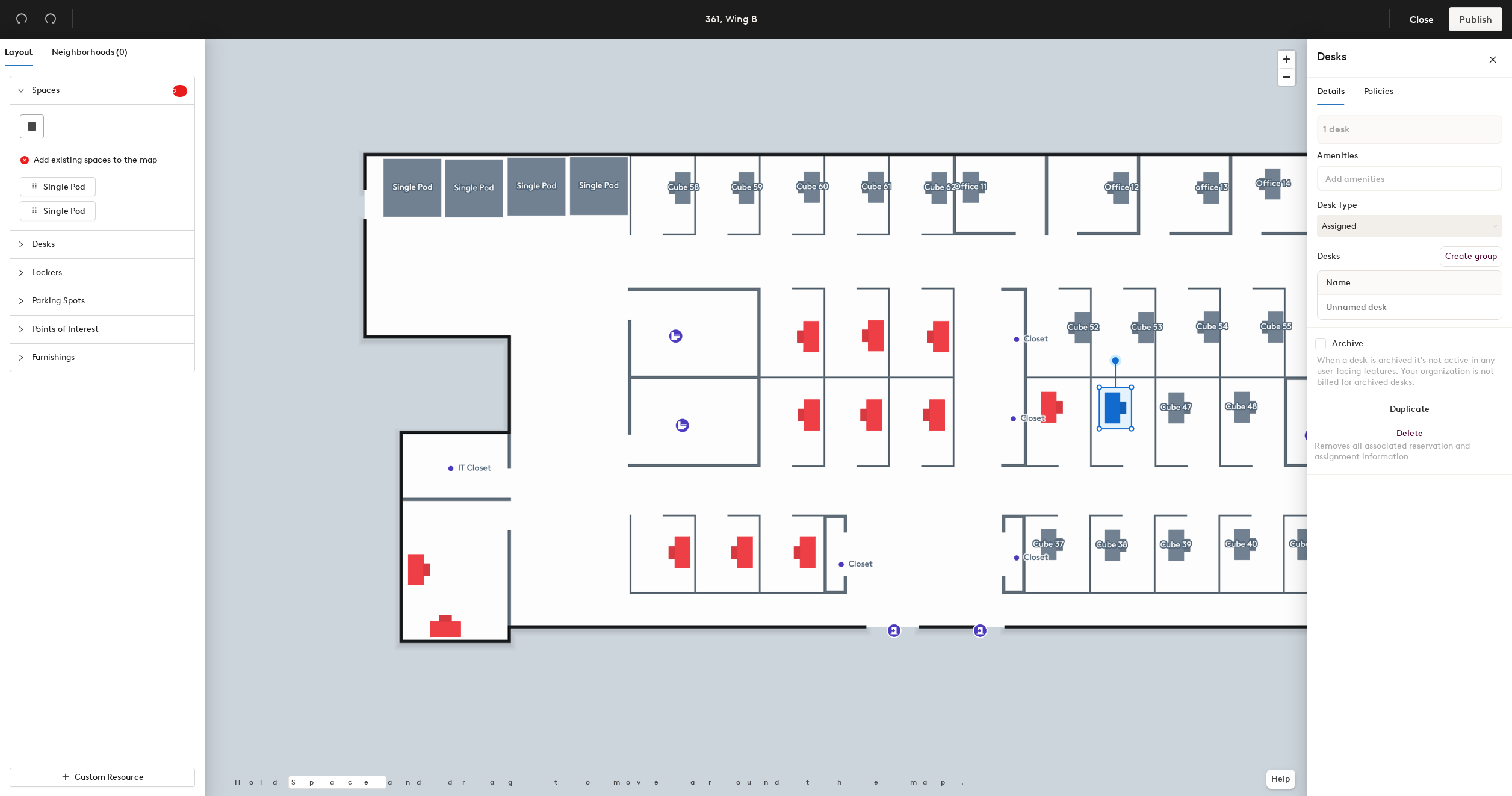
click at [1463, 256] on button "Create group" at bounding box center [1471, 256] width 63 height 20
click at [1397, 313] on input "Desk 1" at bounding box center [1409, 318] width 180 height 16
click at [1396, 313] on input "Desk 1" at bounding box center [1409, 318] width 180 height 16
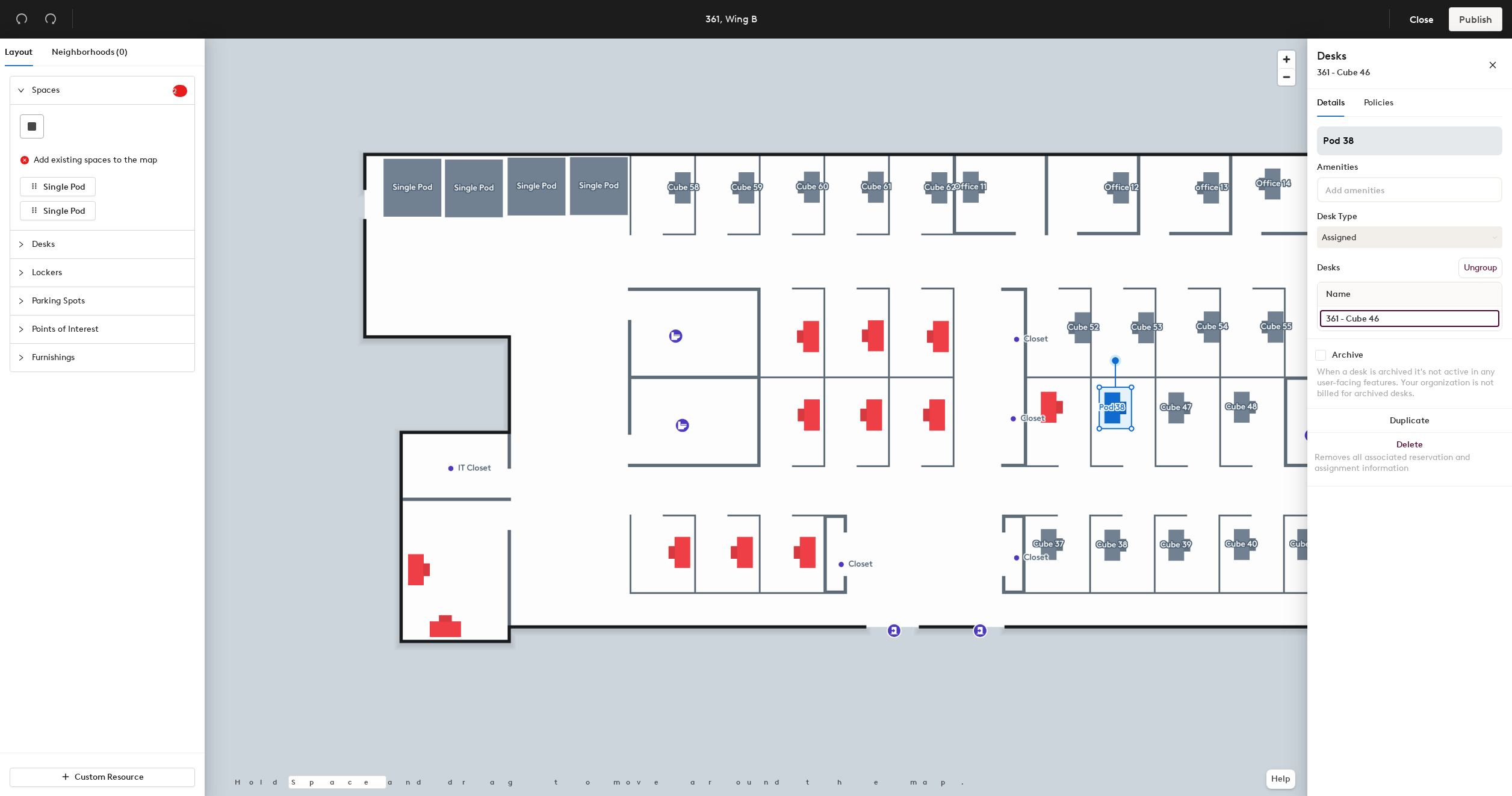
type input "361 - Cube 46"
click at [1382, 144] on input "Pod 38" at bounding box center [1410, 140] width 185 height 29
type input "Cube 46"
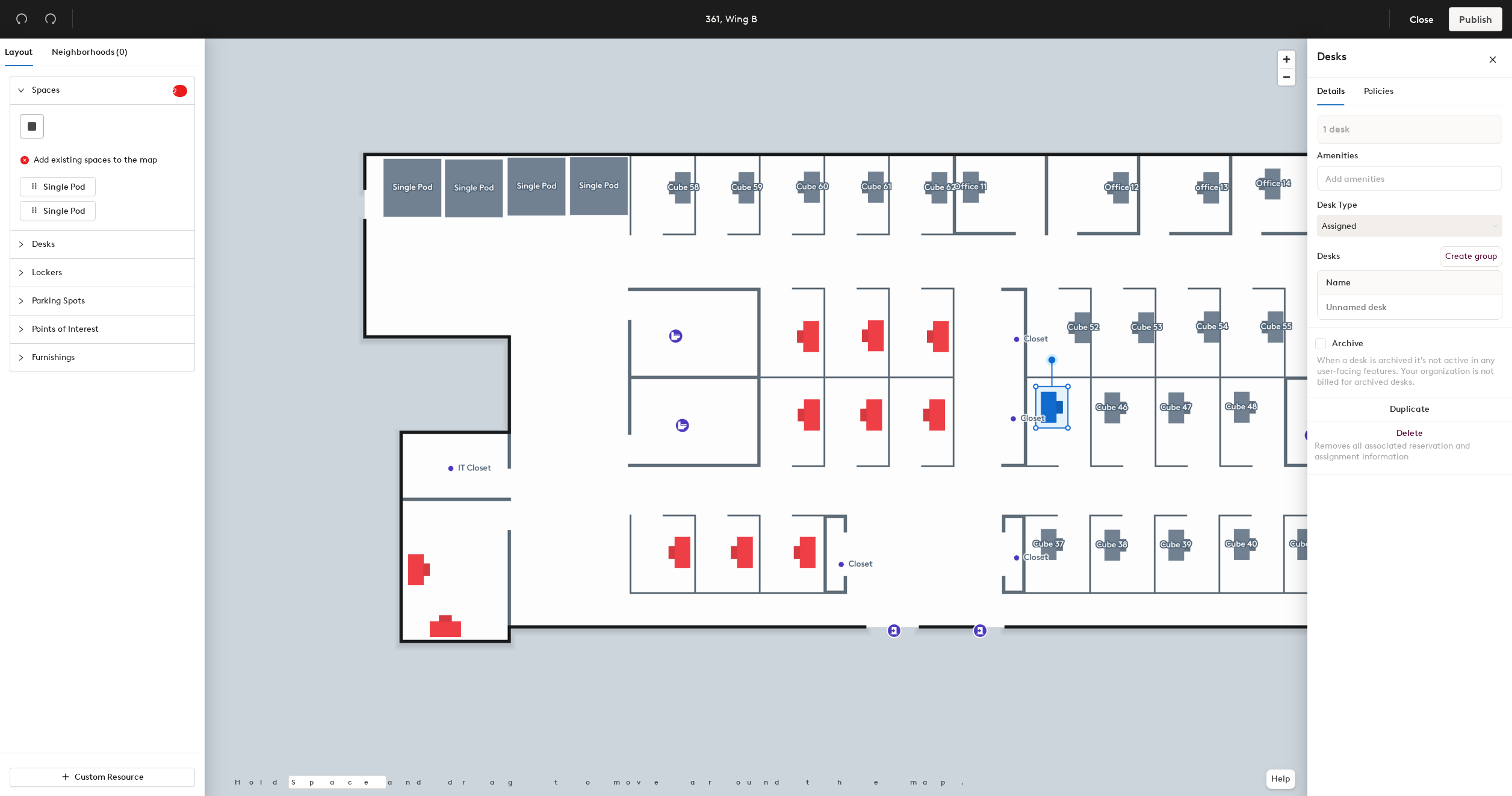
click at [1473, 257] on button "Create group" at bounding box center [1471, 256] width 63 height 20
click at [1419, 312] on input "Desk 1" at bounding box center [1409, 318] width 180 height 16
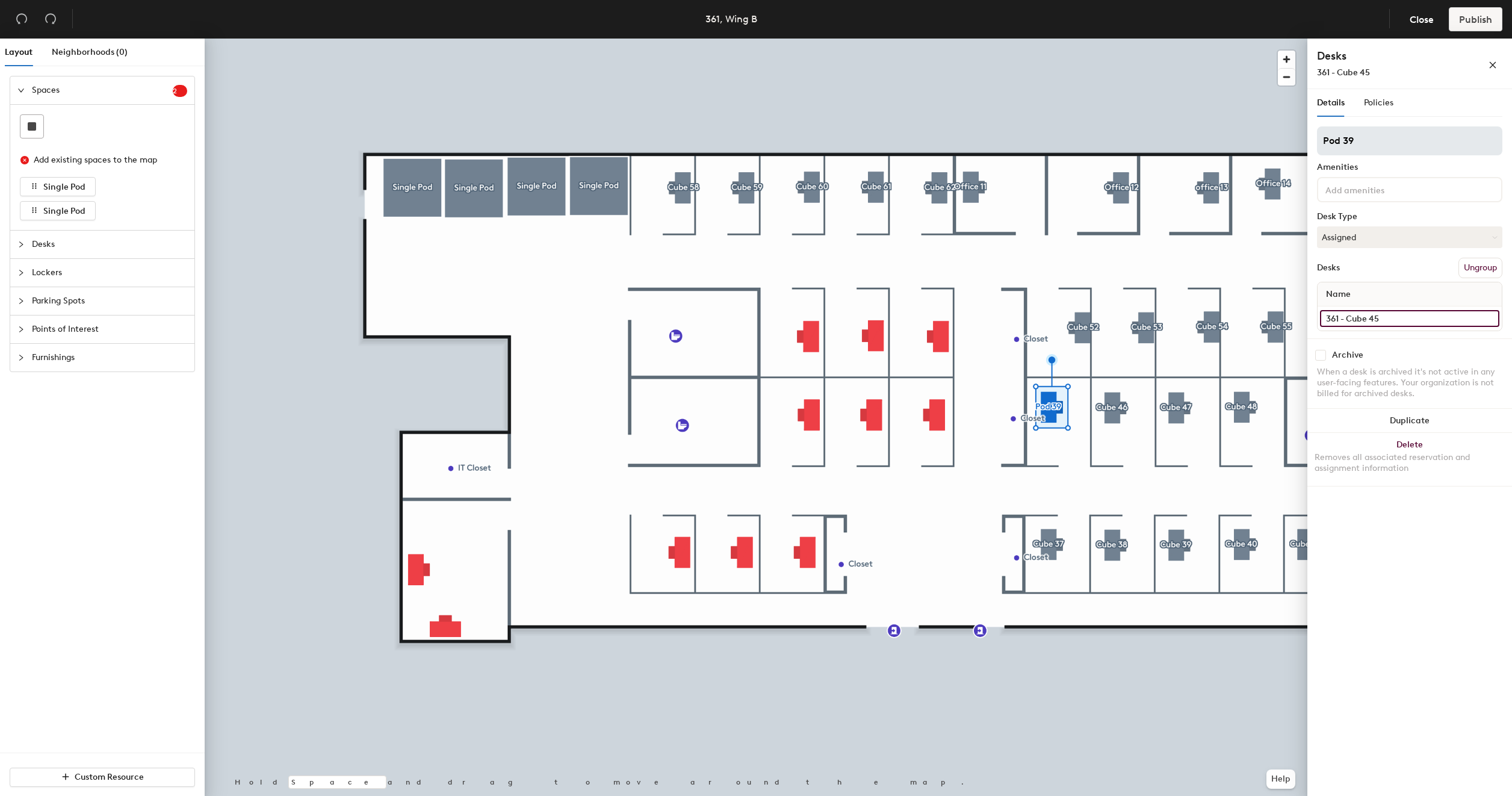
type input "361 - Cube 45"
click at [1377, 141] on input "Pod 39" at bounding box center [1410, 140] width 185 height 29
type input "Cube 45"
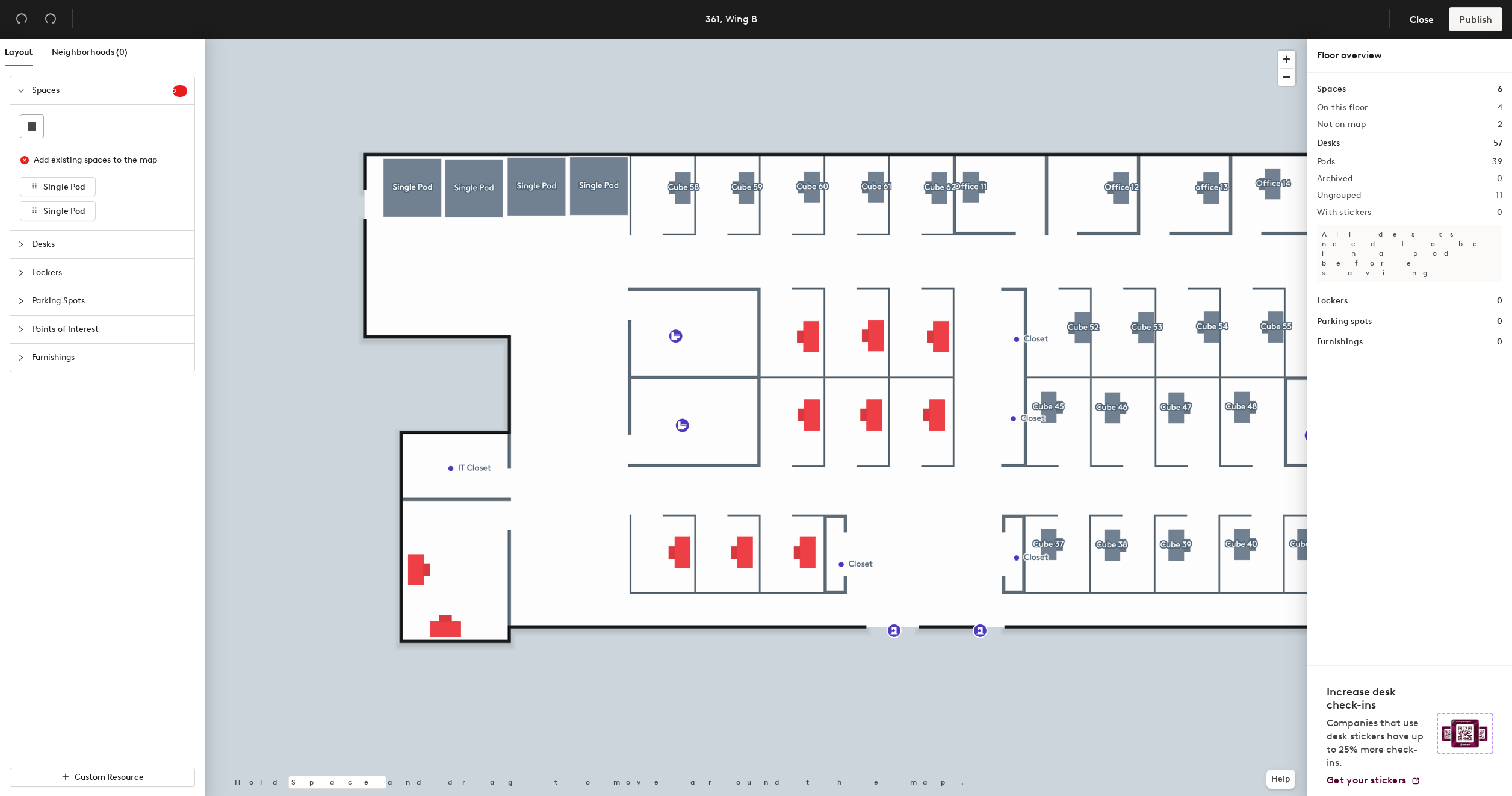
click at [809, 38] on div at bounding box center [756, 38] width 1103 height 0
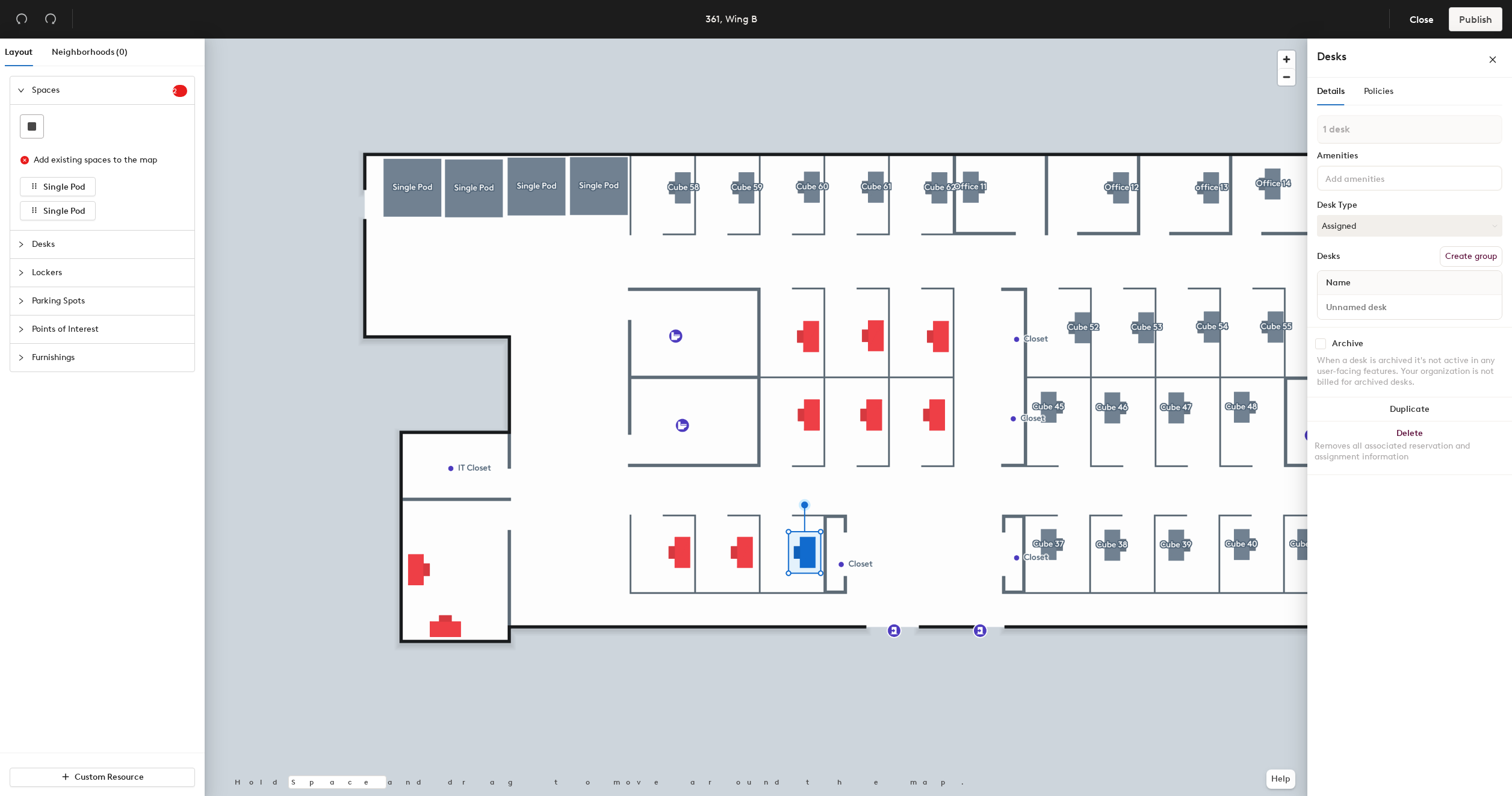
click at [1456, 254] on button "Create group" at bounding box center [1471, 256] width 63 height 20
click at [1387, 320] on input "Desk 1" at bounding box center [1409, 318] width 180 height 16
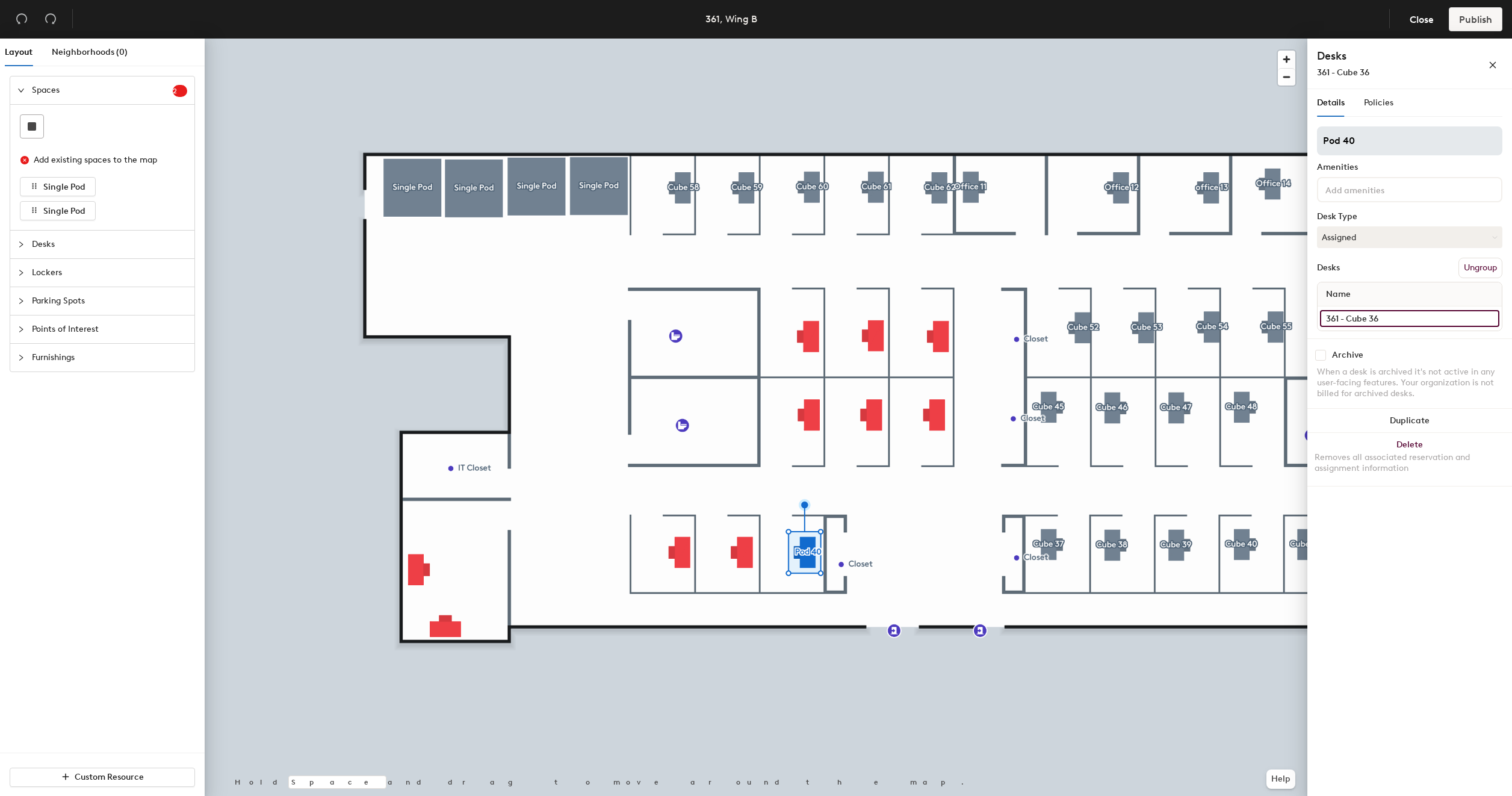
type input "361 - Cube 36"
click at [1379, 136] on input "Pod 40" at bounding box center [1410, 140] width 185 height 29
click at [1378, 136] on input "Pod 40" at bounding box center [1410, 140] width 185 height 29
type input "Cube 36"
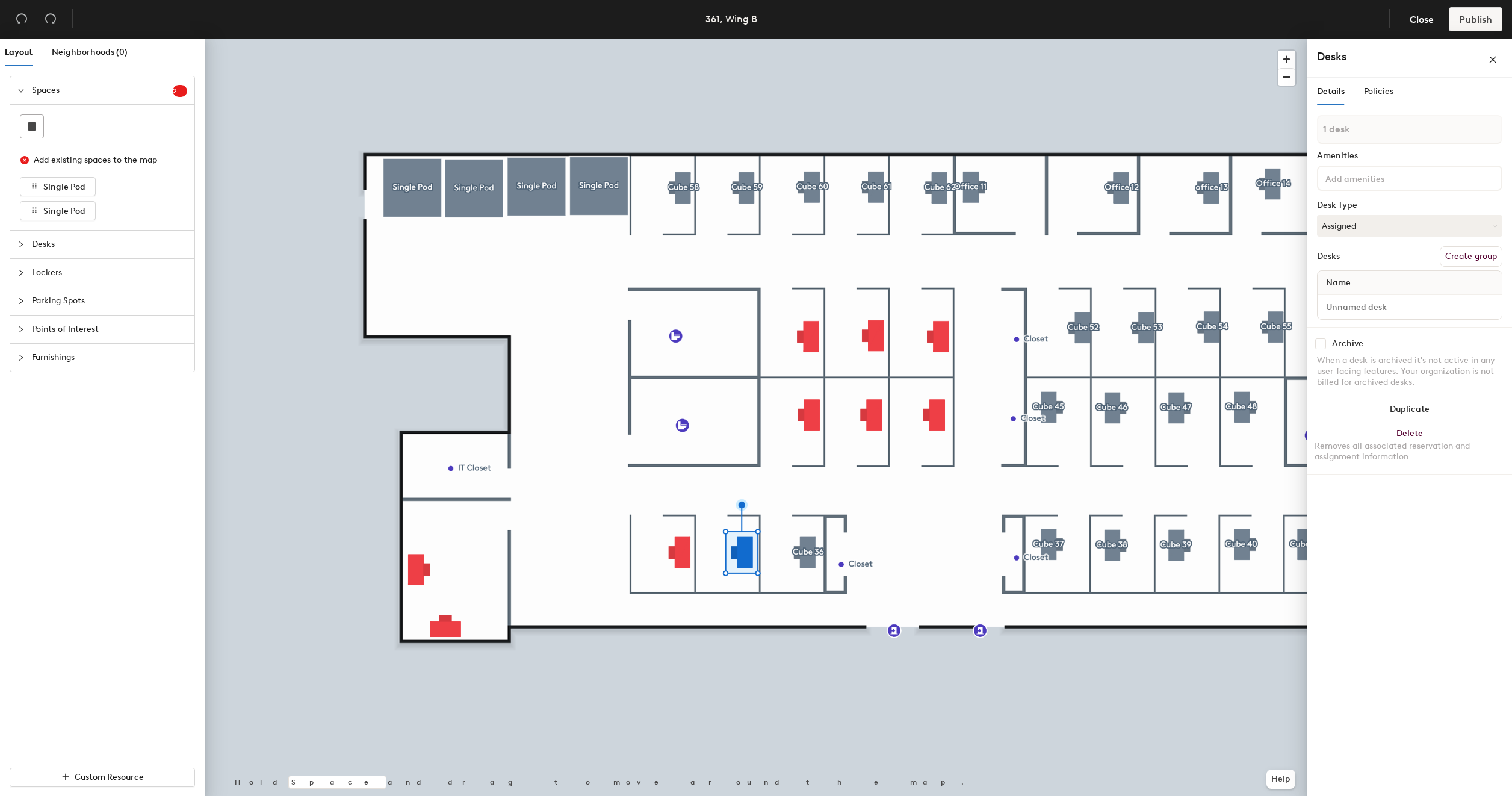
click at [1456, 254] on button "Create group" at bounding box center [1471, 256] width 63 height 20
click at [1392, 313] on input "Desk 1" at bounding box center [1409, 318] width 180 height 16
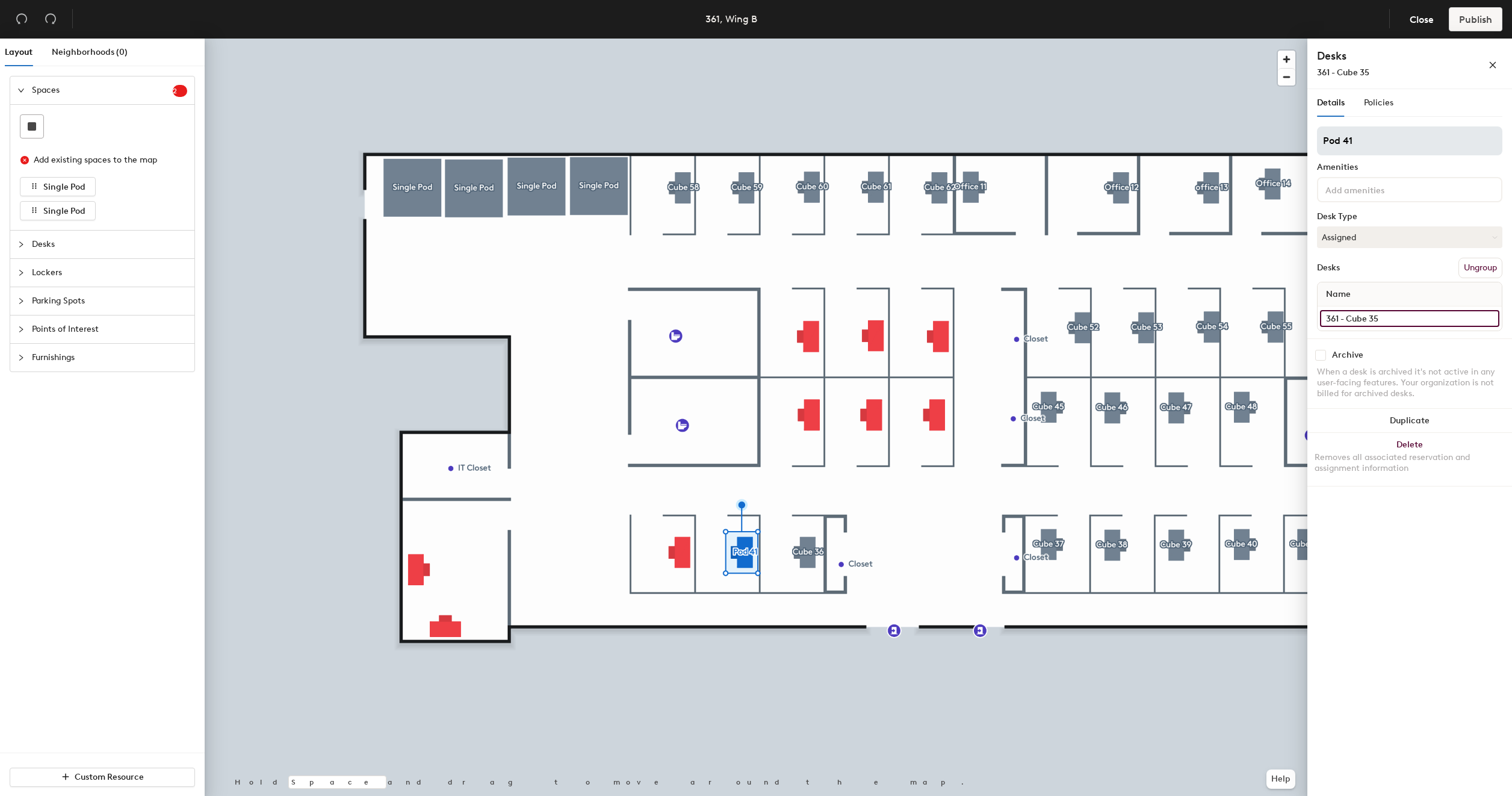
type input "361 - Cube 35"
click at [1385, 139] on input "Pod 41" at bounding box center [1410, 140] width 185 height 29
click at [1387, 138] on input "Pod 41" at bounding box center [1410, 140] width 185 height 29
click at [1388, 137] on input "Pod 41" at bounding box center [1410, 140] width 185 height 29
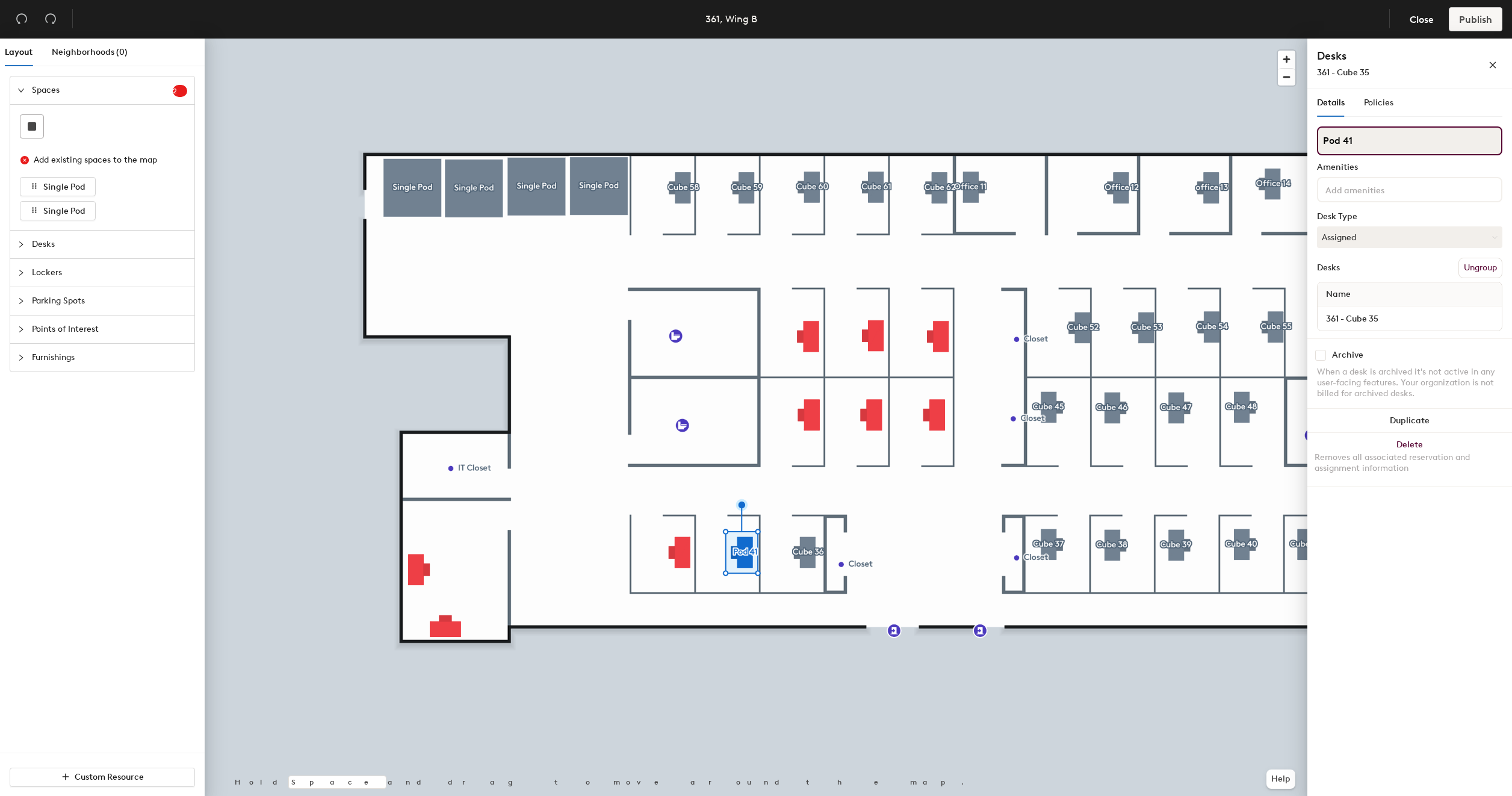
click at [1388, 137] on input "Pod 41" at bounding box center [1410, 140] width 185 height 29
type input "Cube 35"
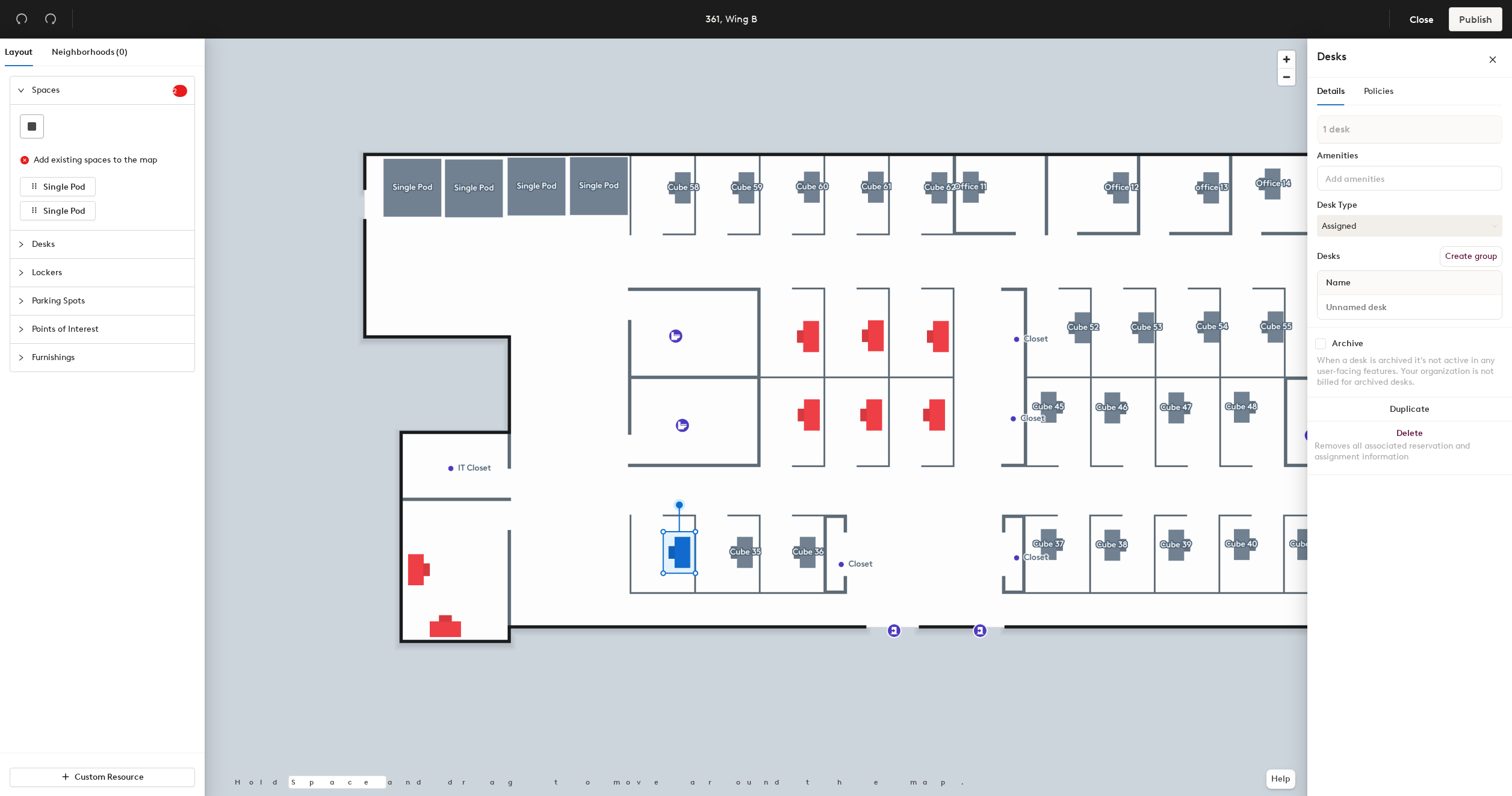
click at [1476, 260] on button "Create group" at bounding box center [1471, 256] width 63 height 20
click at [1428, 318] on input "Desk 1" at bounding box center [1409, 318] width 180 height 16
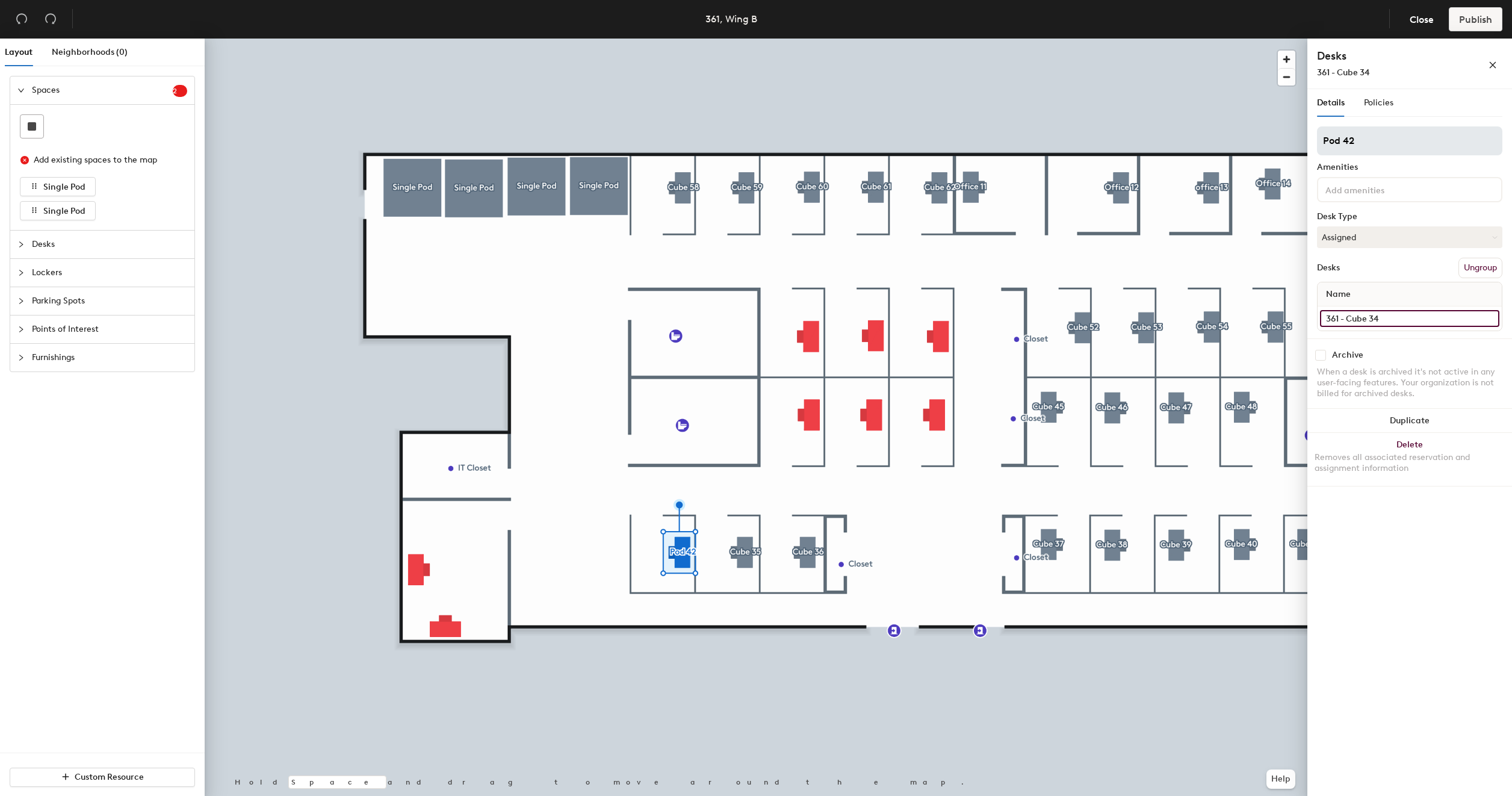
type input "361 - Cube 34"
click at [1374, 149] on input "Pod 42" at bounding box center [1410, 140] width 185 height 29
type input "Cube 34"
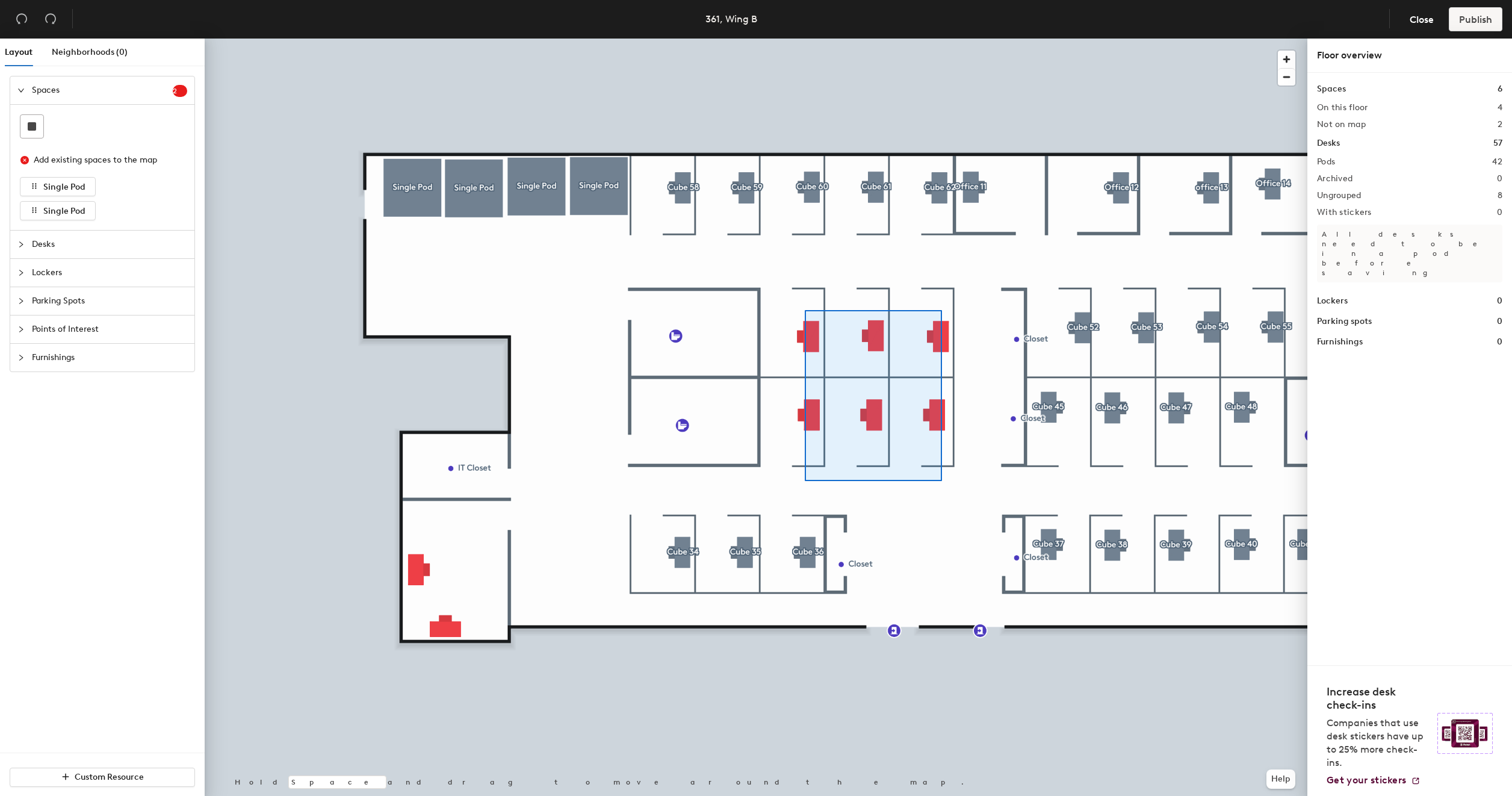
click at [805, 38] on div at bounding box center [756, 38] width 1103 height 0
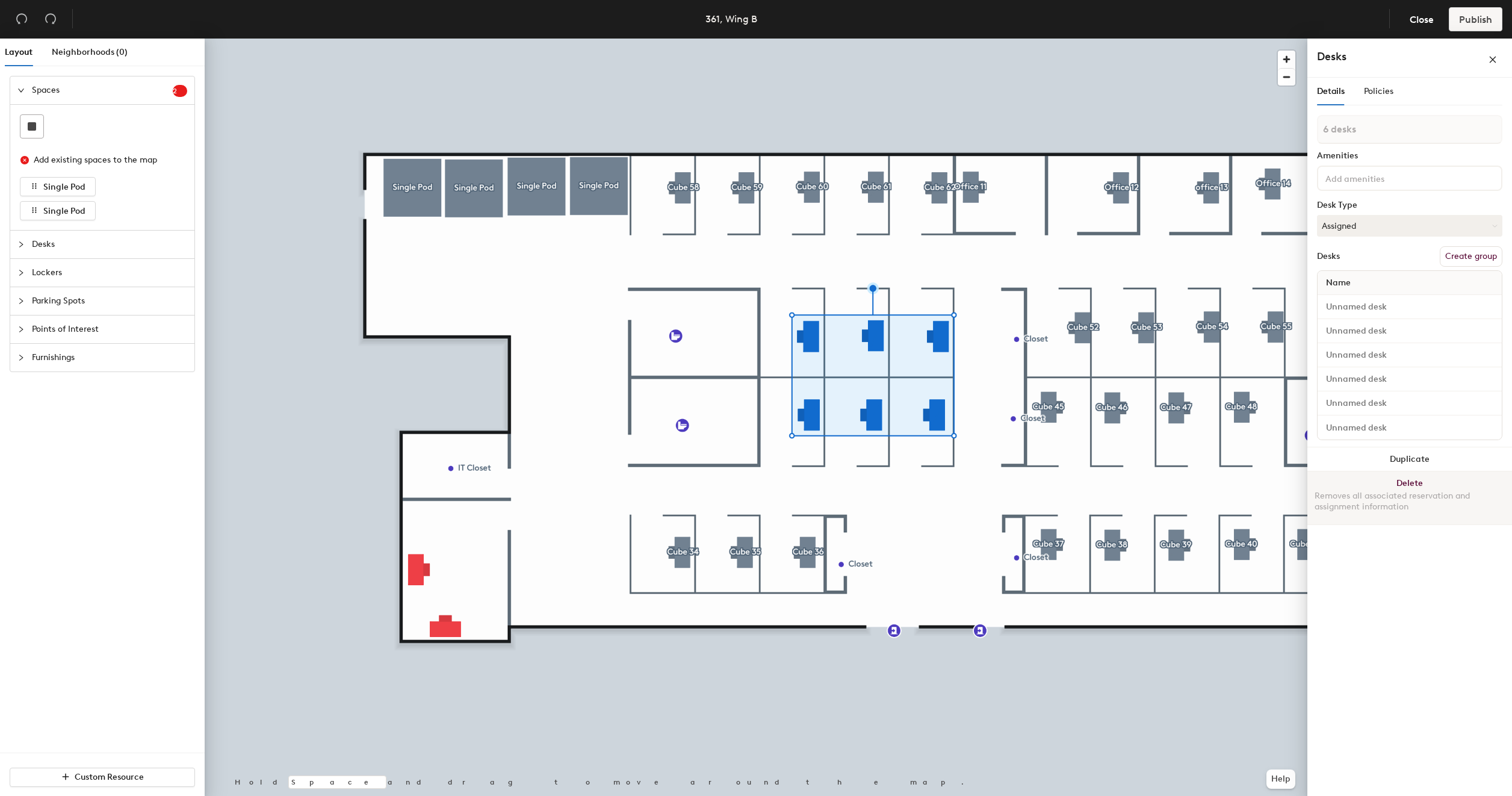
click at [1415, 479] on button "Delete Removes all associated reservation and assignment information" at bounding box center [1409, 498] width 205 height 53
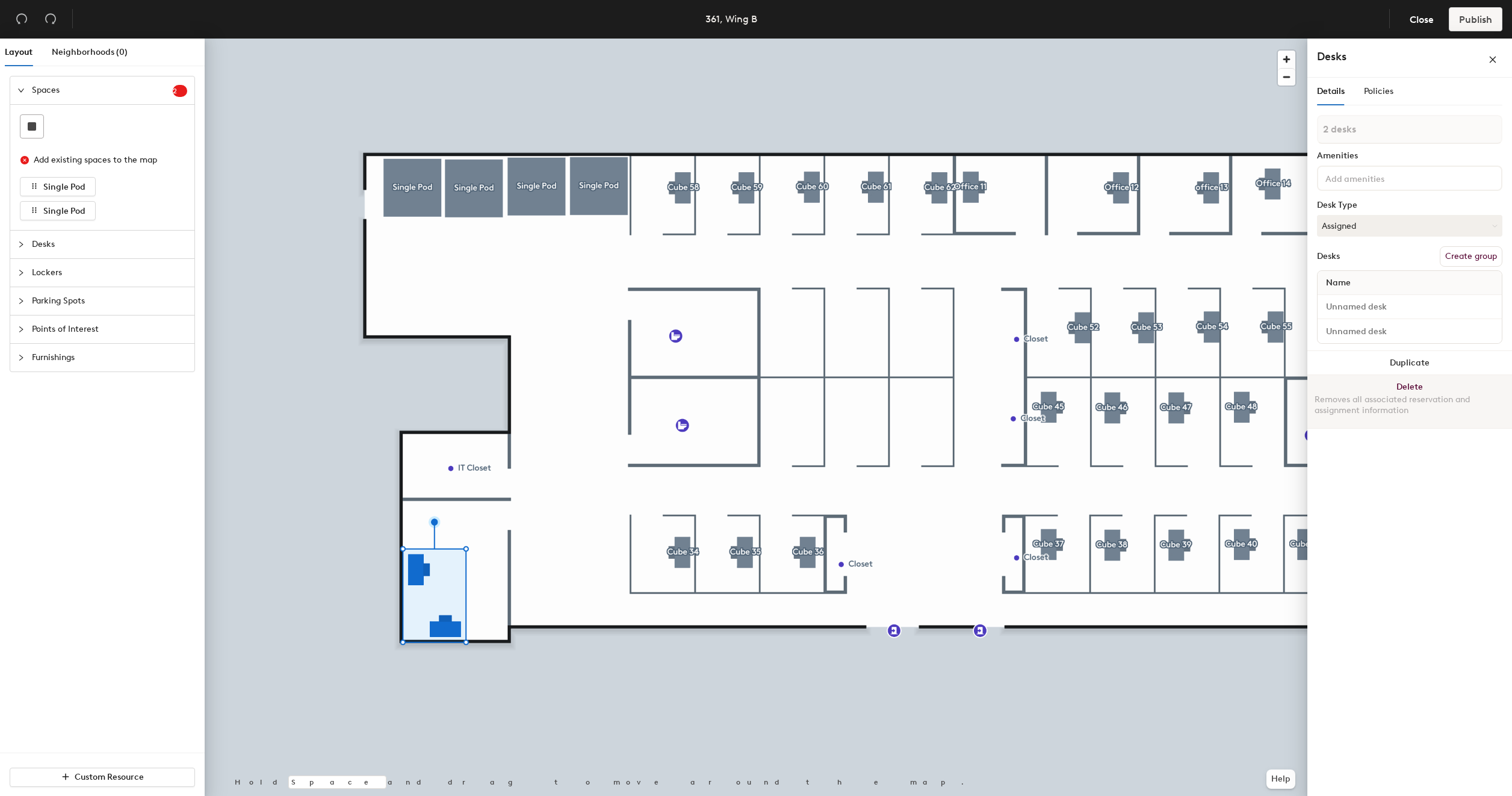
click at [1426, 389] on button "Delete Removes all associated reservation and assignment information" at bounding box center [1409, 402] width 205 height 53
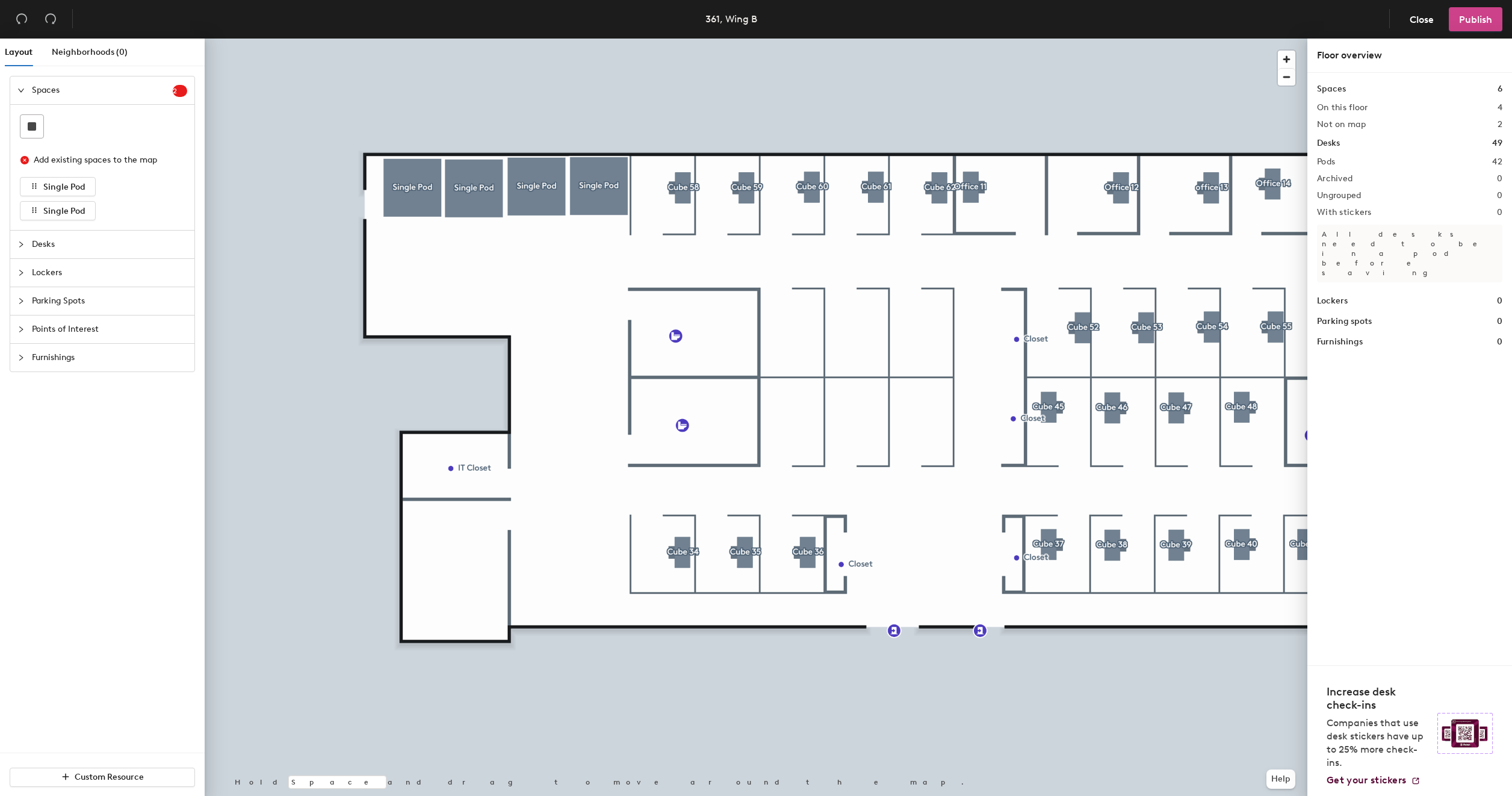
click at [1477, 16] on span "Publish" at bounding box center [1476, 20] width 33 height 12
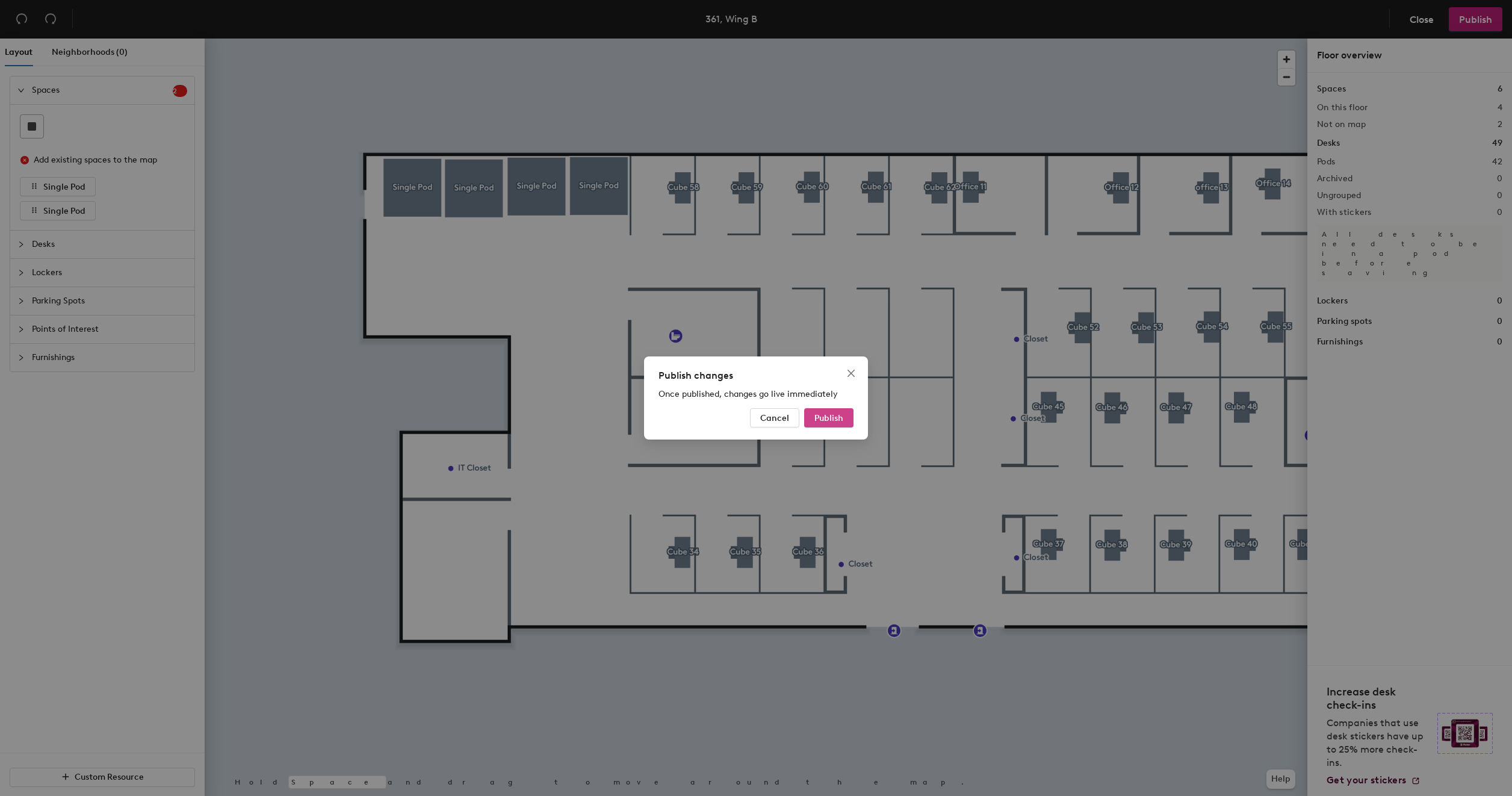
click at [827, 420] on span "Publish" at bounding box center [829, 418] width 29 height 10
